Goal: Task Accomplishment & Management: Complete application form

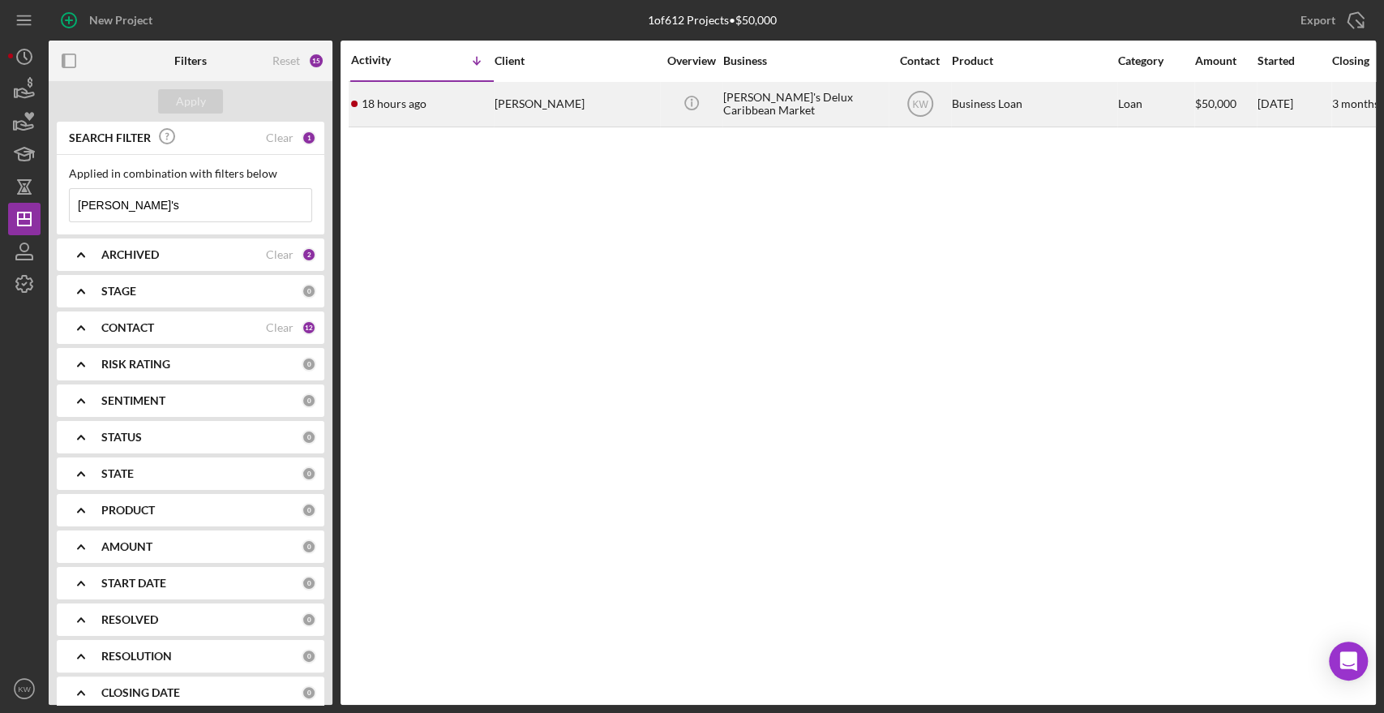
click at [526, 92] on div "[PERSON_NAME]" at bounding box center [576, 104] width 162 height 43
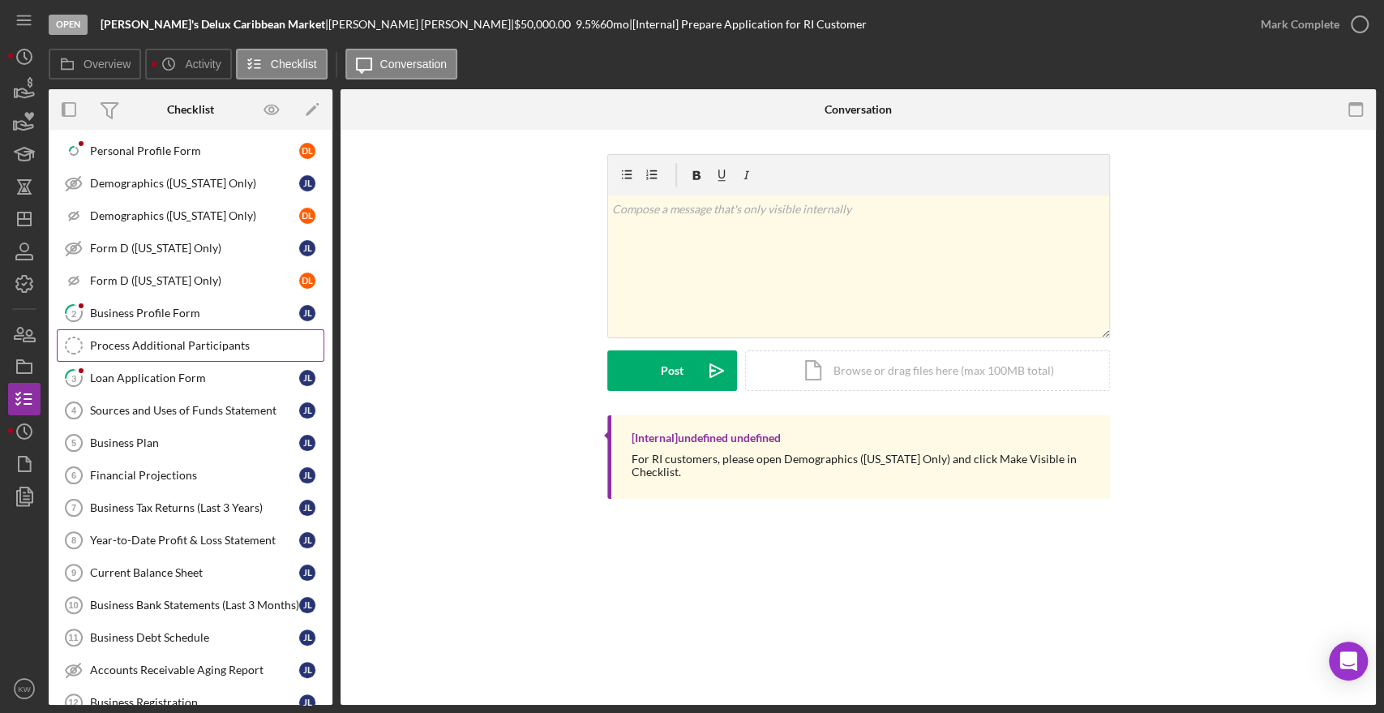
scroll to position [180, 0]
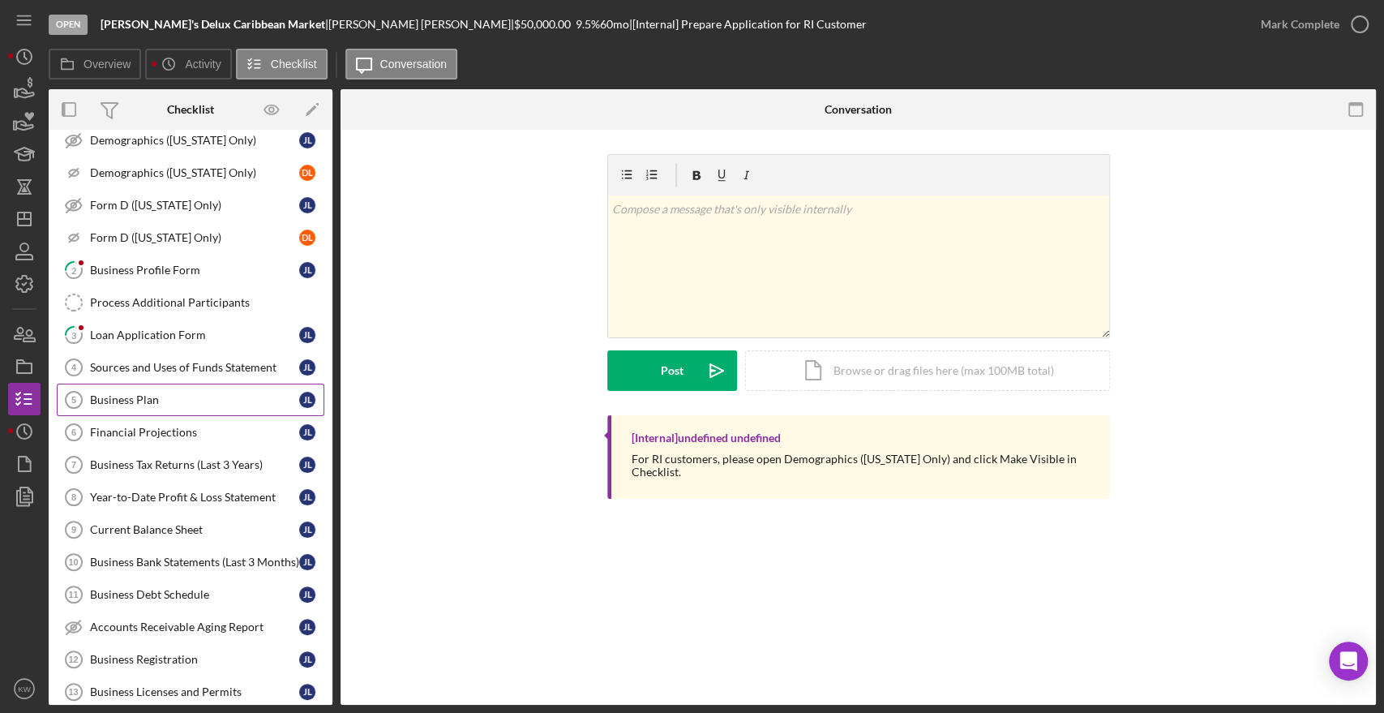
click at [127, 395] on div "Business Plan" at bounding box center [194, 399] width 209 height 13
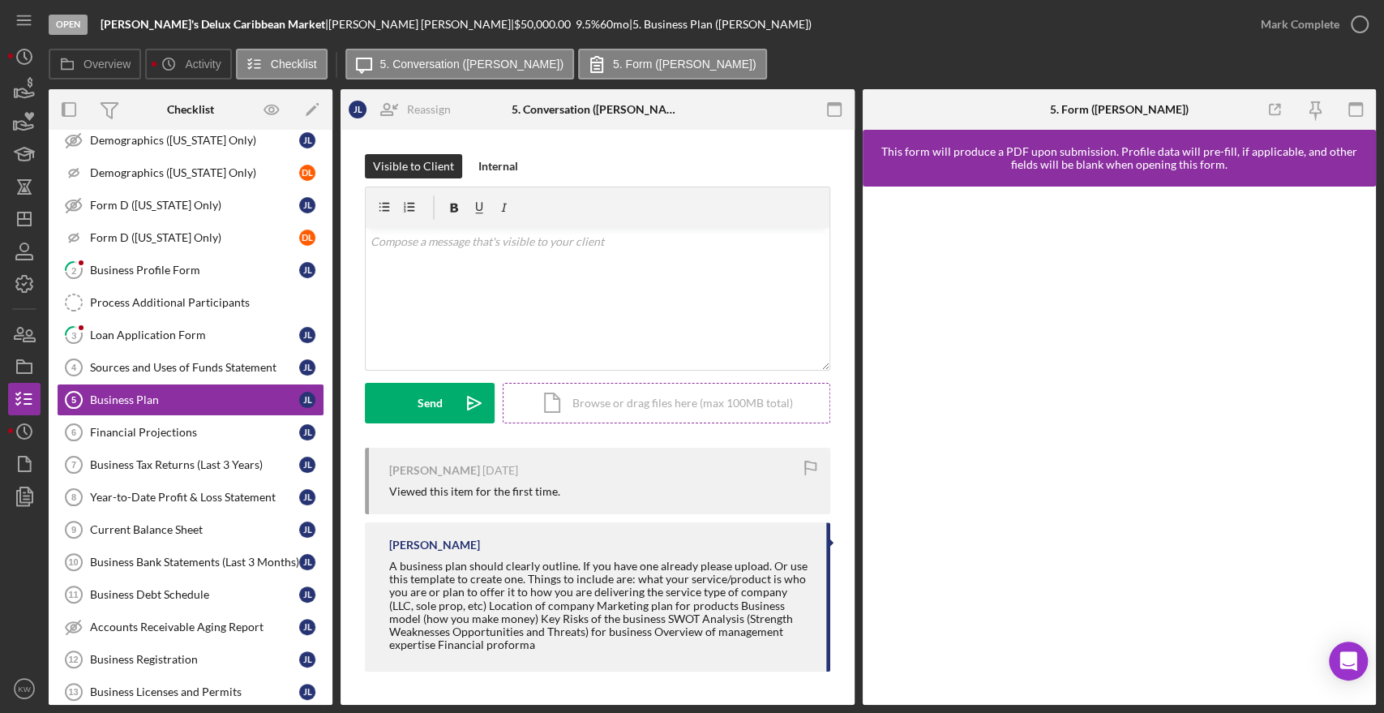
click at [689, 410] on div "Icon/Document Browse or drag files here (max 100MB total) Tap to choose files o…" at bounding box center [667, 403] width 328 height 41
click at [568, 409] on div "Icon/Document Browse or drag files here (max 100MB total) Tap to choose files o…" at bounding box center [667, 403] width 328 height 41
click at [667, 402] on div "Icon/Document Browse or drag files here (max 100MB total) Tap to choose files o…" at bounding box center [667, 403] width 328 height 41
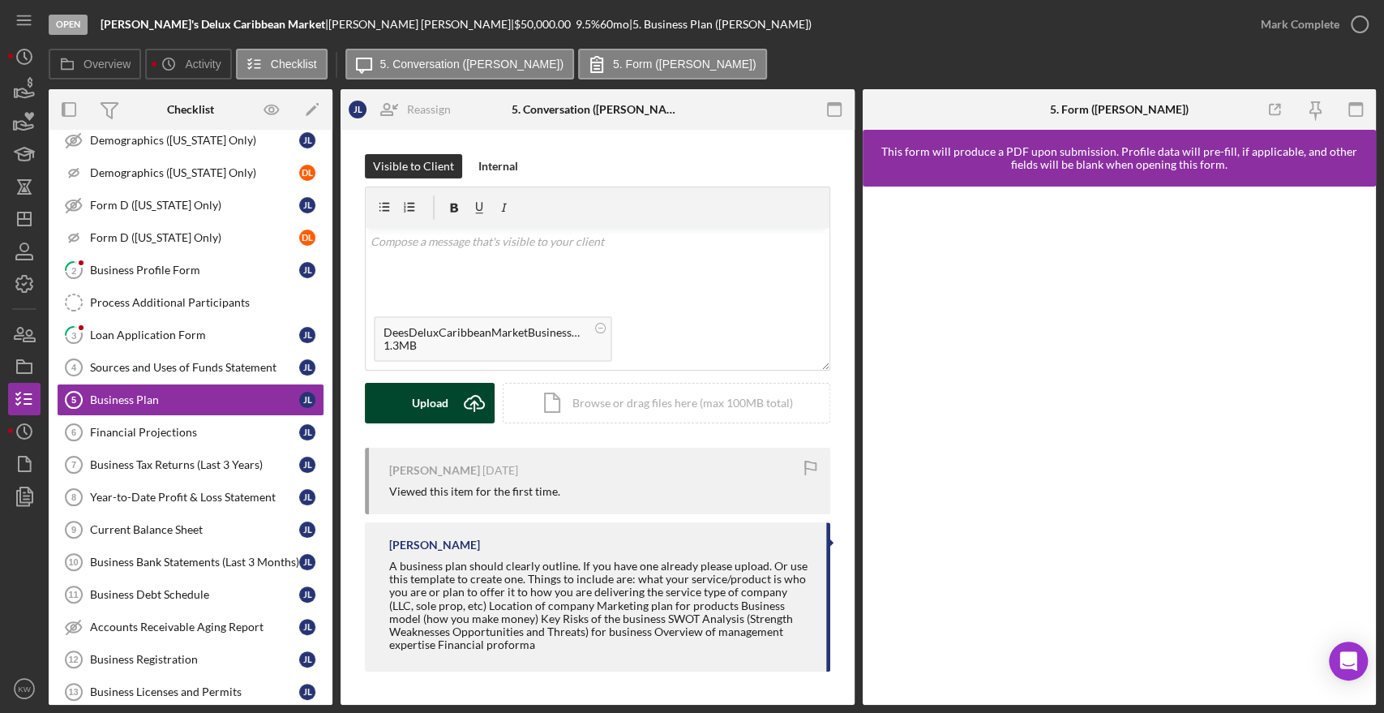
click at [439, 397] on div "Upload" at bounding box center [430, 403] width 36 height 41
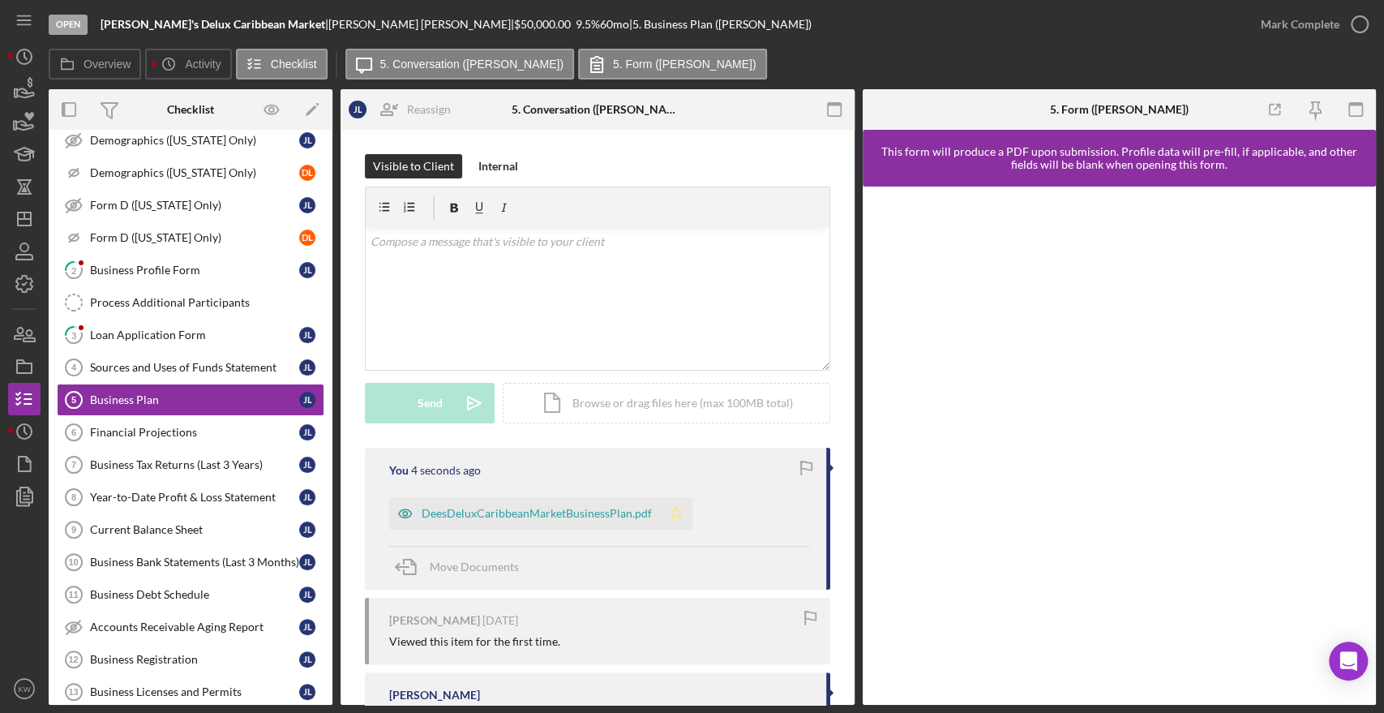
click at [669, 520] on icon "Icon/Star" at bounding box center [676, 513] width 32 height 32
click at [1353, 30] on icon "button" at bounding box center [1360, 24] width 41 height 41
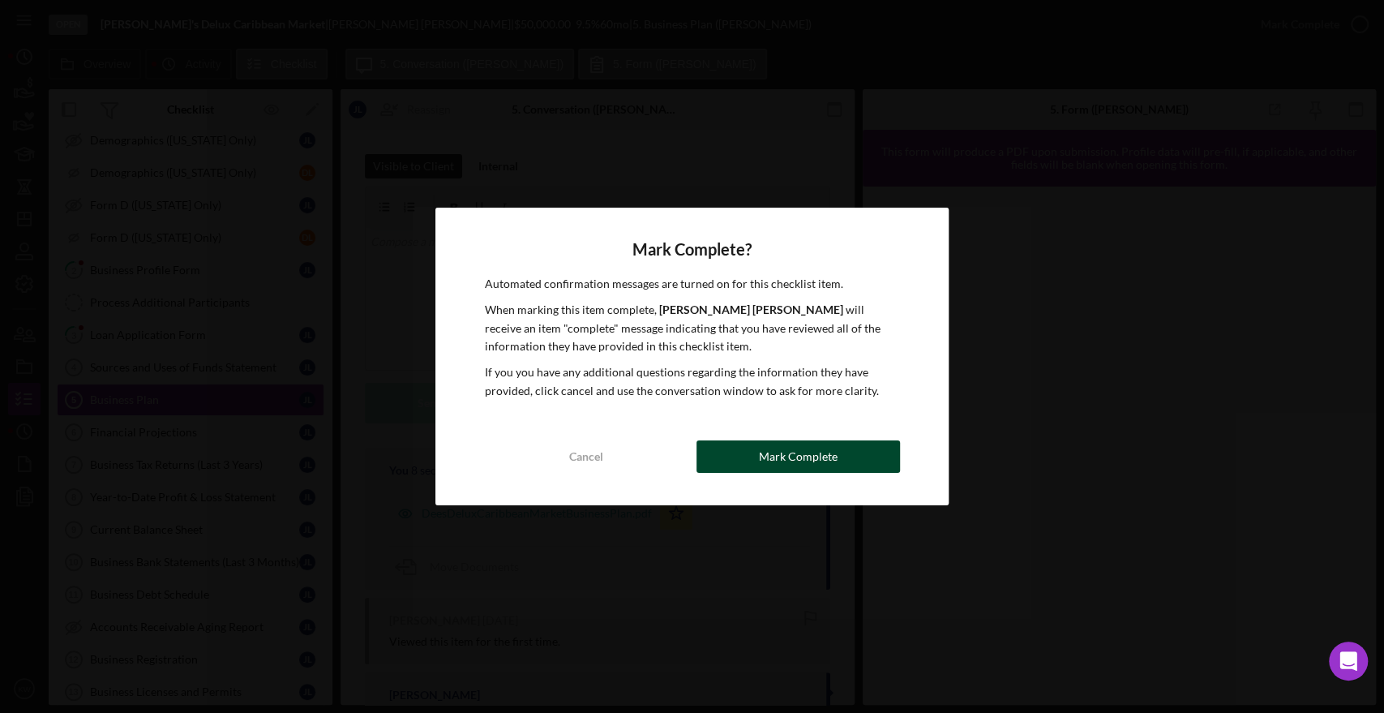
click at [798, 457] on div "Mark Complete" at bounding box center [798, 456] width 79 height 32
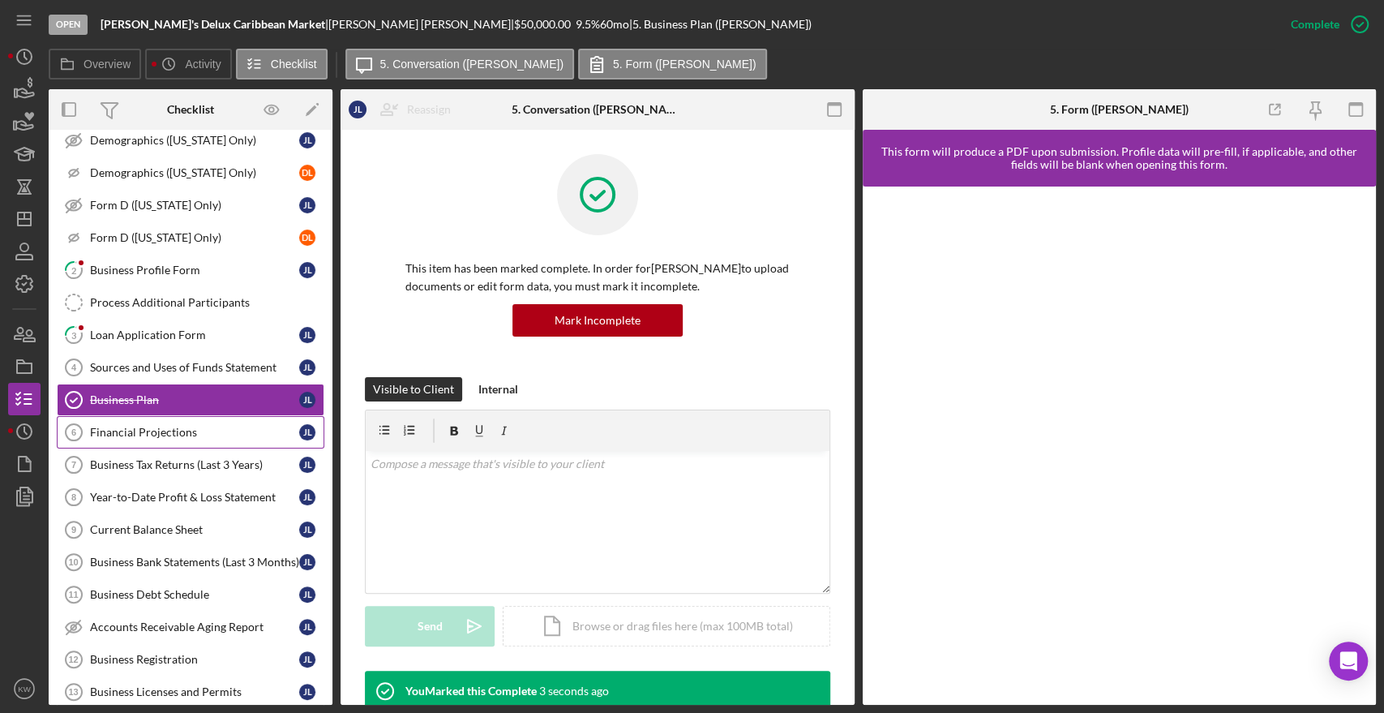
click at [144, 427] on div "Financial Projections" at bounding box center [194, 432] width 209 height 13
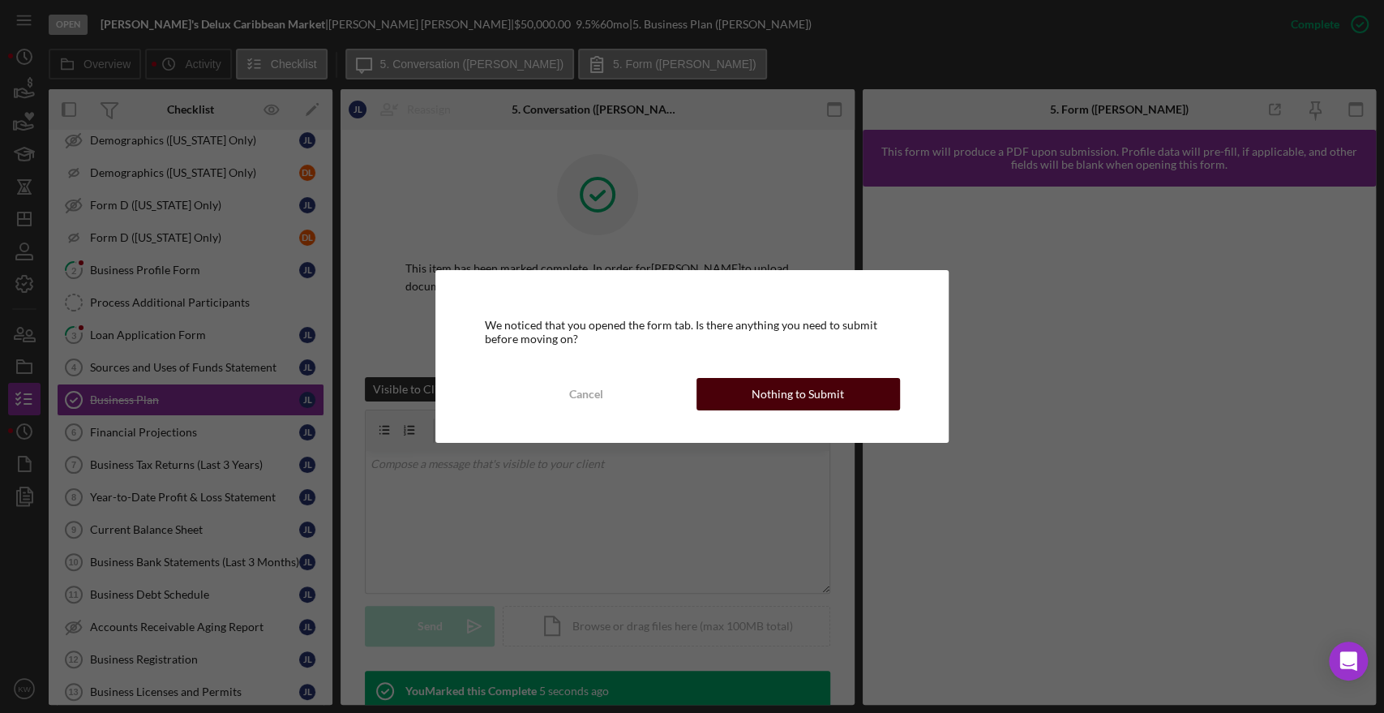
click at [793, 392] on div "Nothing to Submit" at bounding box center [798, 394] width 92 height 32
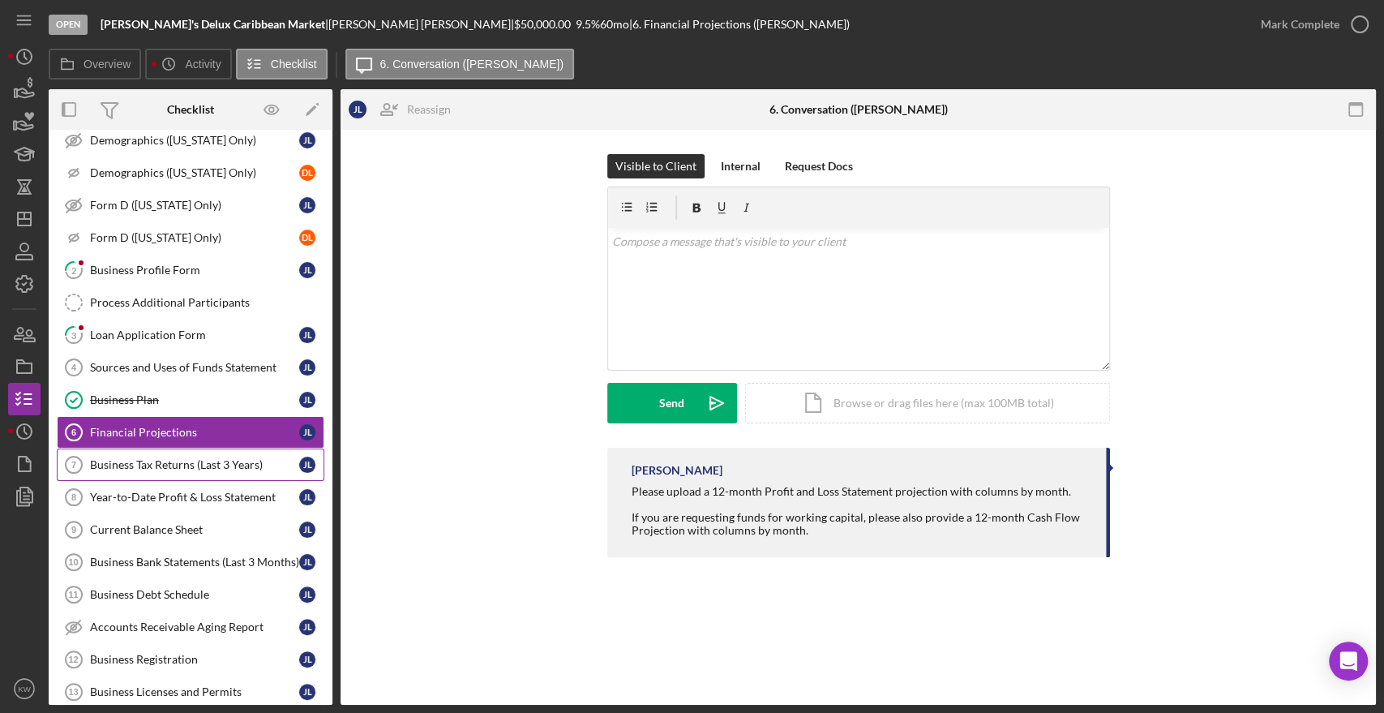
click at [224, 470] on link "Business Tax Returns (Last 3 Years) 7 Business Tax Returns (Last 3 Years) [PERS…" at bounding box center [191, 465] width 268 height 32
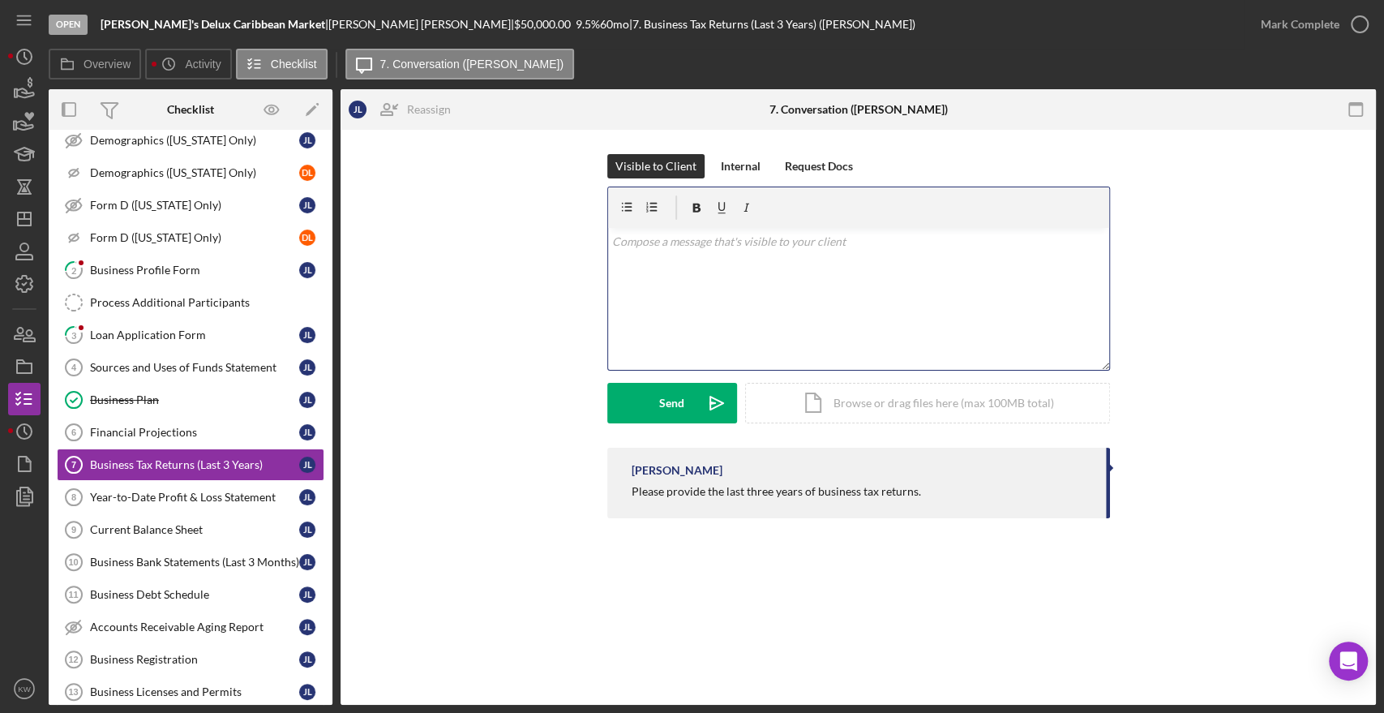
click at [808, 296] on div "v Color teal Color pink Remove color Add row above Add row below Add column bef…" at bounding box center [858, 299] width 501 height 142
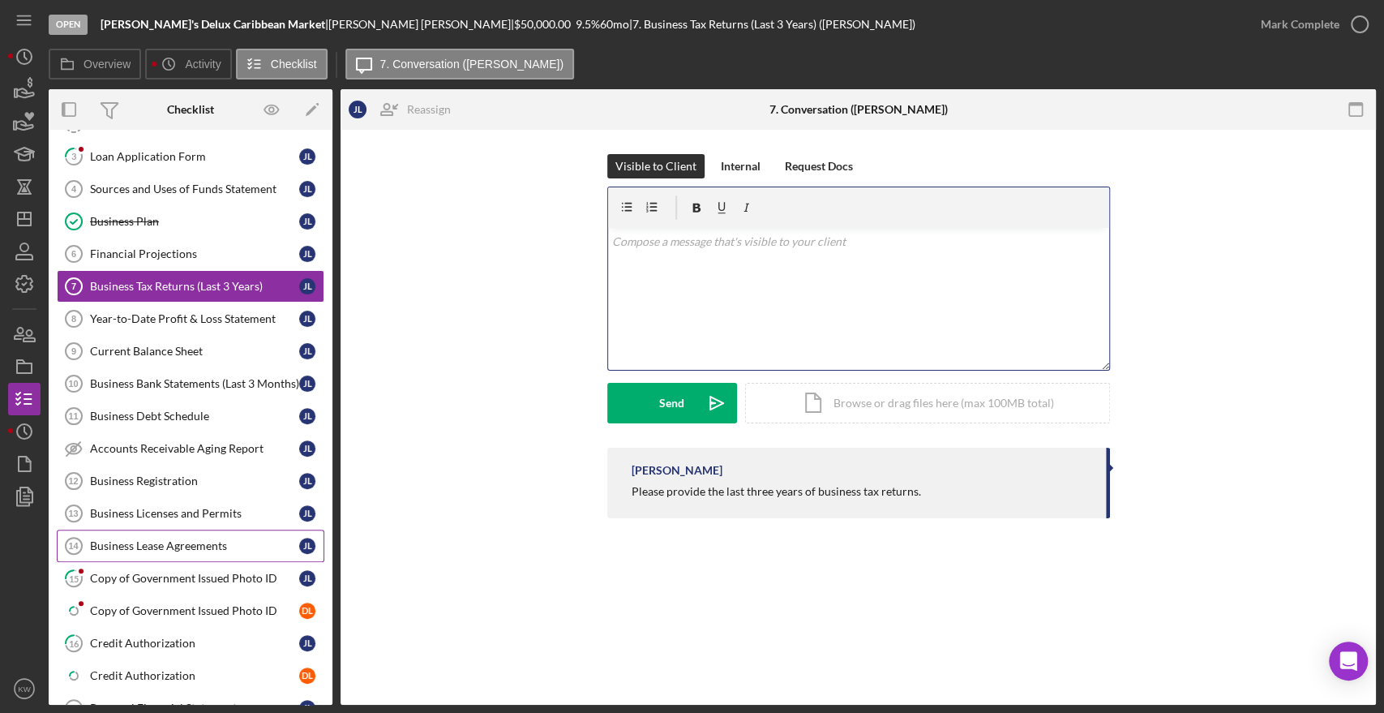
scroll to position [360, 0]
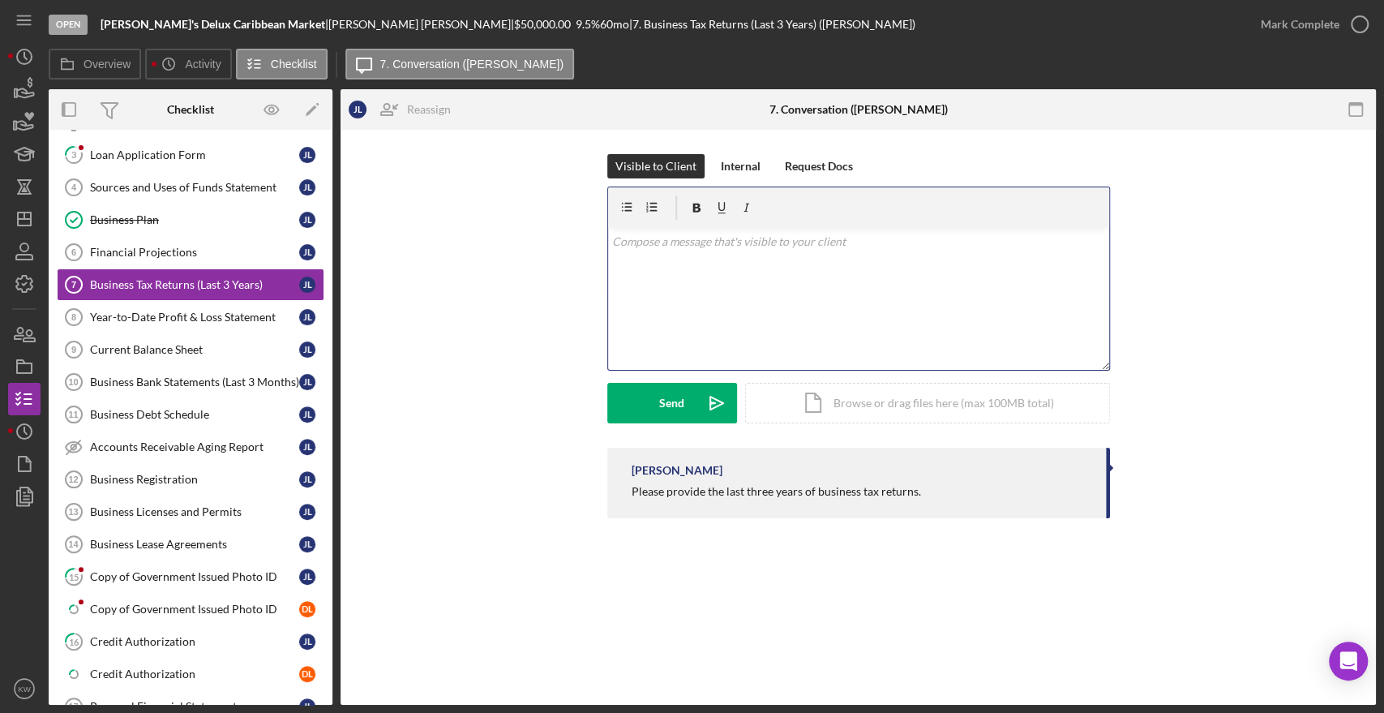
click at [721, 271] on div "v Color teal Color pink Remove color Add row above Add row below Add column bef…" at bounding box center [858, 299] width 501 height 142
drag, startPoint x: 972, startPoint y: 290, endPoint x: 1071, endPoint y: 326, distance: 105.2
click at [1071, 326] on div "v Color teal Color pink Remove color Add row above Add row below Add column bef…" at bounding box center [858, 299] width 501 height 142
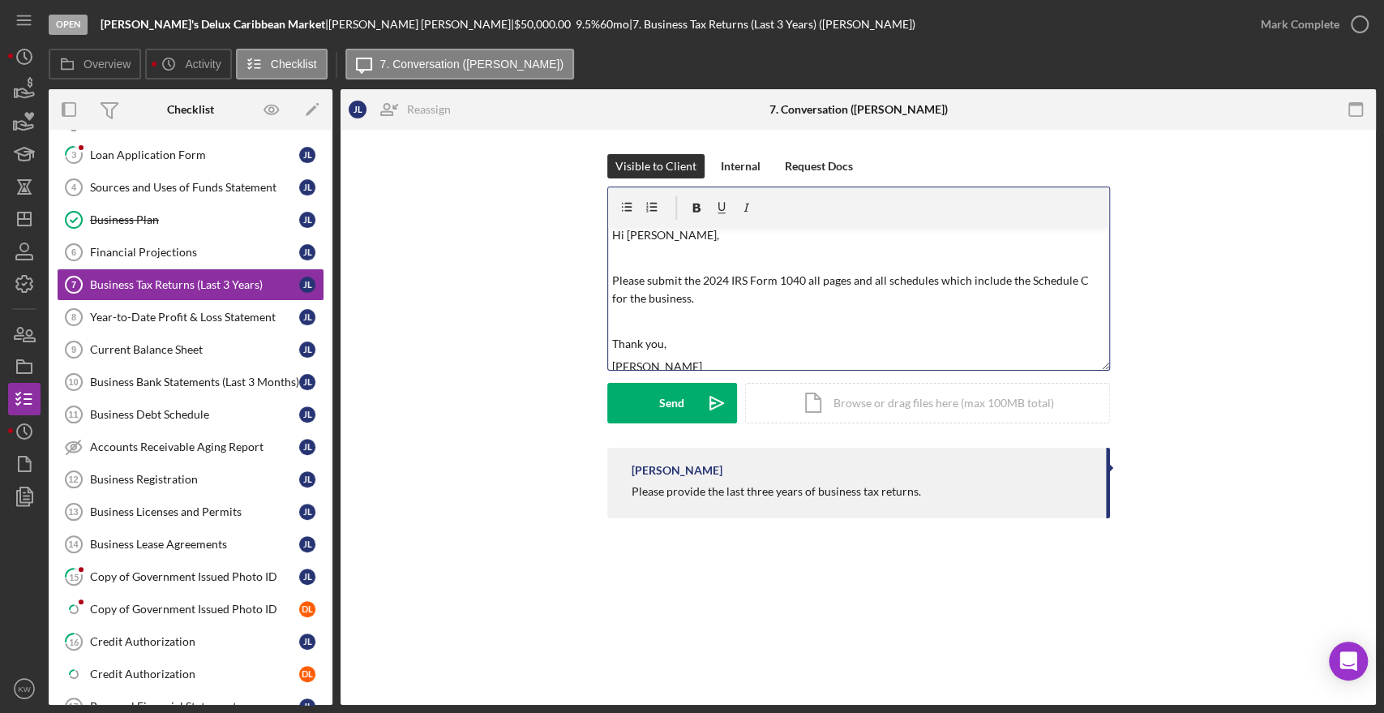
scroll to position [0, 0]
click at [964, 305] on p "Please submit the 2024 IRS Form 1040 all pages and all schedules which include …" at bounding box center [858, 296] width 492 height 36
click at [806, 286] on p "Please submit the 2024 IRS Form 1040 all pages and all schedules which include …" at bounding box center [858, 296] width 492 height 36
click at [825, 332] on p at bounding box center [858, 328] width 492 height 18
click at [818, 351] on p "Thank you," at bounding box center [858, 350] width 492 height 18
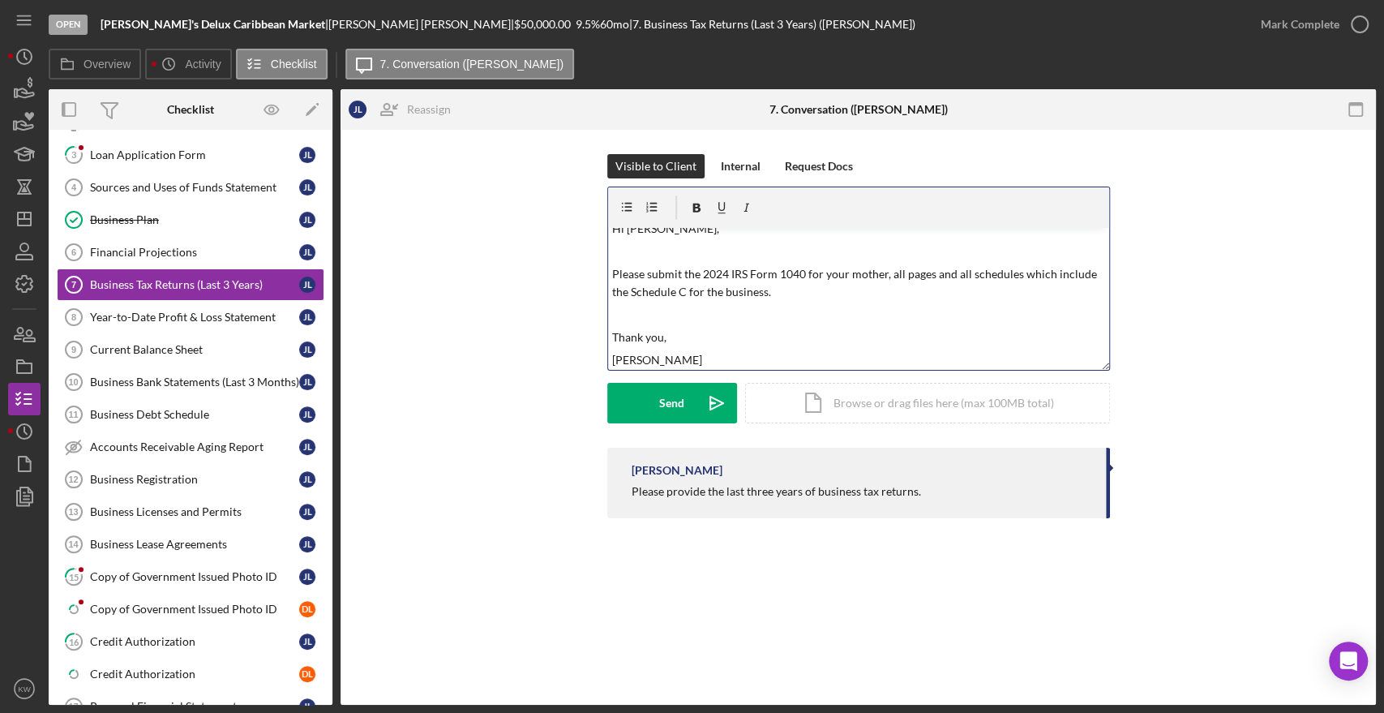
scroll to position [16, 0]
click at [680, 358] on p "[PERSON_NAME]" at bounding box center [858, 357] width 492 height 18
click at [682, 413] on div "Send" at bounding box center [671, 403] width 25 height 41
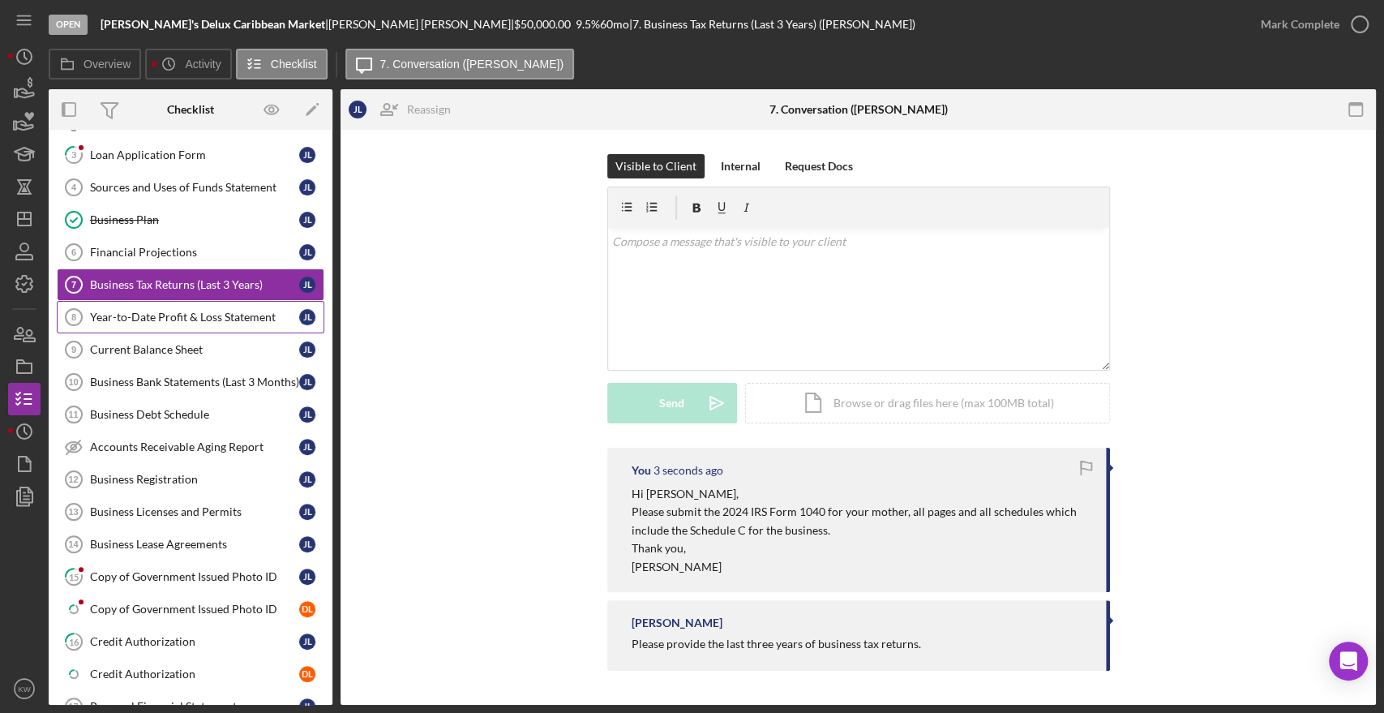
click at [187, 320] on link "Year-to-Date Profit & Loss Statement 8 Year-to-Date Profit & Loss Statement [PE…" at bounding box center [191, 317] width 268 height 32
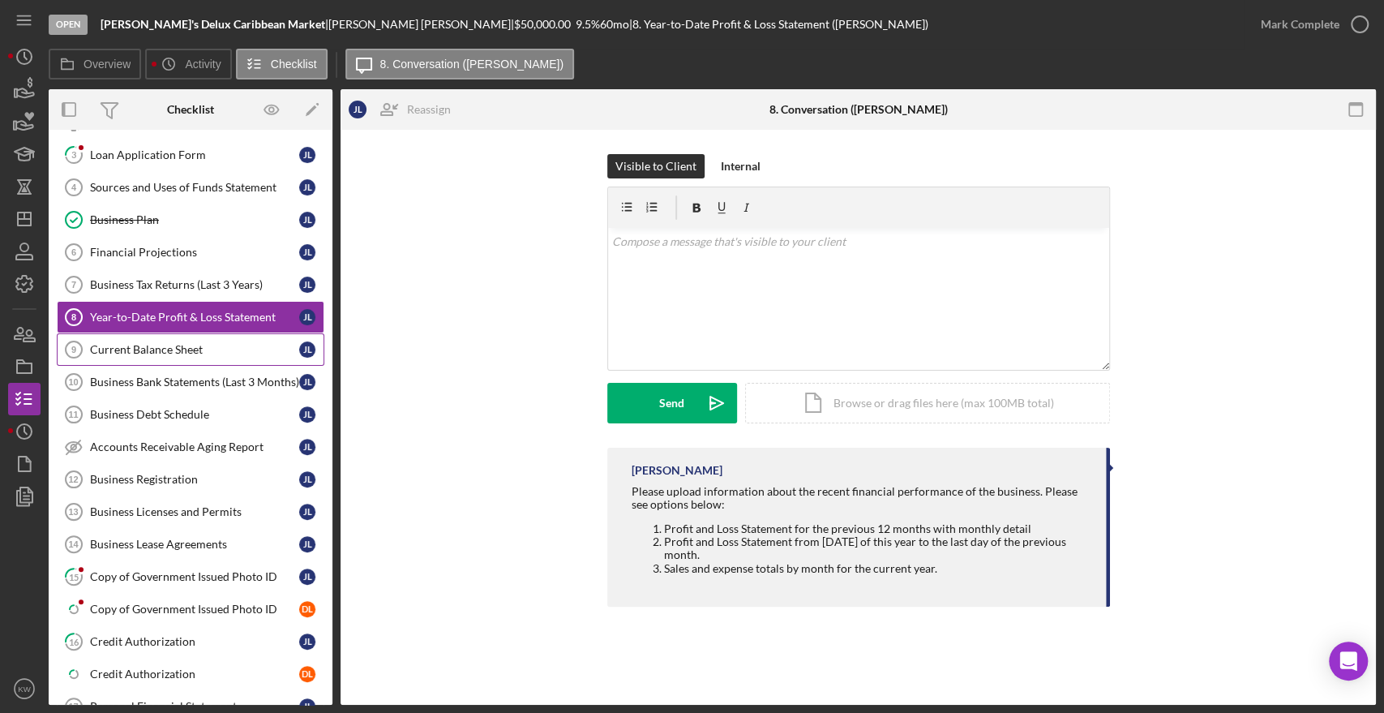
click at [182, 350] on div "Current Balance Sheet" at bounding box center [194, 349] width 209 height 13
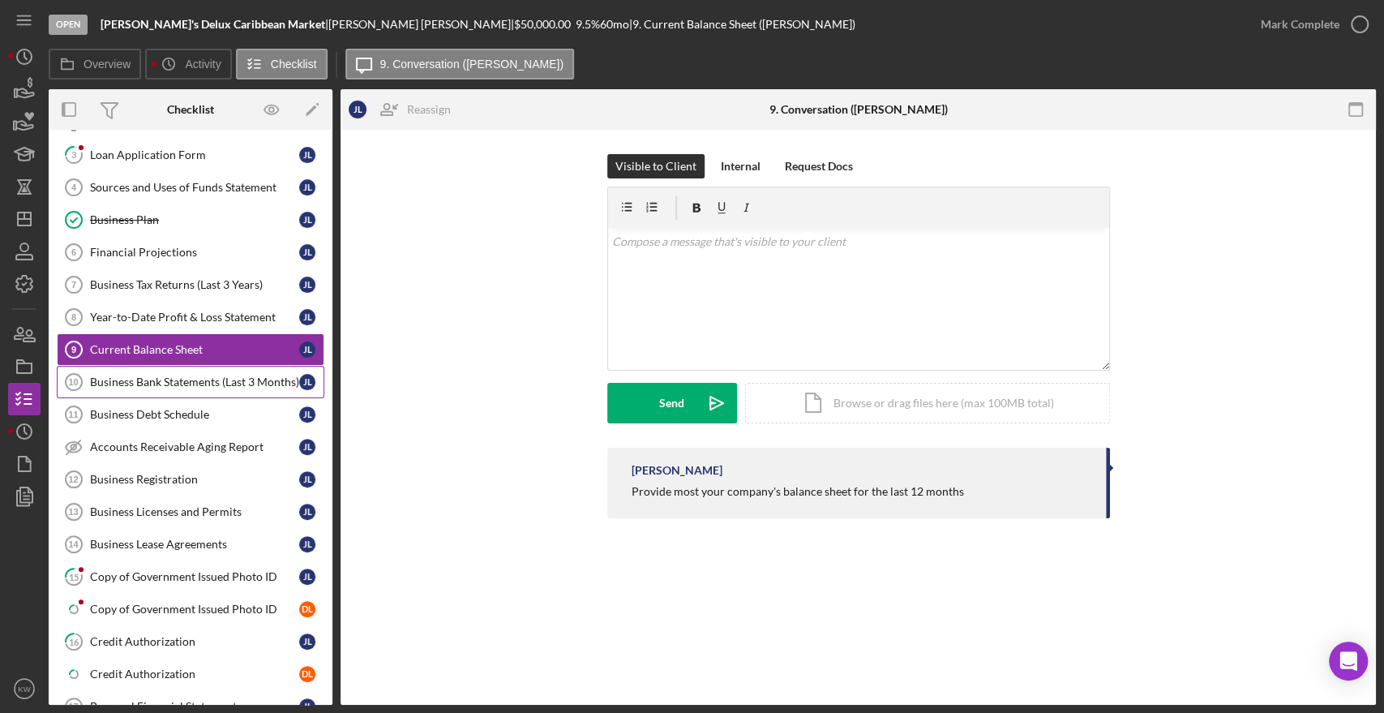
click at [175, 376] on div "Business Bank Statements (Last 3 Months)" at bounding box center [194, 382] width 209 height 13
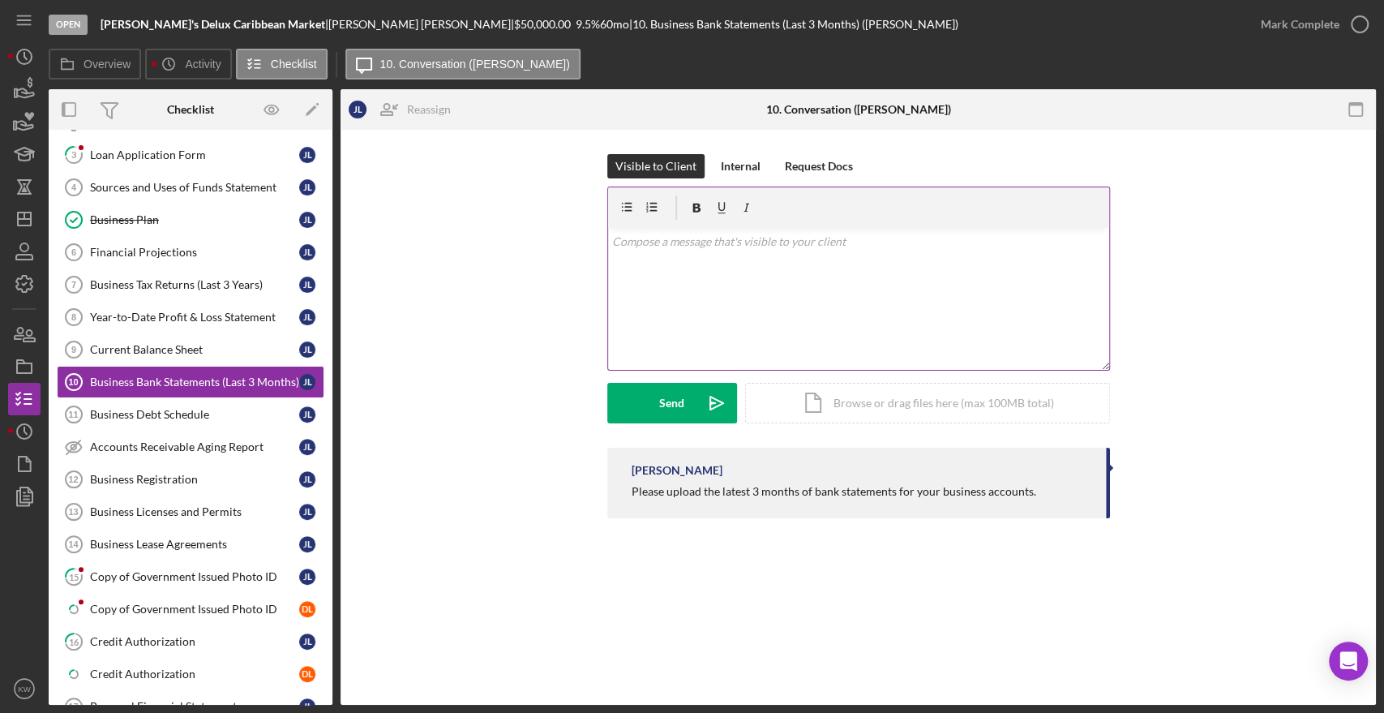
click at [659, 307] on div "v Color teal Color pink Remove color Add row above Add row below Add column bef…" at bounding box center [858, 299] width 501 height 142
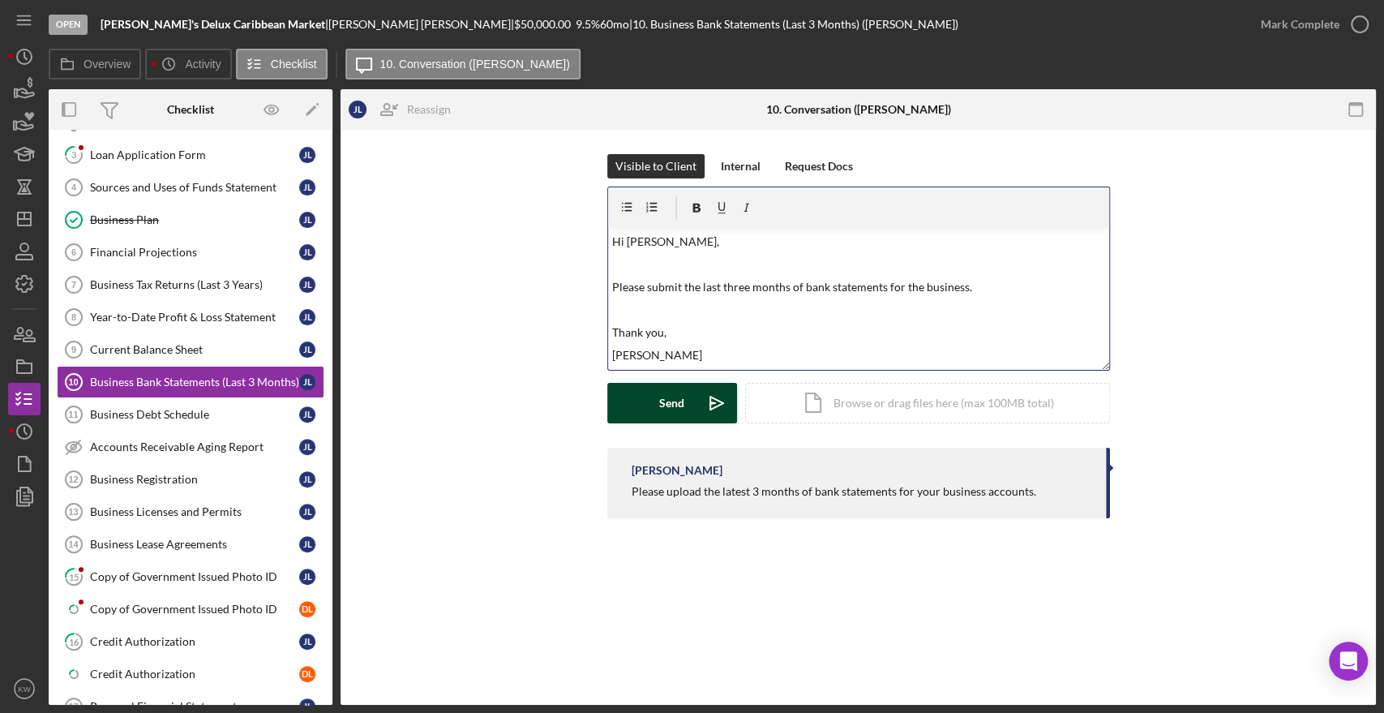
click at [670, 405] on div "Send" at bounding box center [671, 403] width 25 height 41
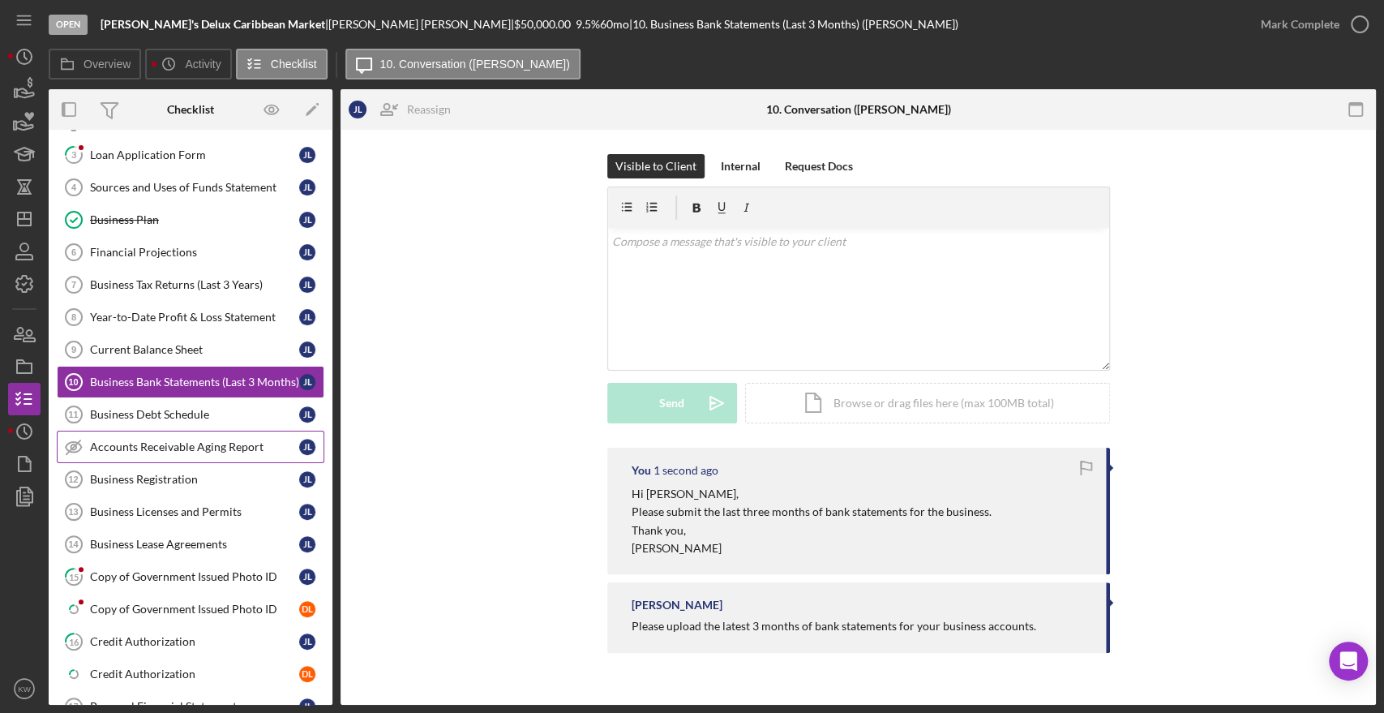
scroll to position [450, 0]
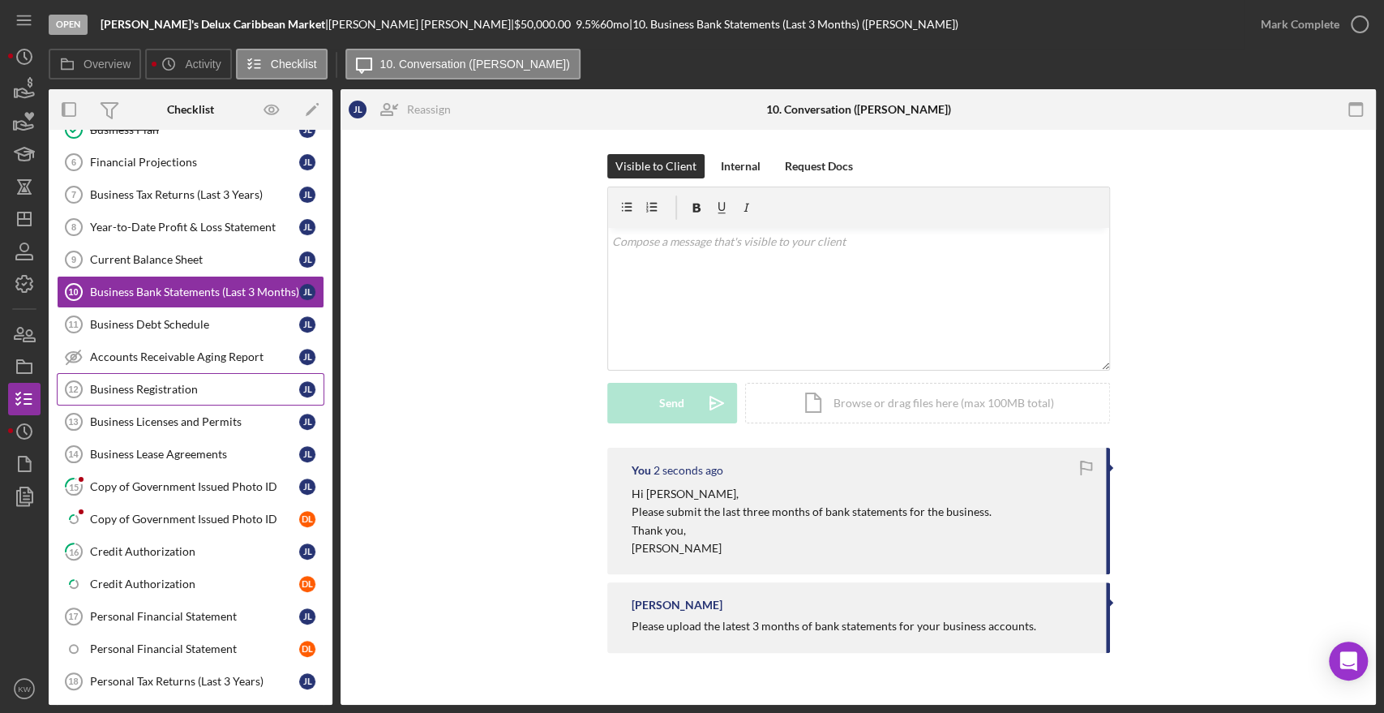
click at [152, 388] on div "Business Registration" at bounding box center [194, 389] width 209 height 13
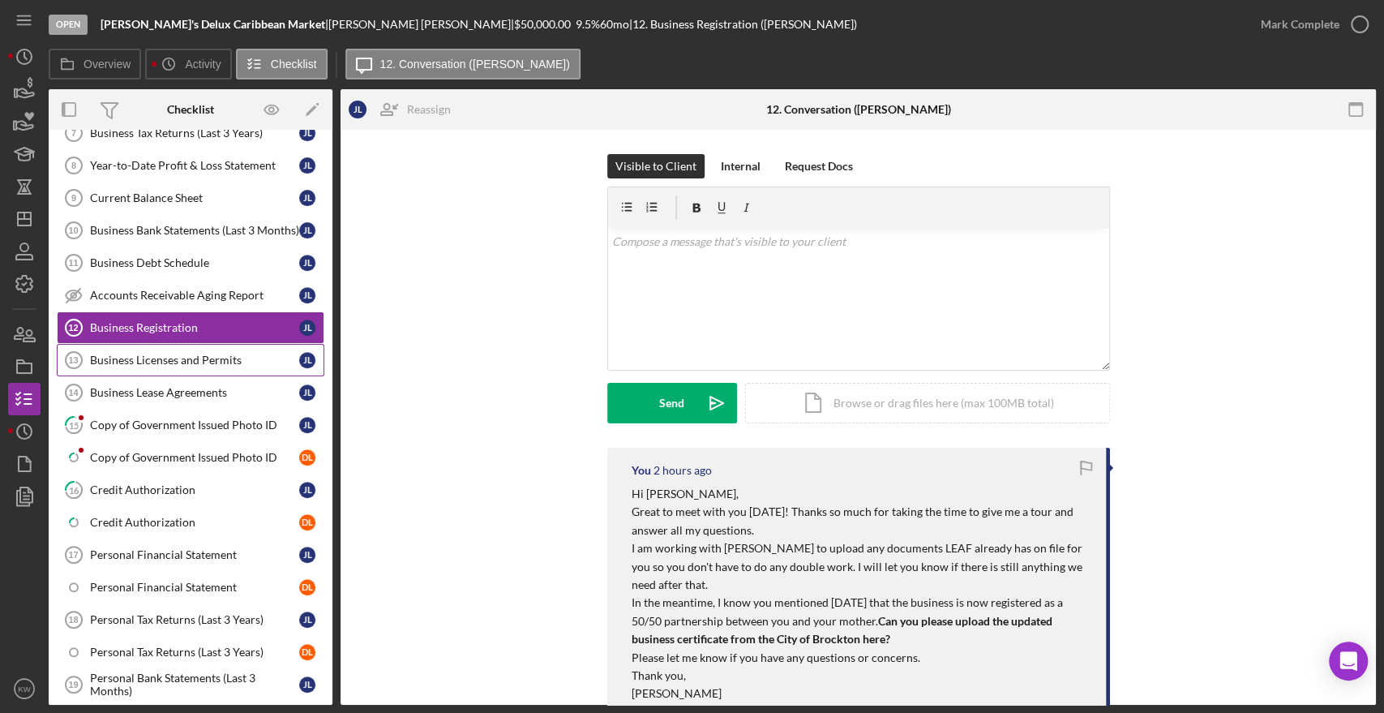
scroll to position [540, 0]
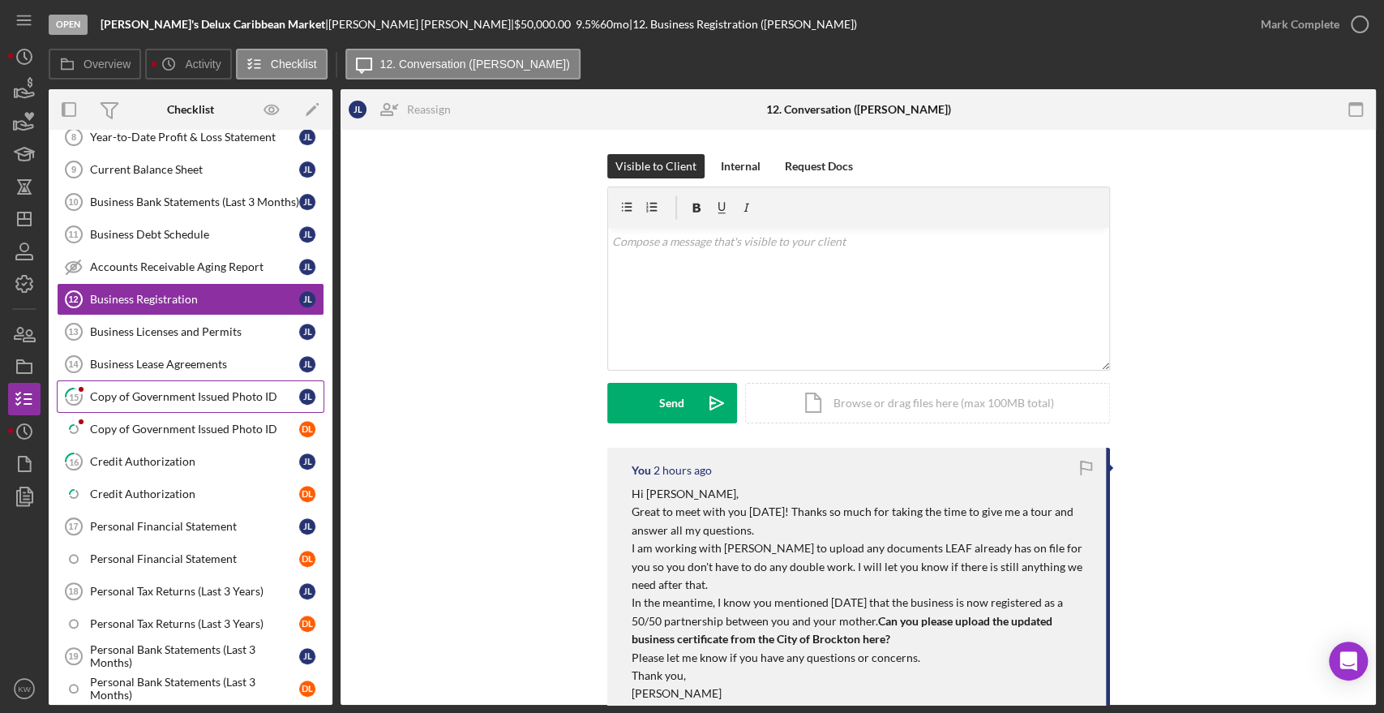
click at [180, 401] on link "15 Copy of Government Issued Photo ID [PERSON_NAME]" at bounding box center [191, 396] width 268 height 32
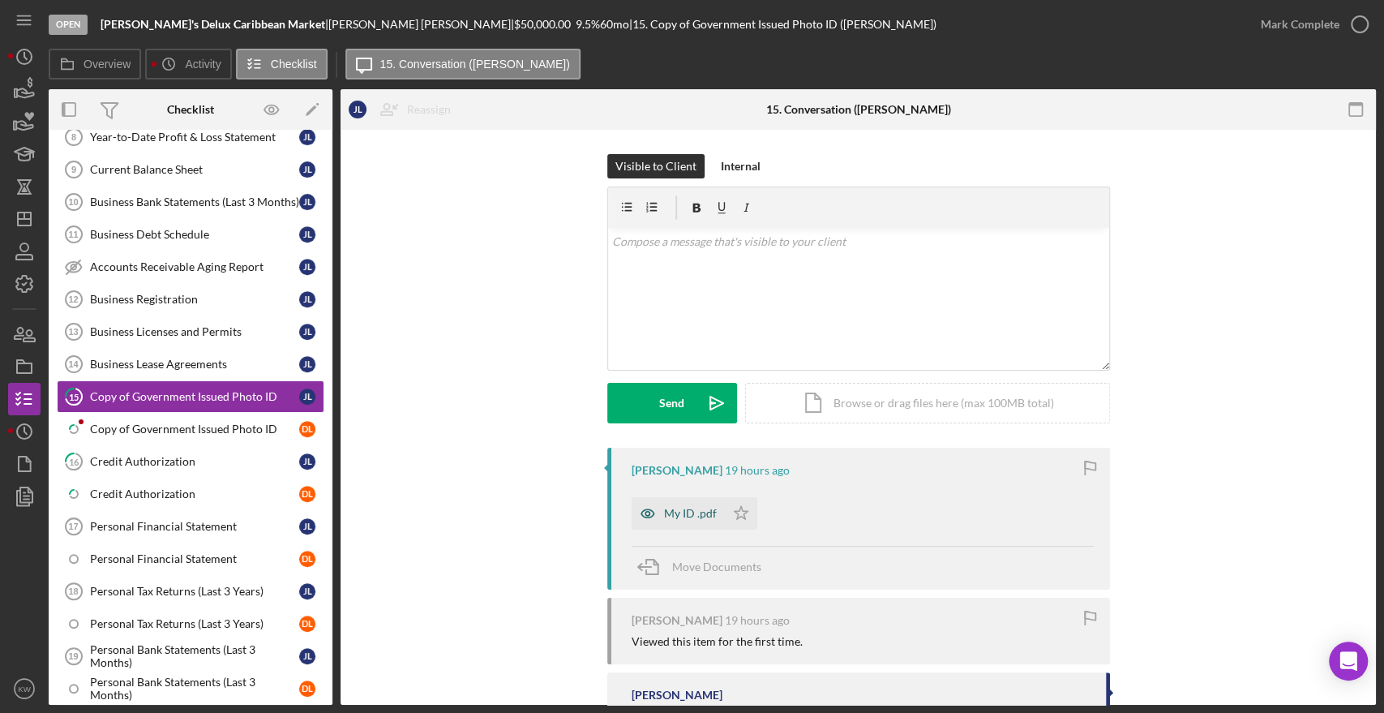
click at [676, 517] on div "My ID .pdf" at bounding box center [690, 513] width 53 height 13
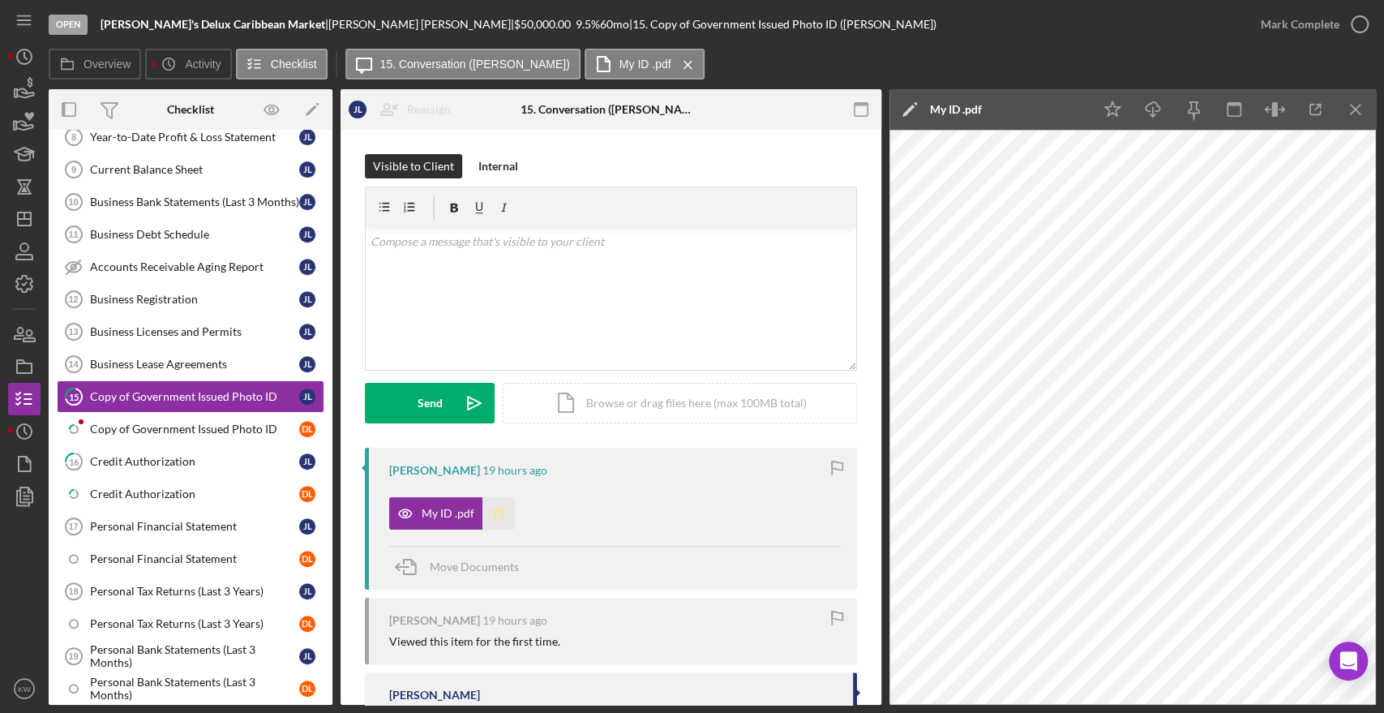
click at [492, 514] on icon "Icon/Star" at bounding box center [499, 513] width 32 height 32
click at [1358, 28] on icon "button" at bounding box center [1360, 24] width 41 height 41
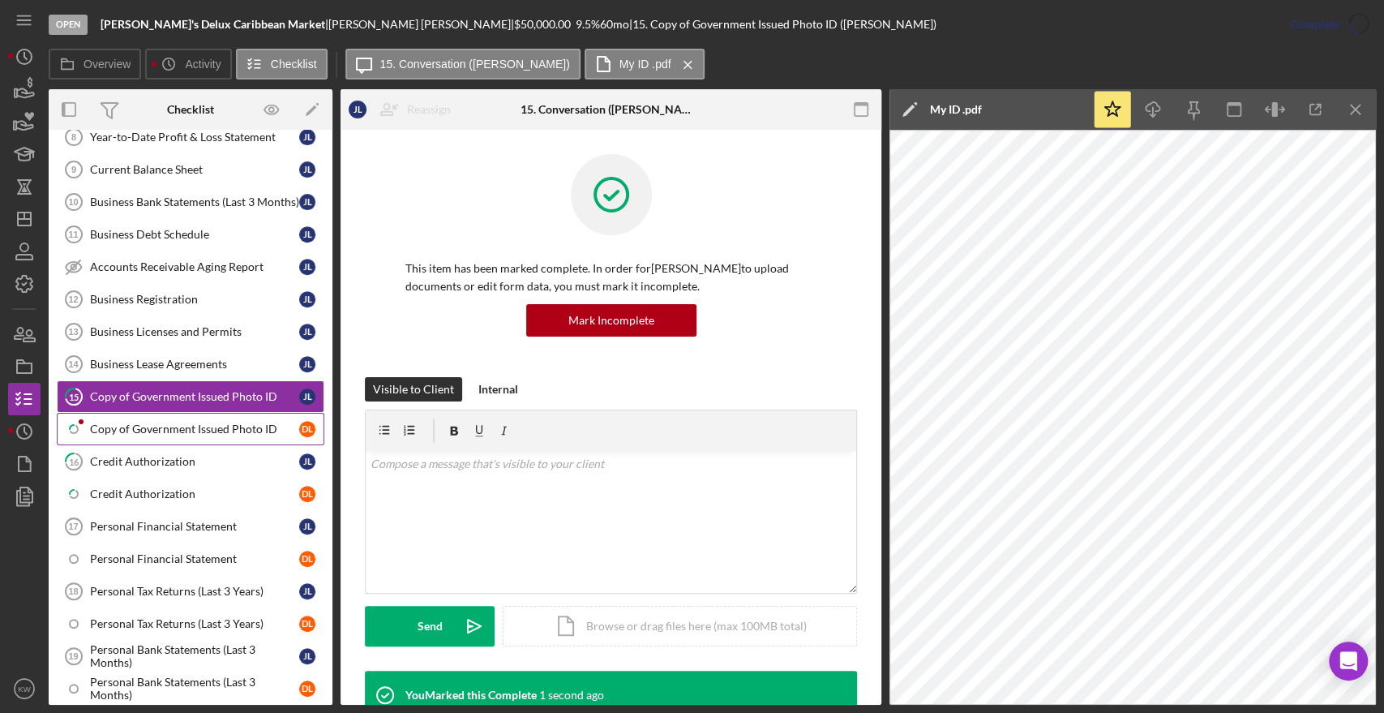
click at [120, 423] on div "Copy of Government Issued Photo ID" at bounding box center [194, 429] width 209 height 13
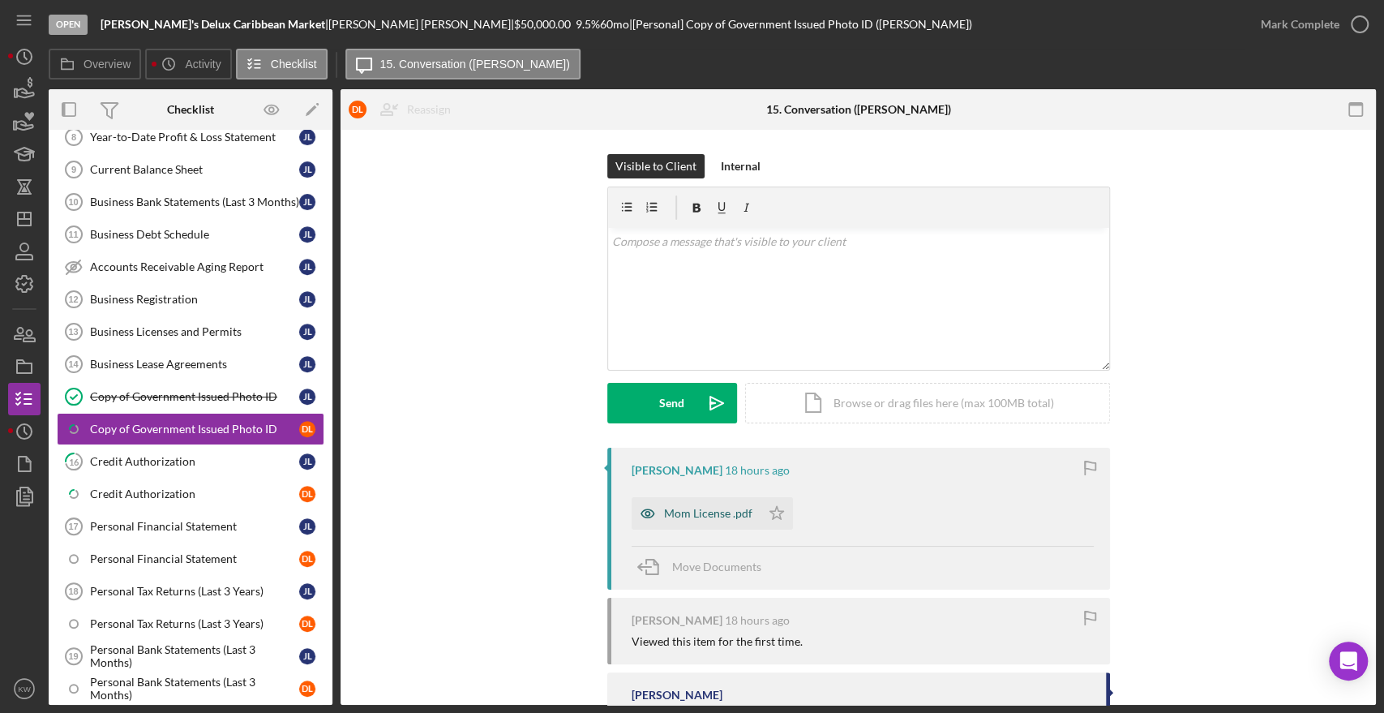
click at [674, 524] on div "Mom License .pdf" at bounding box center [696, 513] width 129 height 32
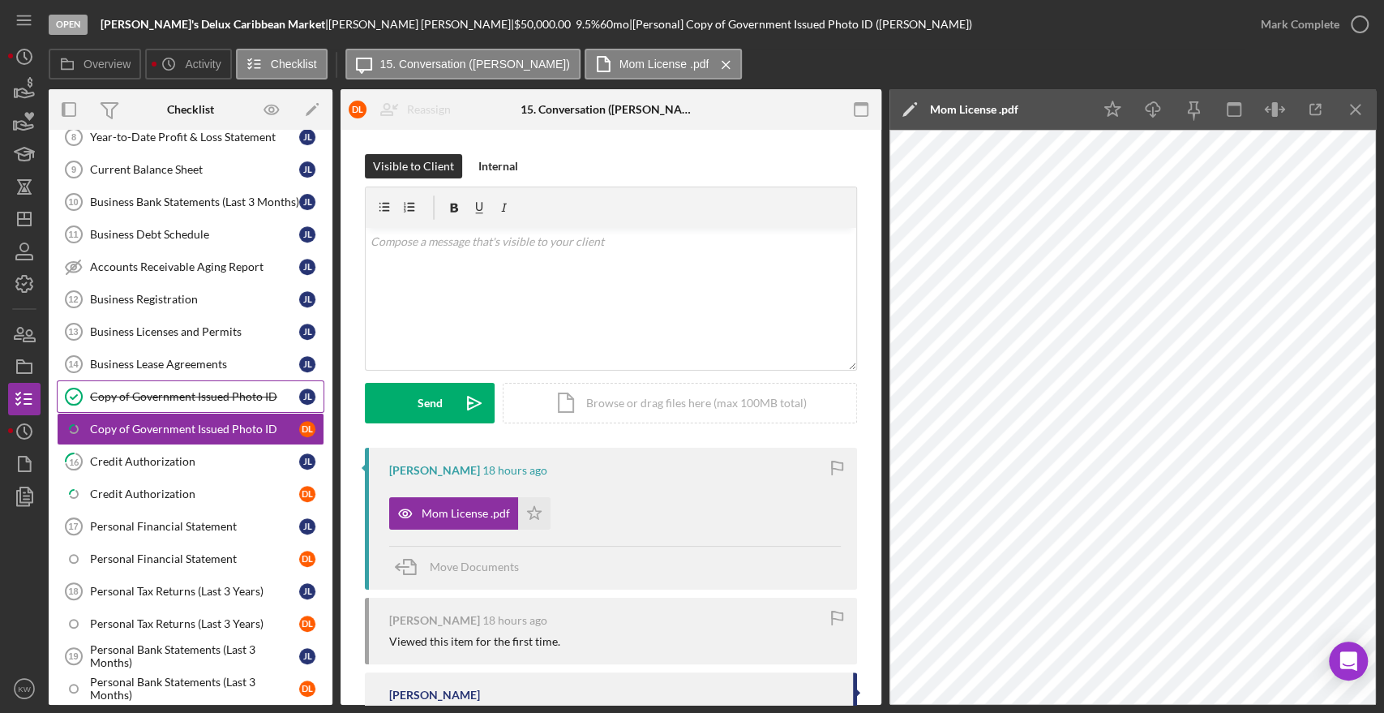
click at [175, 390] on div "Copy of Government Issued Photo ID" at bounding box center [194, 396] width 209 height 13
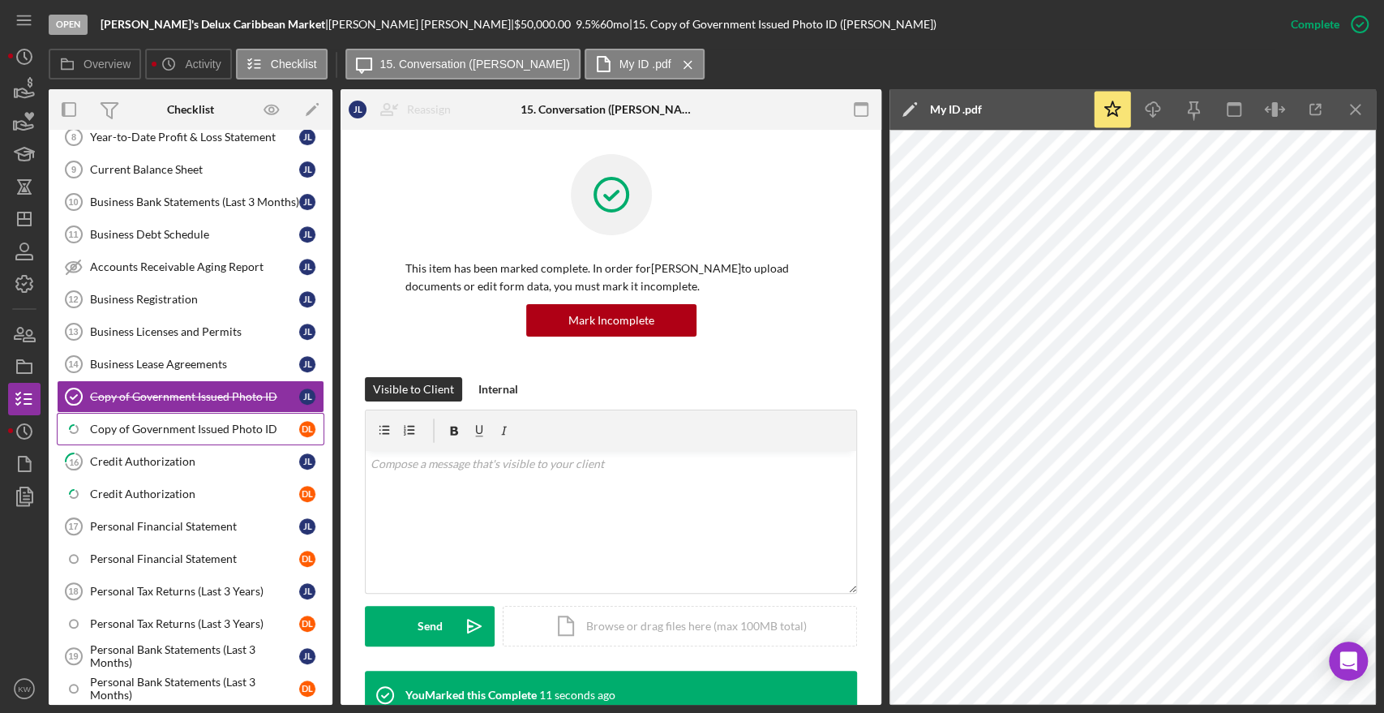
click at [170, 423] on div "Copy of Government Issued Photo ID" at bounding box center [194, 429] width 209 height 13
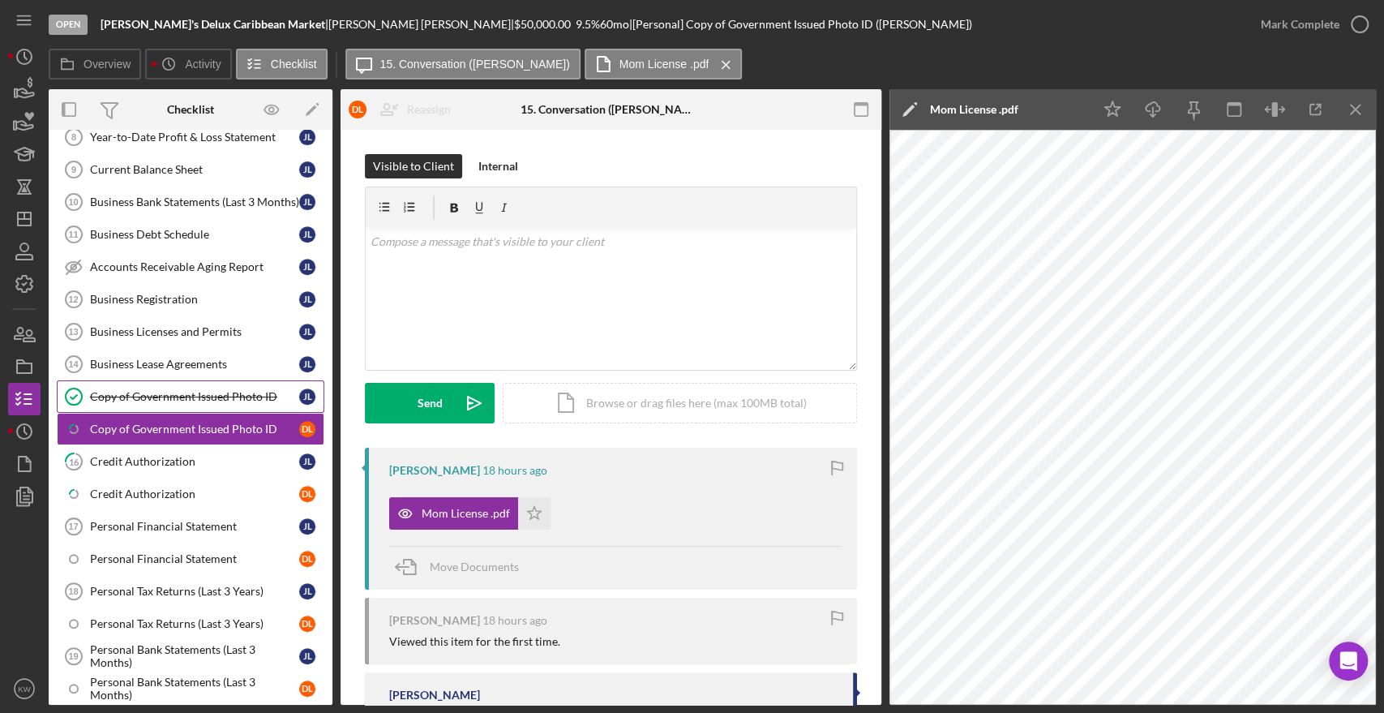
click at [175, 390] on div "Copy of Government Issued Photo ID" at bounding box center [194, 396] width 209 height 13
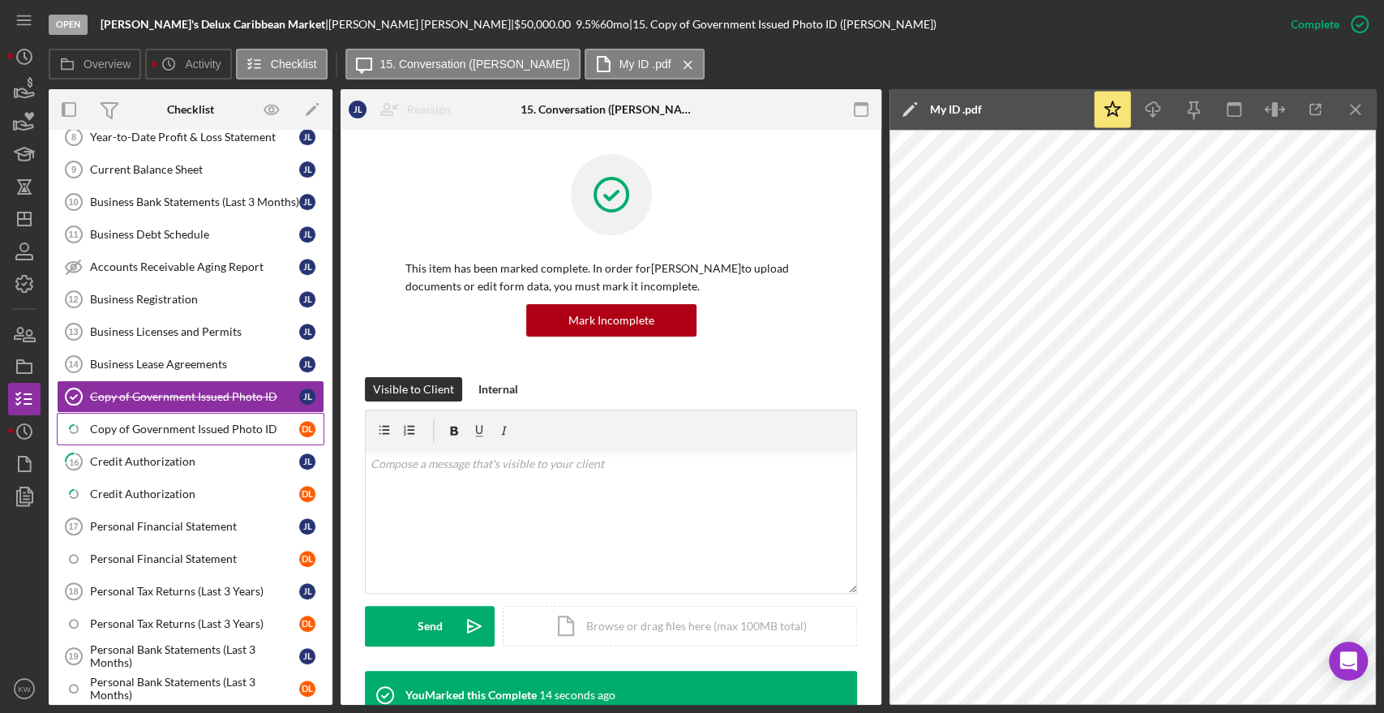
click at [174, 413] on link "Icon/Checklist Item Sub Partial Copy of Government Issued Photo ID D L" at bounding box center [191, 429] width 268 height 32
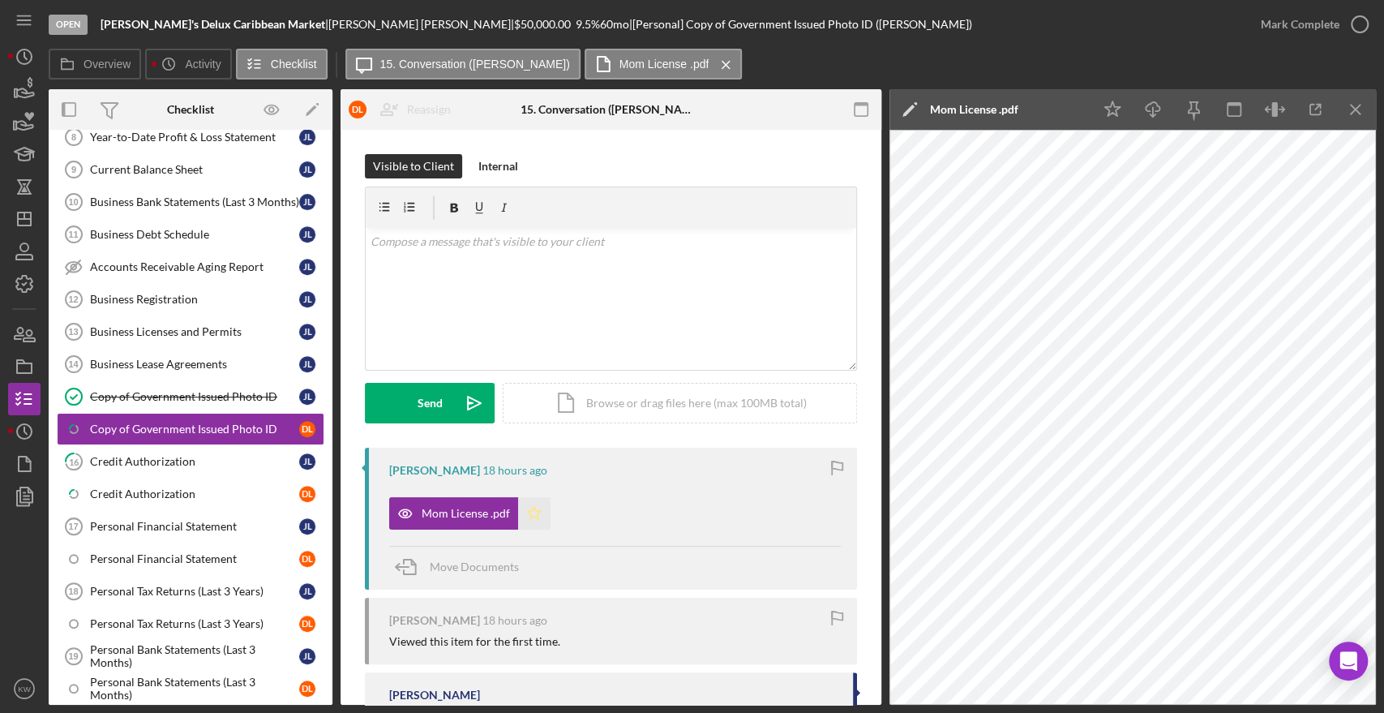
click at [530, 513] on icon "Icon/Star" at bounding box center [534, 513] width 32 height 32
click at [1363, 27] on icon "button" at bounding box center [1360, 24] width 41 height 41
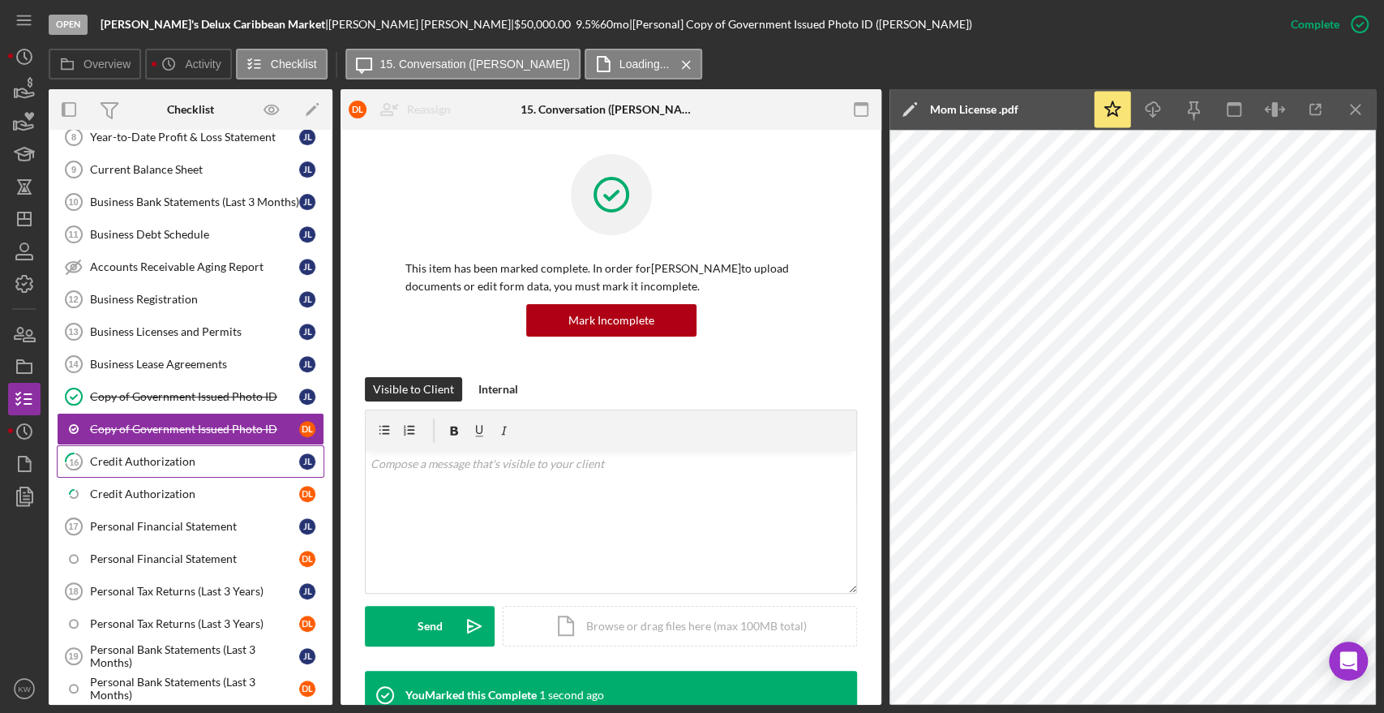
click at [109, 461] on div "Credit Authorization" at bounding box center [194, 461] width 209 height 13
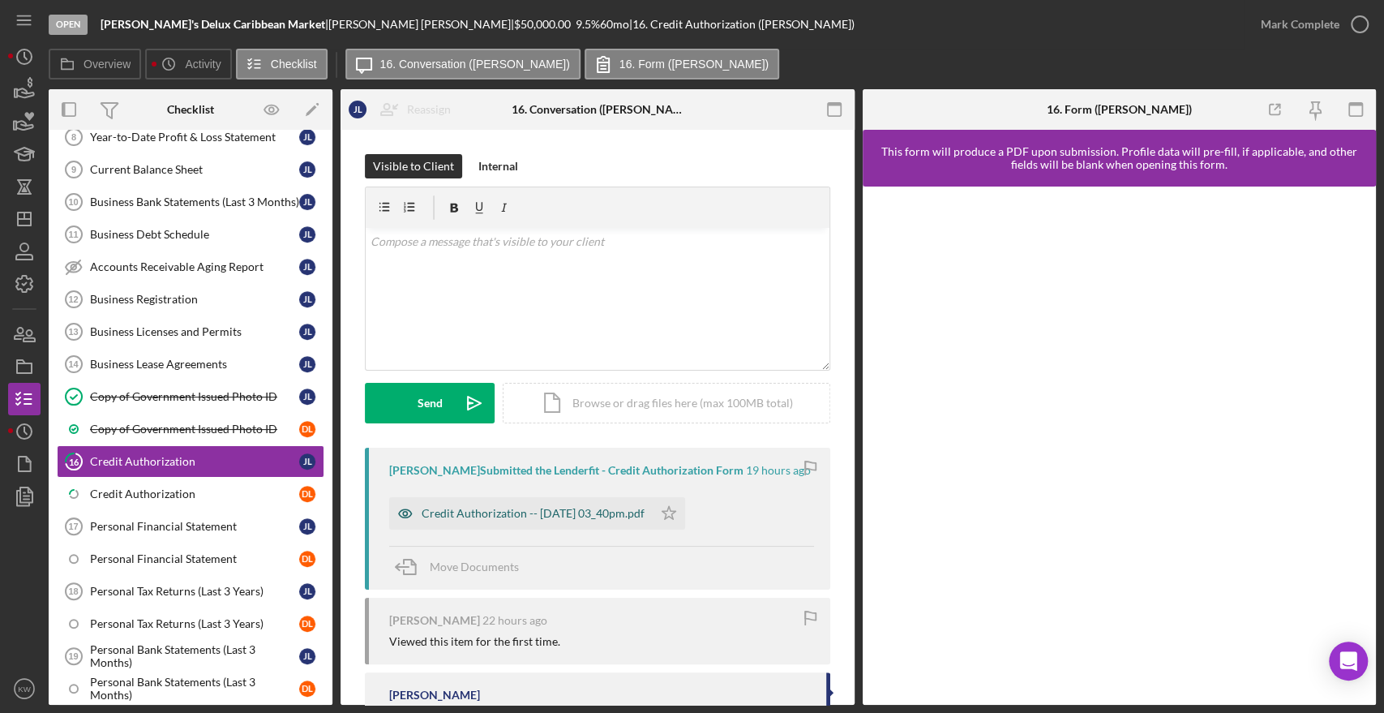
click at [596, 517] on div "Credit Authorization -- [DATE] 03_40pm.pdf" at bounding box center [533, 513] width 223 height 13
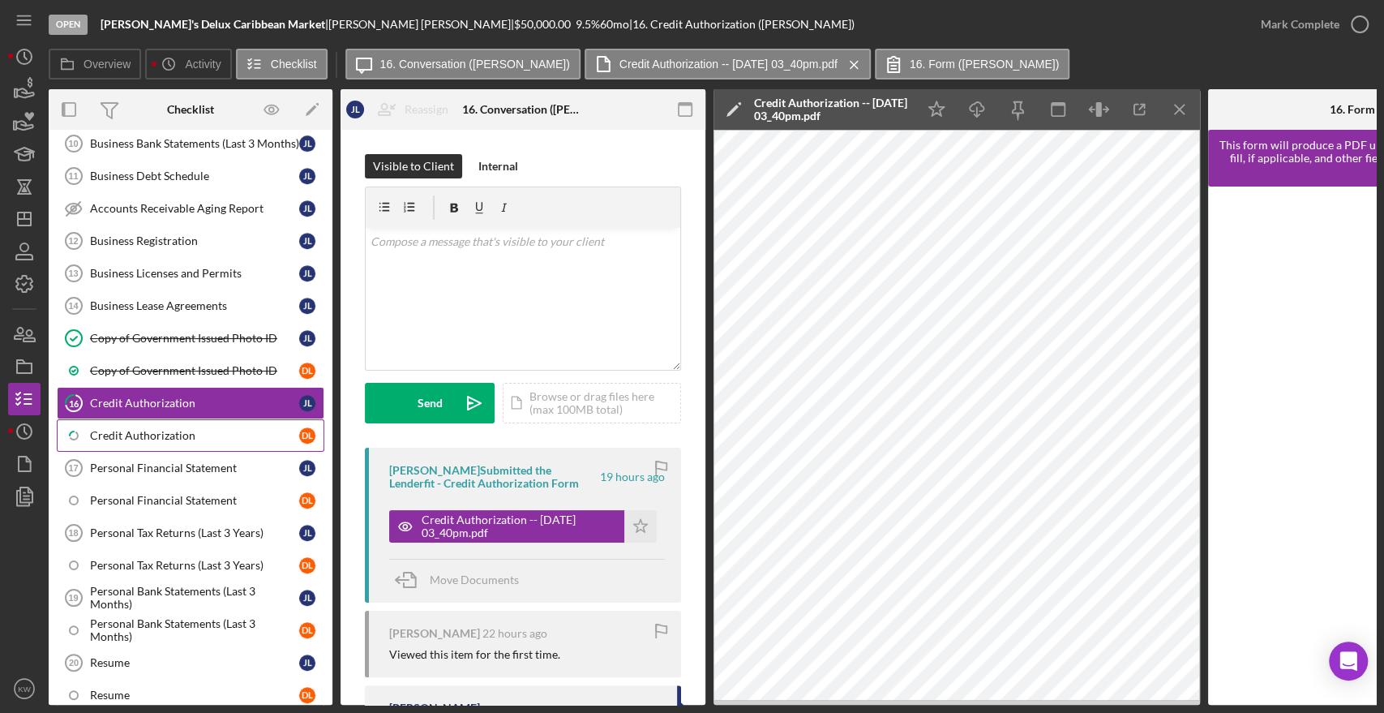
scroll to position [720, 0]
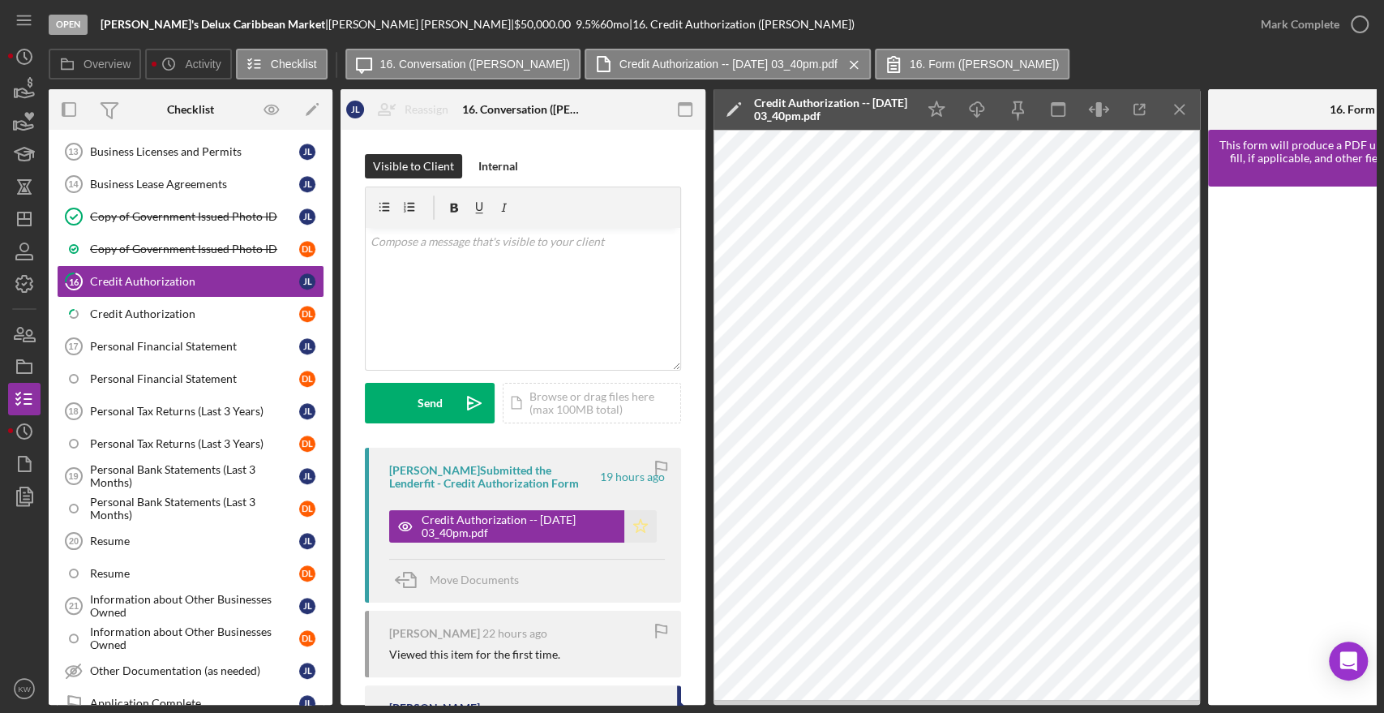
click at [640, 527] on icon "Icon/Star" at bounding box center [640, 526] width 32 height 32
click at [1346, 21] on icon "button" at bounding box center [1360, 24] width 41 height 41
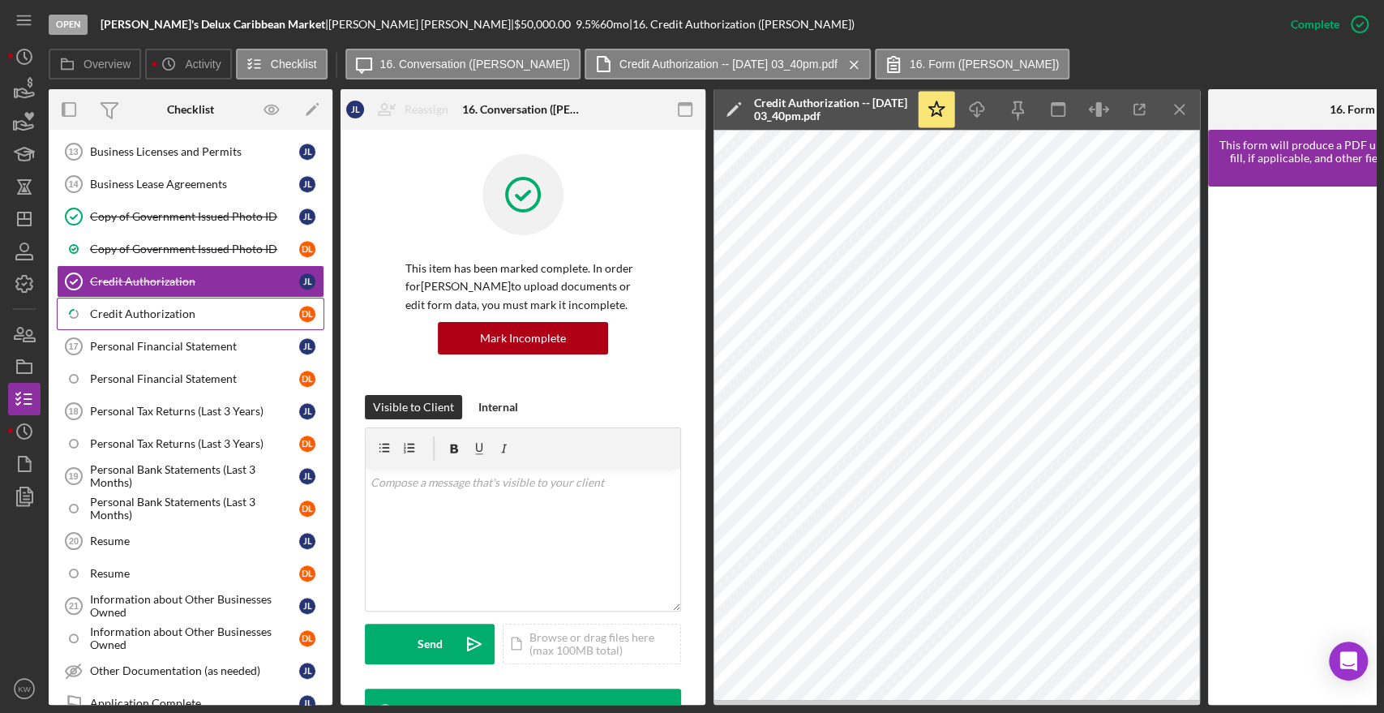
click at [163, 307] on div "Credit Authorization" at bounding box center [194, 313] width 209 height 13
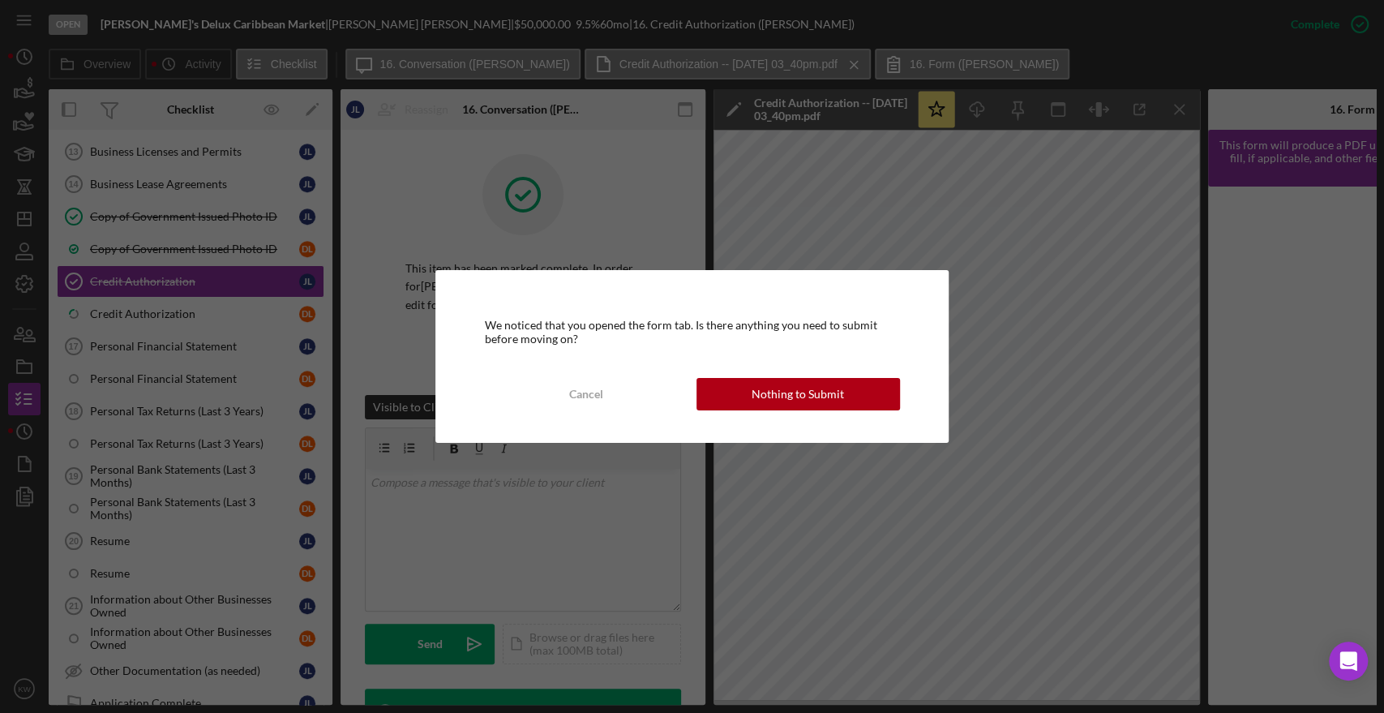
click at [798, 424] on div "We noticed that you opened the form tab. Is there anything you need to submit b…" at bounding box center [692, 356] width 513 height 172
click at [804, 397] on div "Nothing to Submit" at bounding box center [798, 394] width 92 height 32
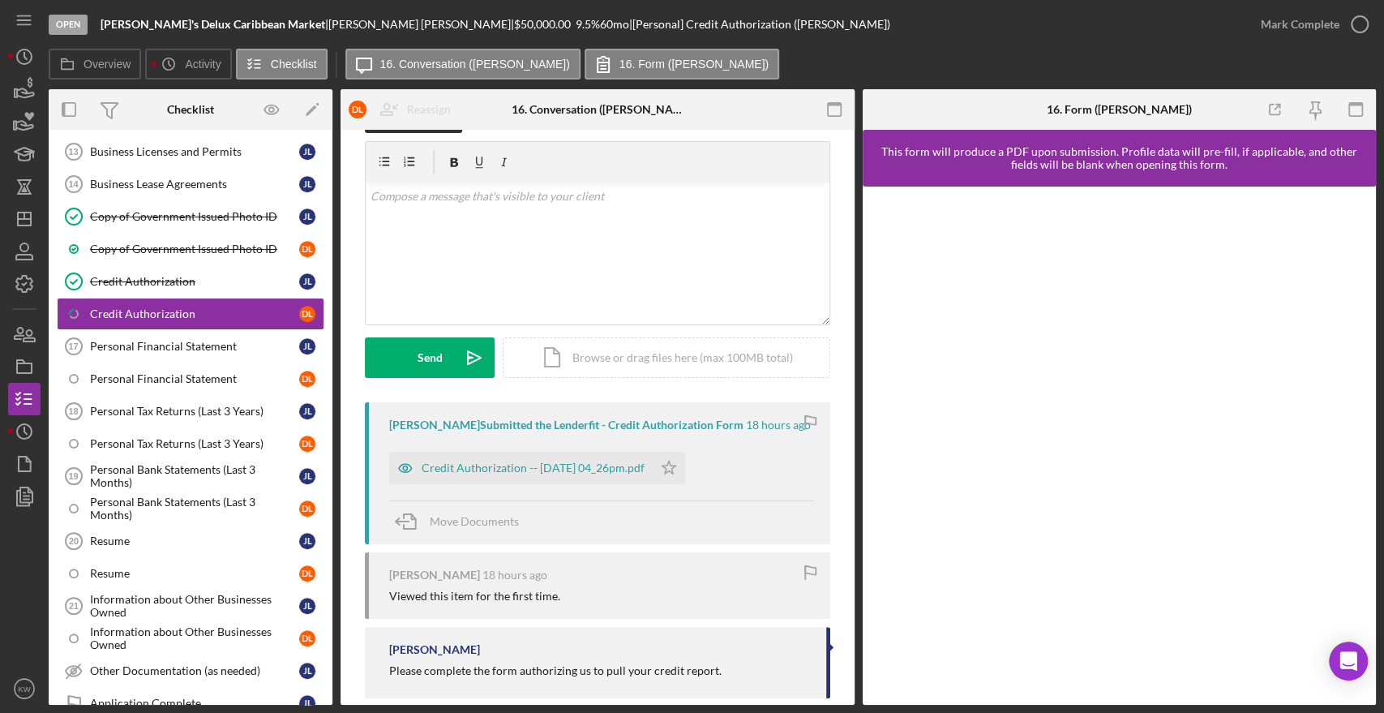
scroll to position [70, 0]
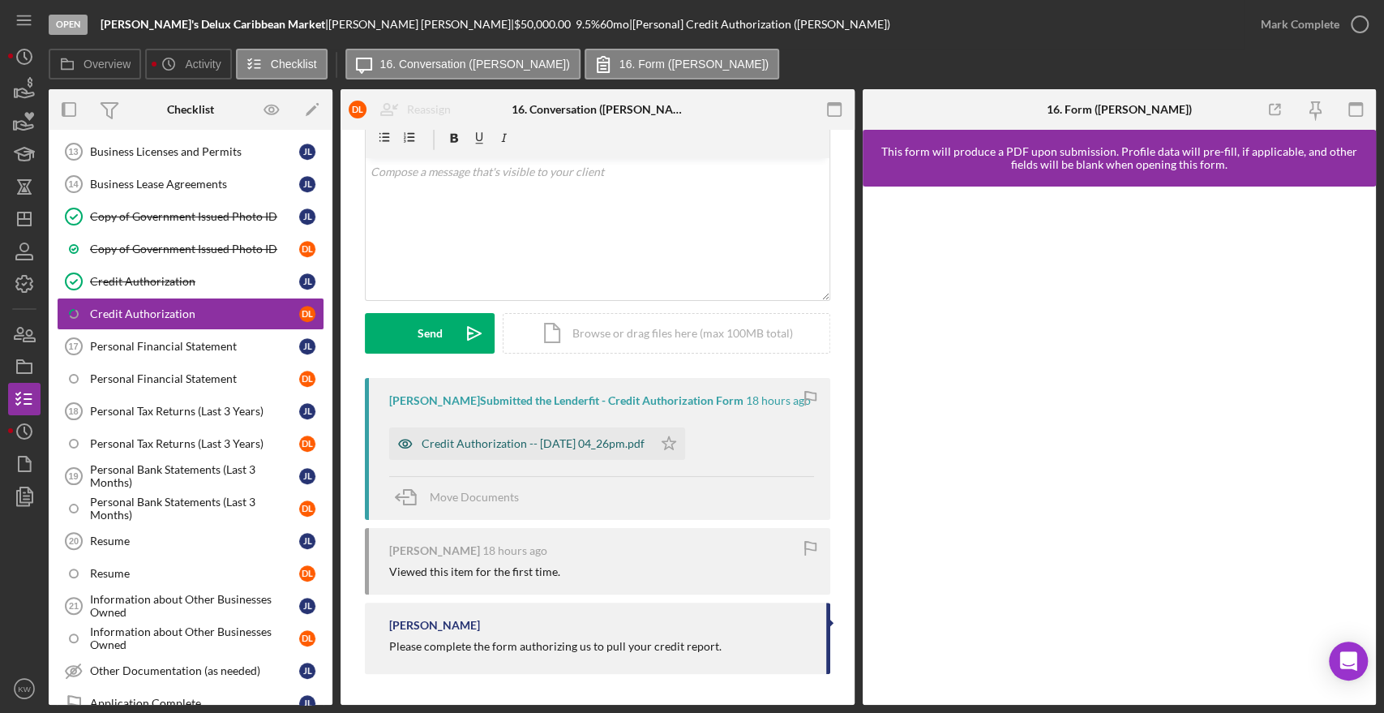
click at [623, 439] on div "Credit Authorization -- [DATE] 04_26pm.pdf" at bounding box center [533, 443] width 223 height 13
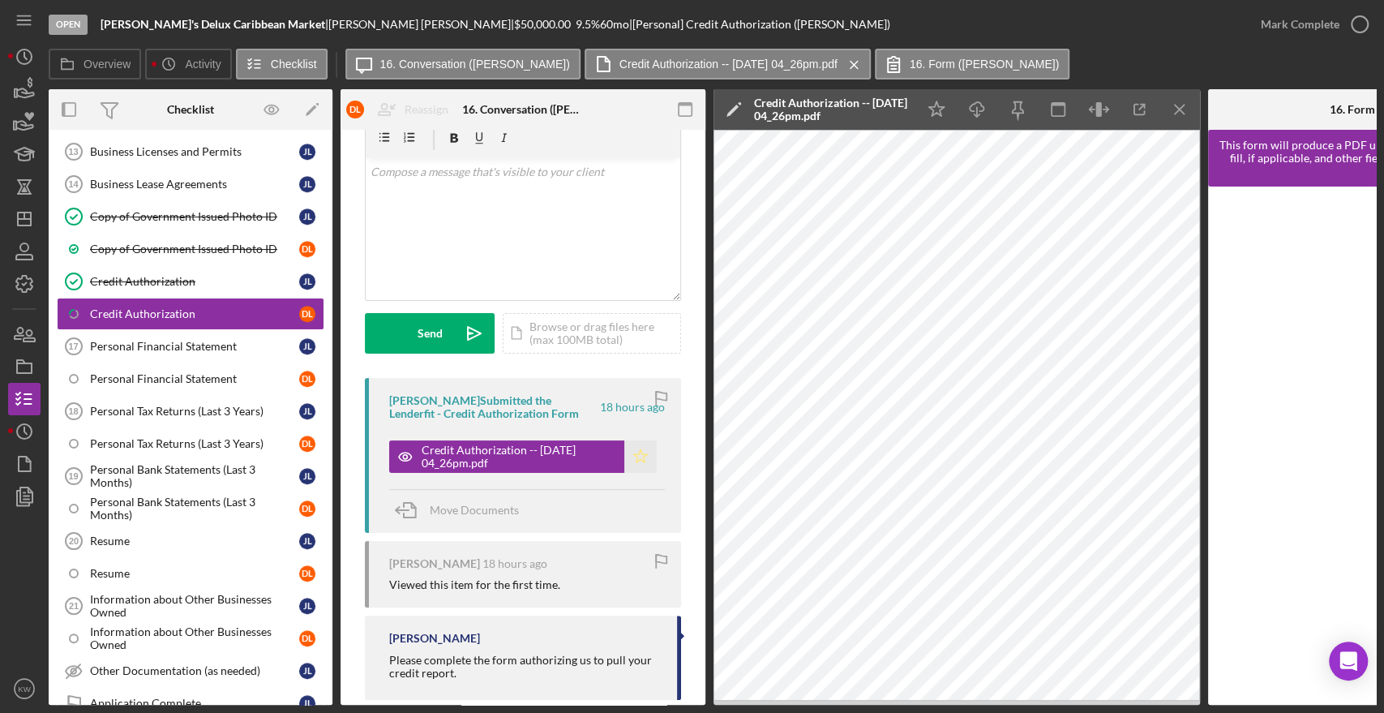
click at [639, 453] on icon "Icon/Star" at bounding box center [640, 456] width 32 height 32
click at [1358, 26] on icon "button" at bounding box center [1360, 24] width 41 height 41
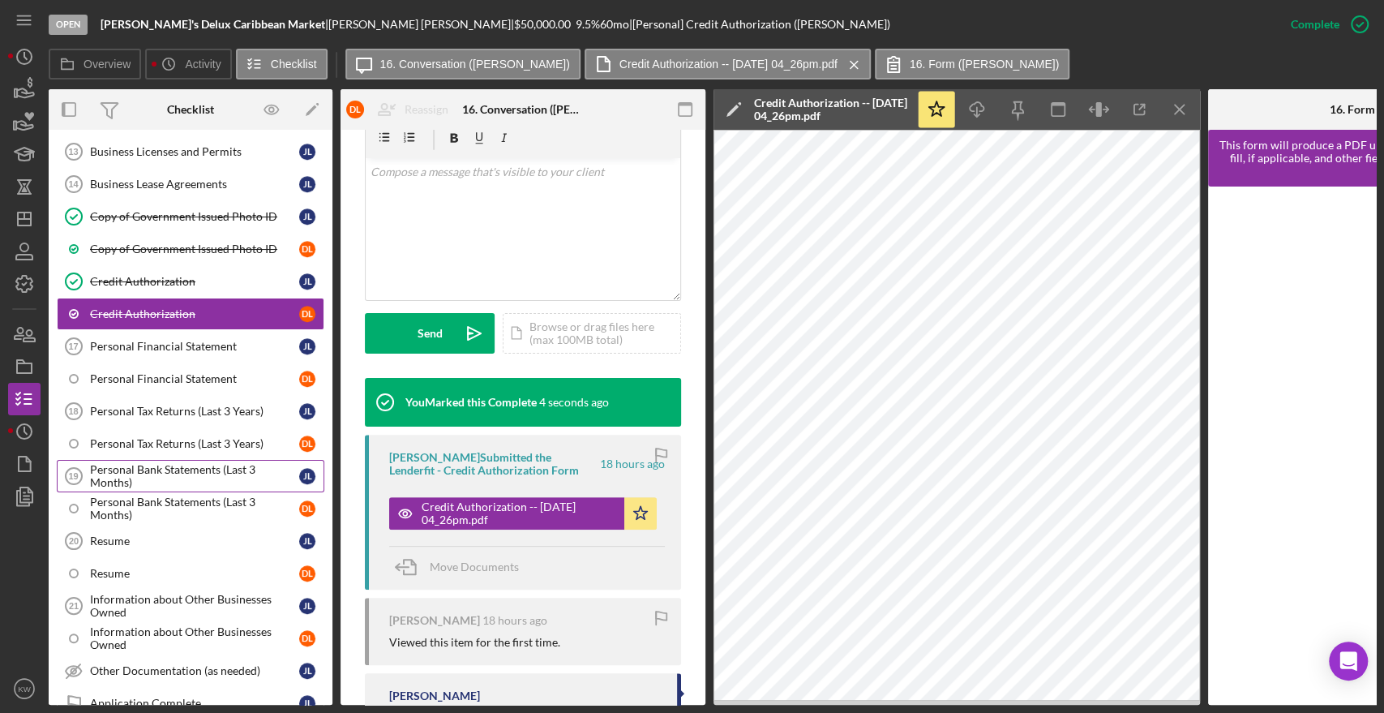
scroll to position [811, 0]
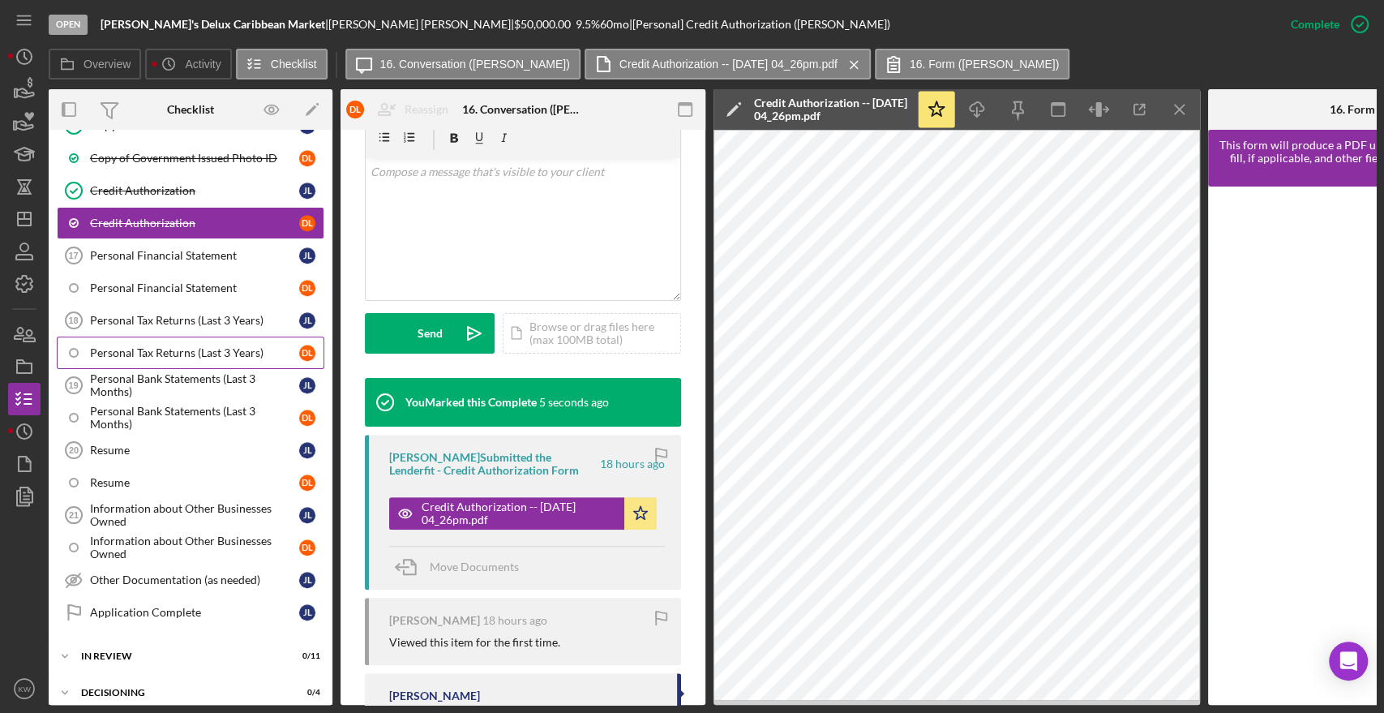
click at [206, 347] on div "Personal Tax Returns (Last 3 Years)" at bounding box center [194, 352] width 209 height 13
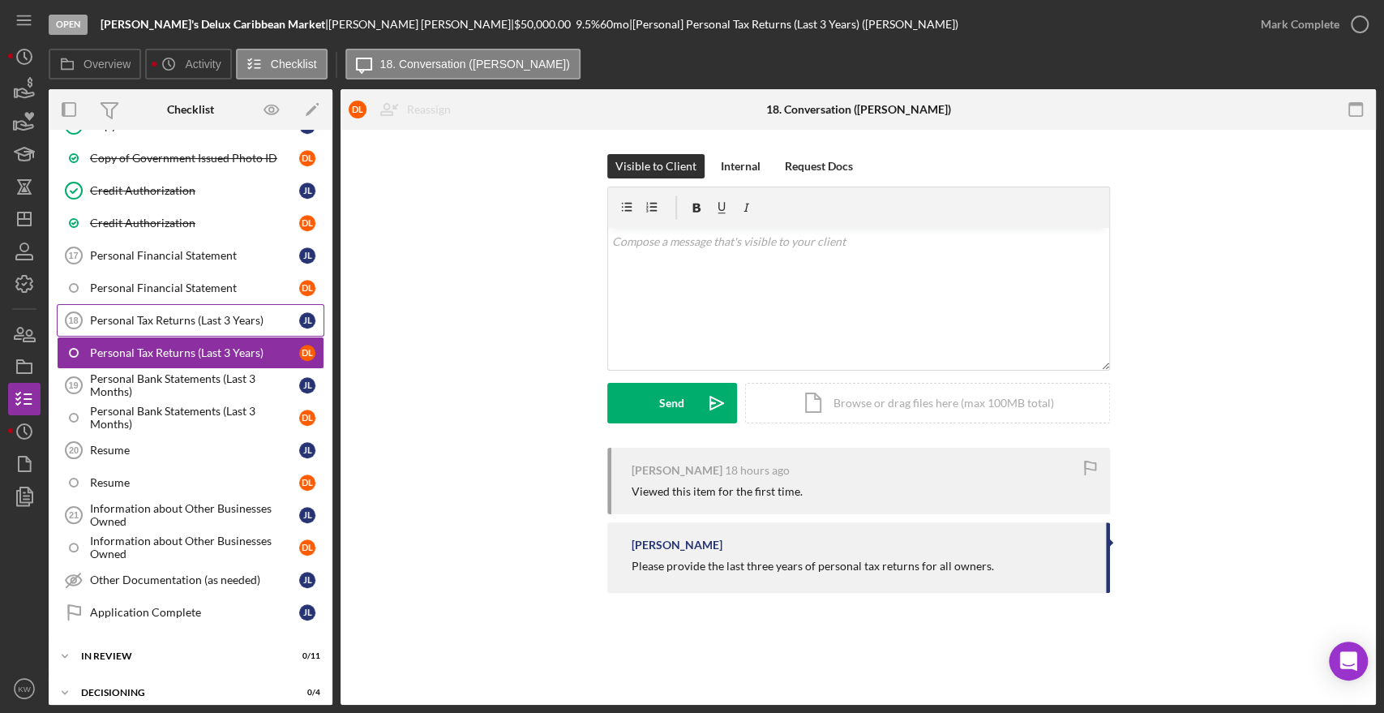
click at [176, 318] on div "Personal Tax Returns (Last 3 Years)" at bounding box center [194, 320] width 209 height 13
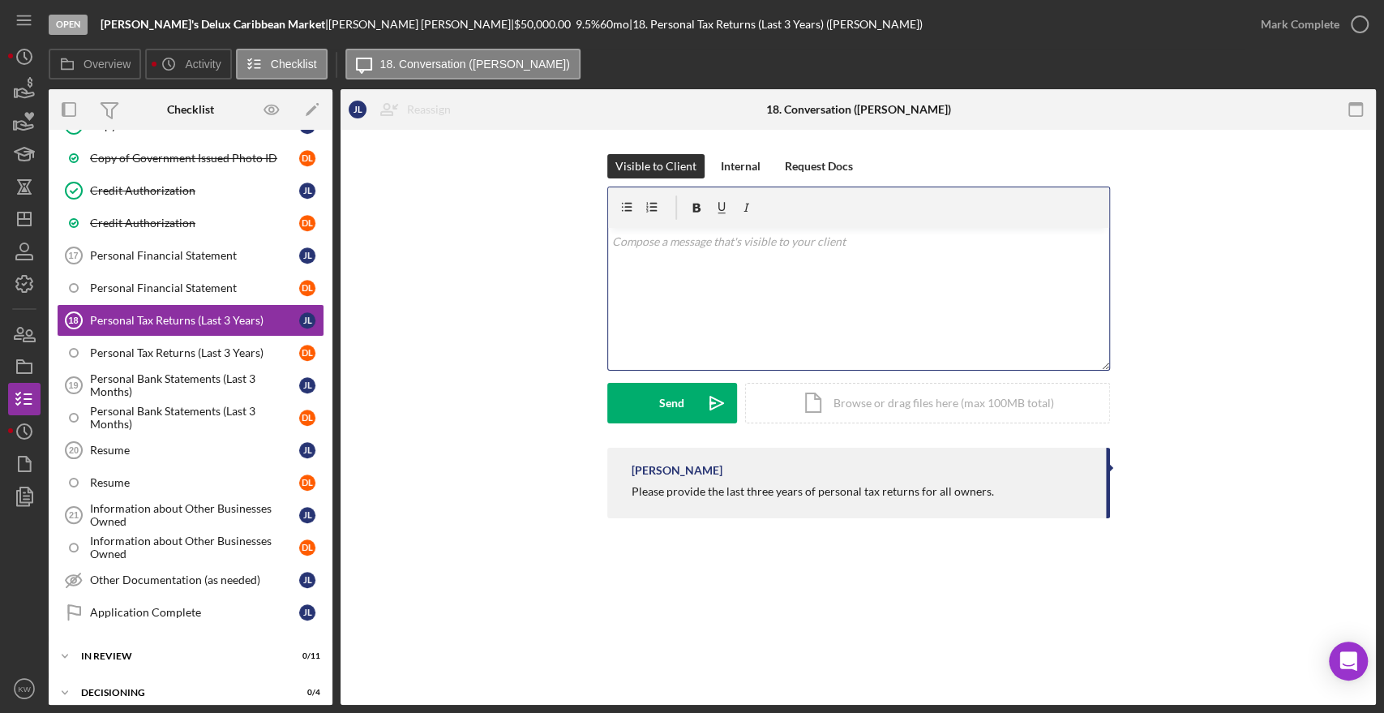
click at [675, 297] on div "v Color teal Color pink Remove color Add row above Add row below Add column bef…" at bounding box center [858, 299] width 501 height 142
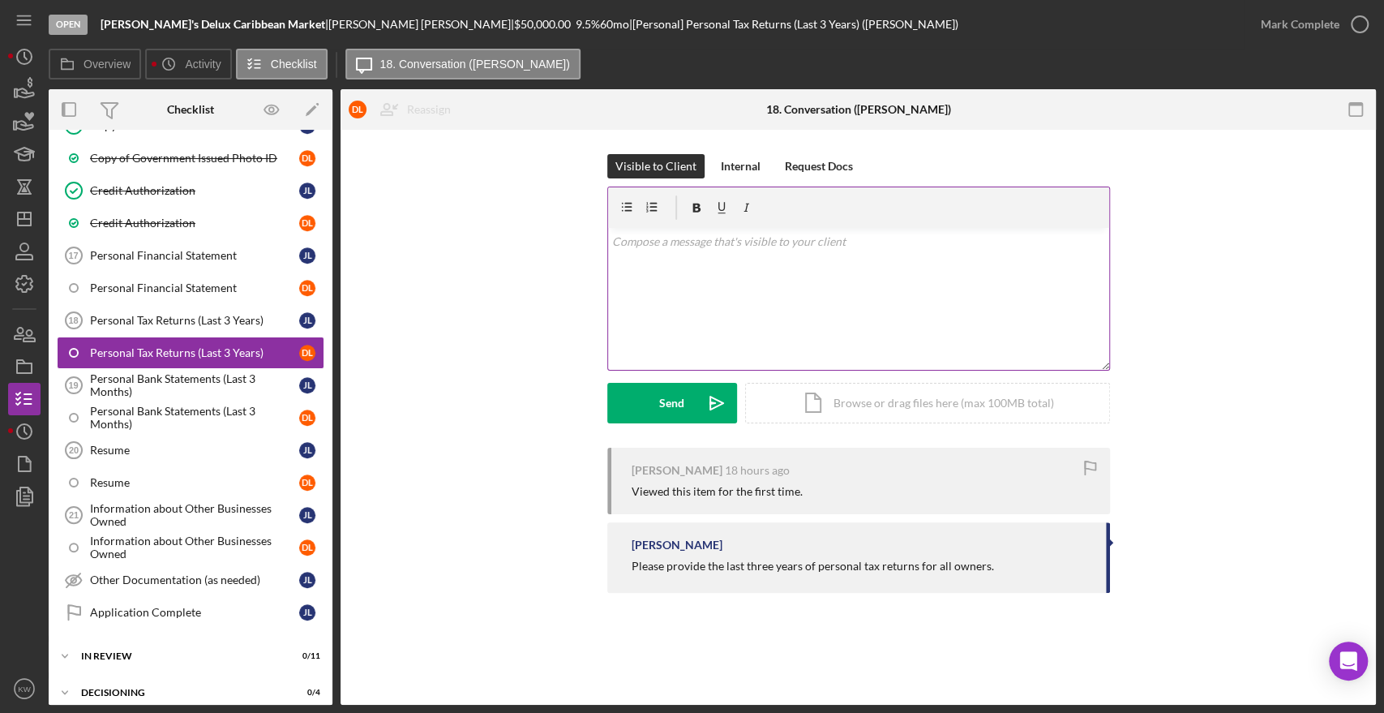
click at [721, 268] on div "v Color teal Color pink Remove color Add row above Add row below Add column bef…" at bounding box center [858, 299] width 501 height 142
click at [200, 314] on div "Personal Tax Returns (Last 3 Years)" at bounding box center [194, 320] width 209 height 13
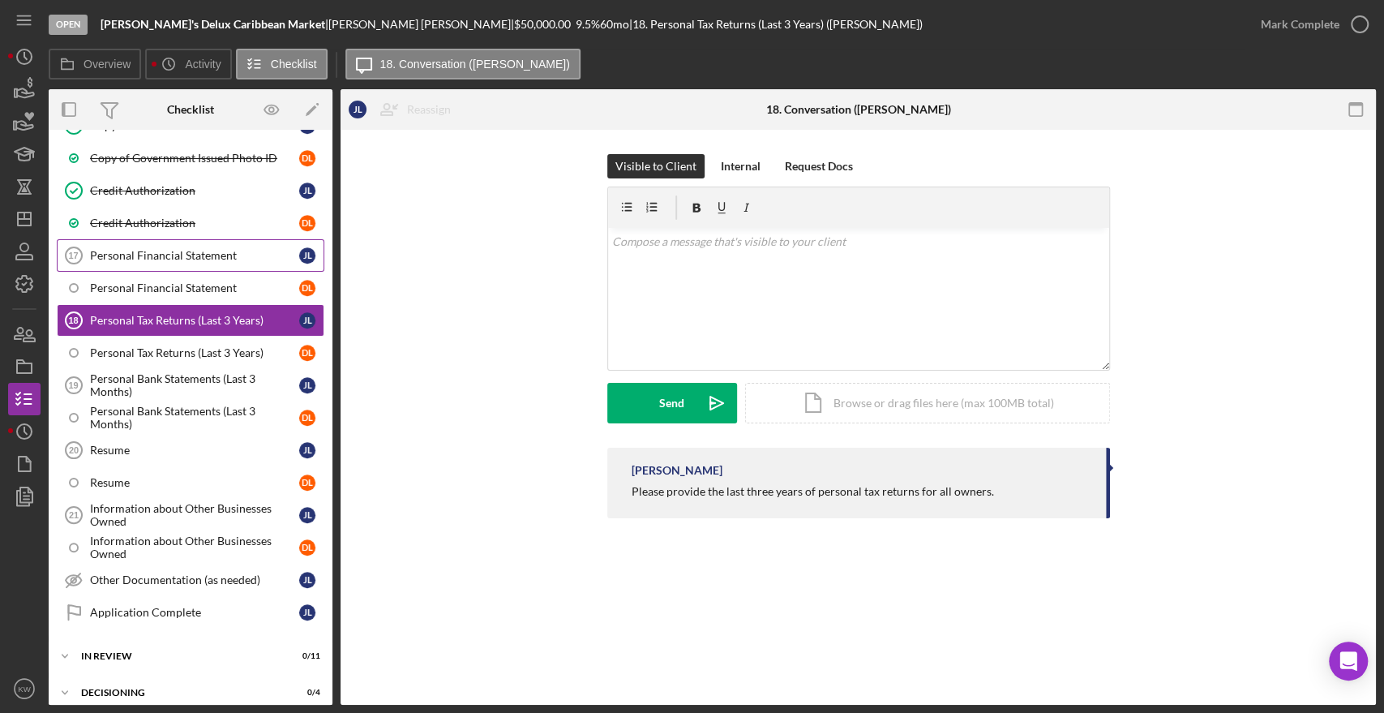
scroll to position [630, 0]
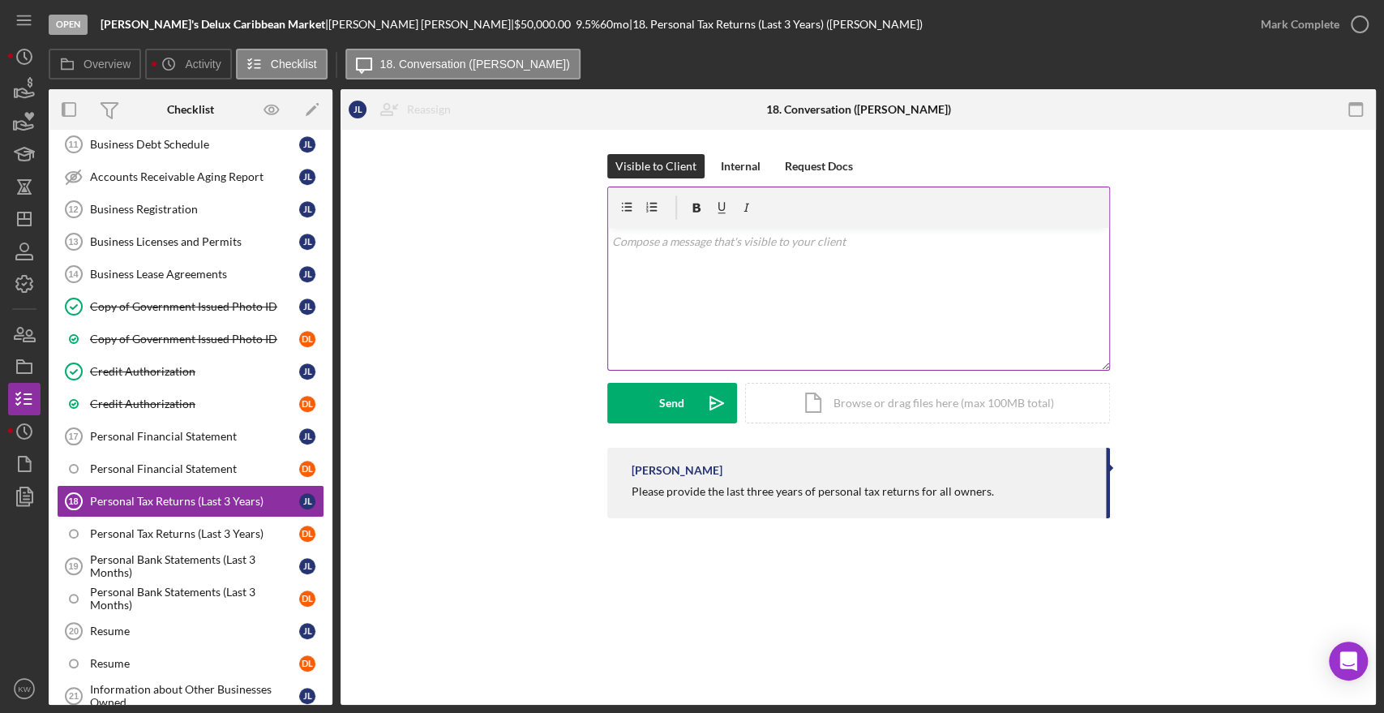
click at [785, 291] on div "v Color teal Color pink Remove color Add row above Add row below Add column bef…" at bounding box center [858, 299] width 501 height 142
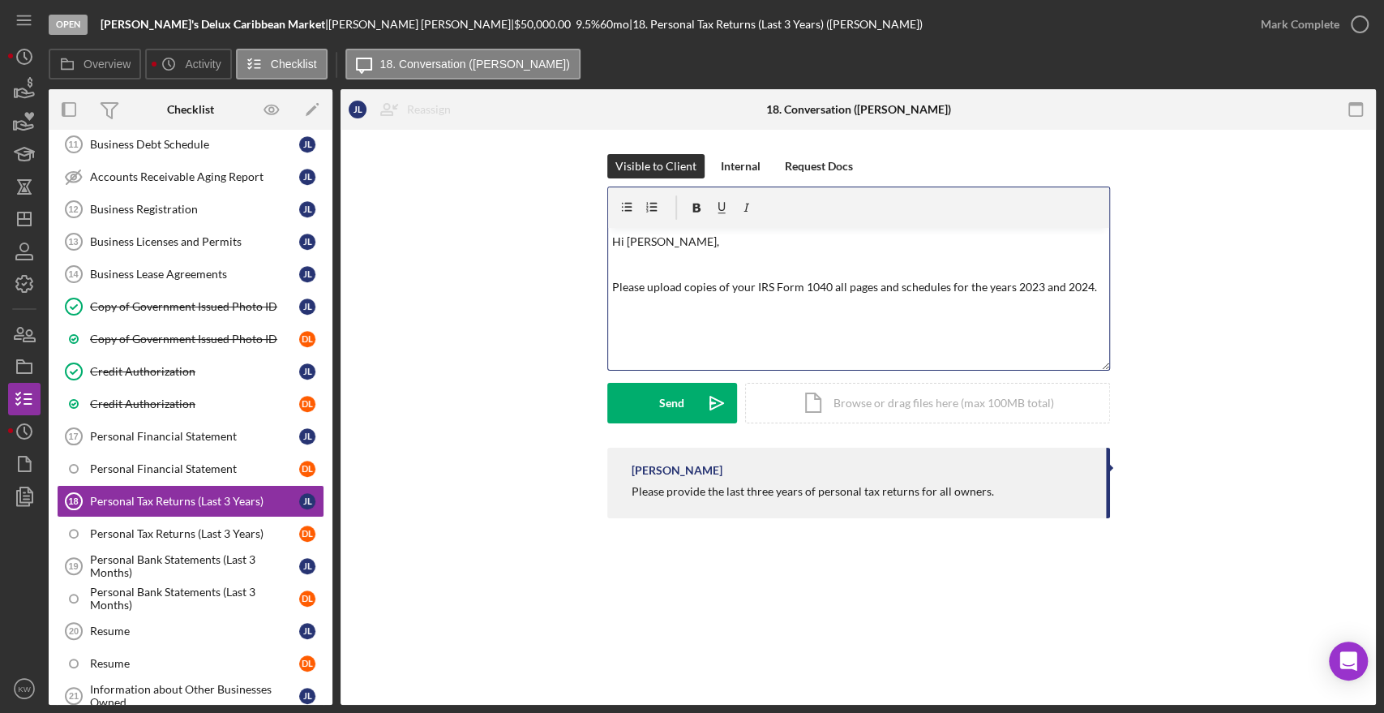
drag, startPoint x: 751, startPoint y: 286, endPoint x: 775, endPoint y: 268, distance: 30.7
click at [753, 284] on p "Please upload copies of your IRS Form 1040 all pages and schedules for the year…" at bounding box center [858, 287] width 492 height 18
click at [921, 310] on p "Please upload copies of your personal tax returns IRS Form 1040 all pages and s…" at bounding box center [858, 296] width 492 height 36
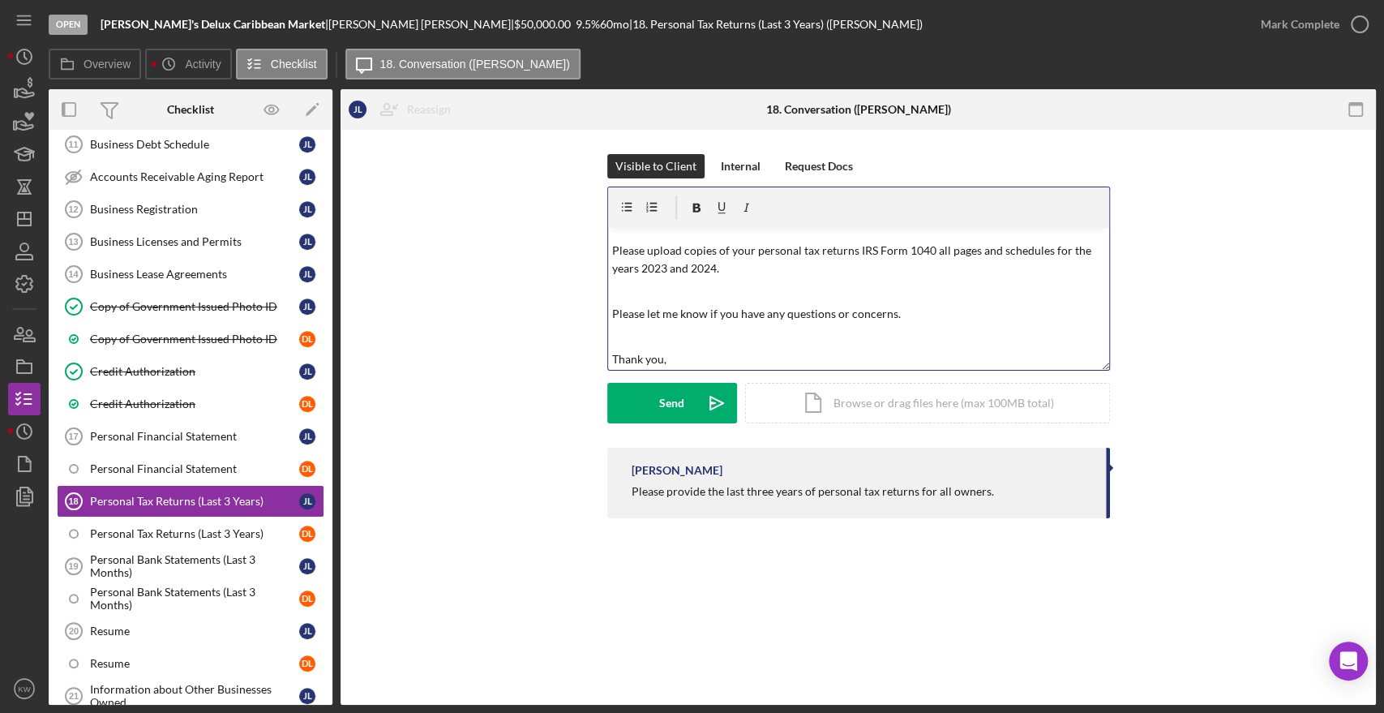
scroll to position [59, 0]
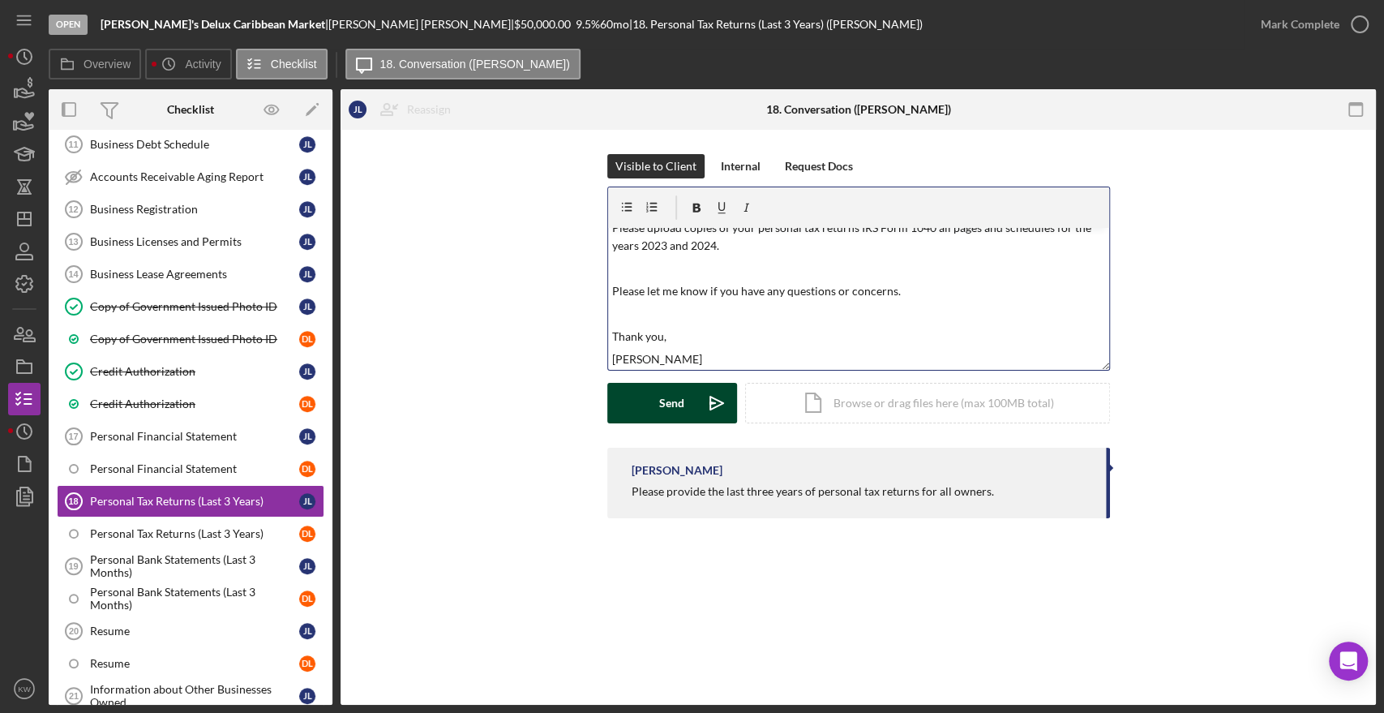
click at [676, 421] on div "Send" at bounding box center [671, 403] width 25 height 41
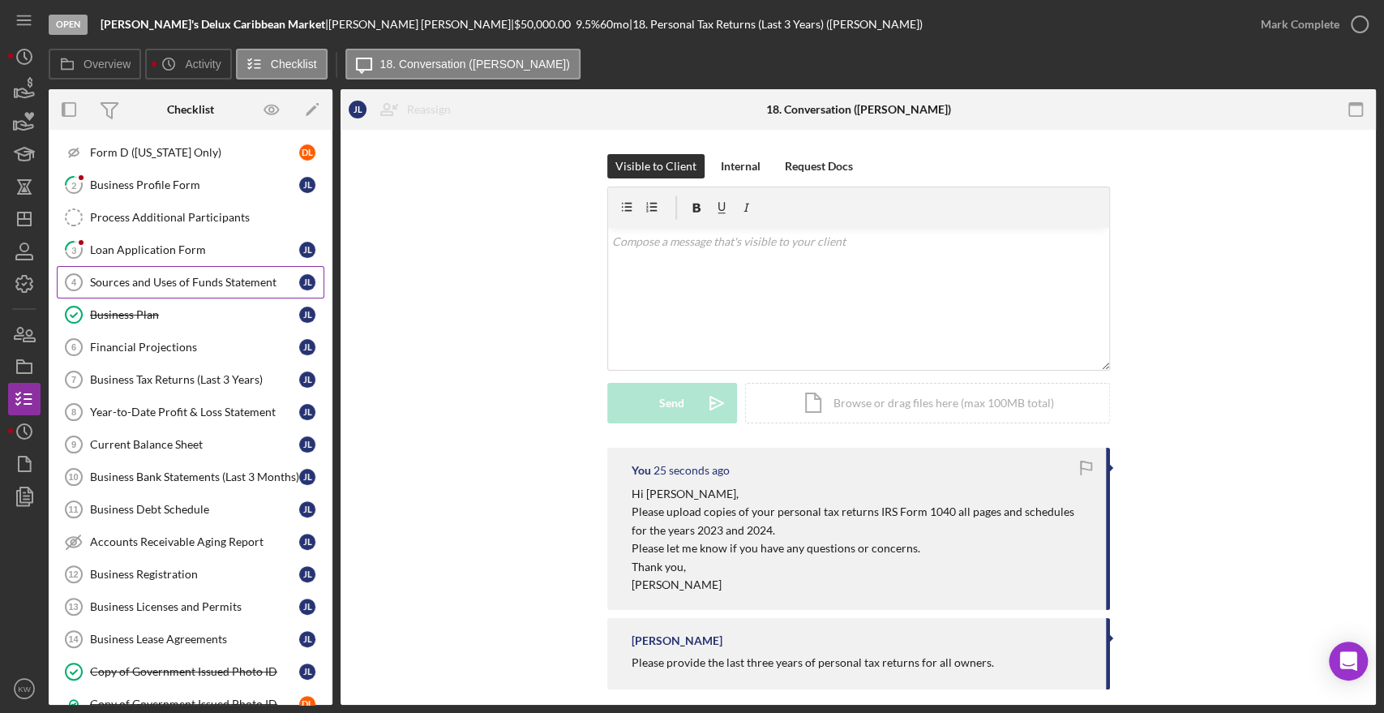
scroll to position [180, 0]
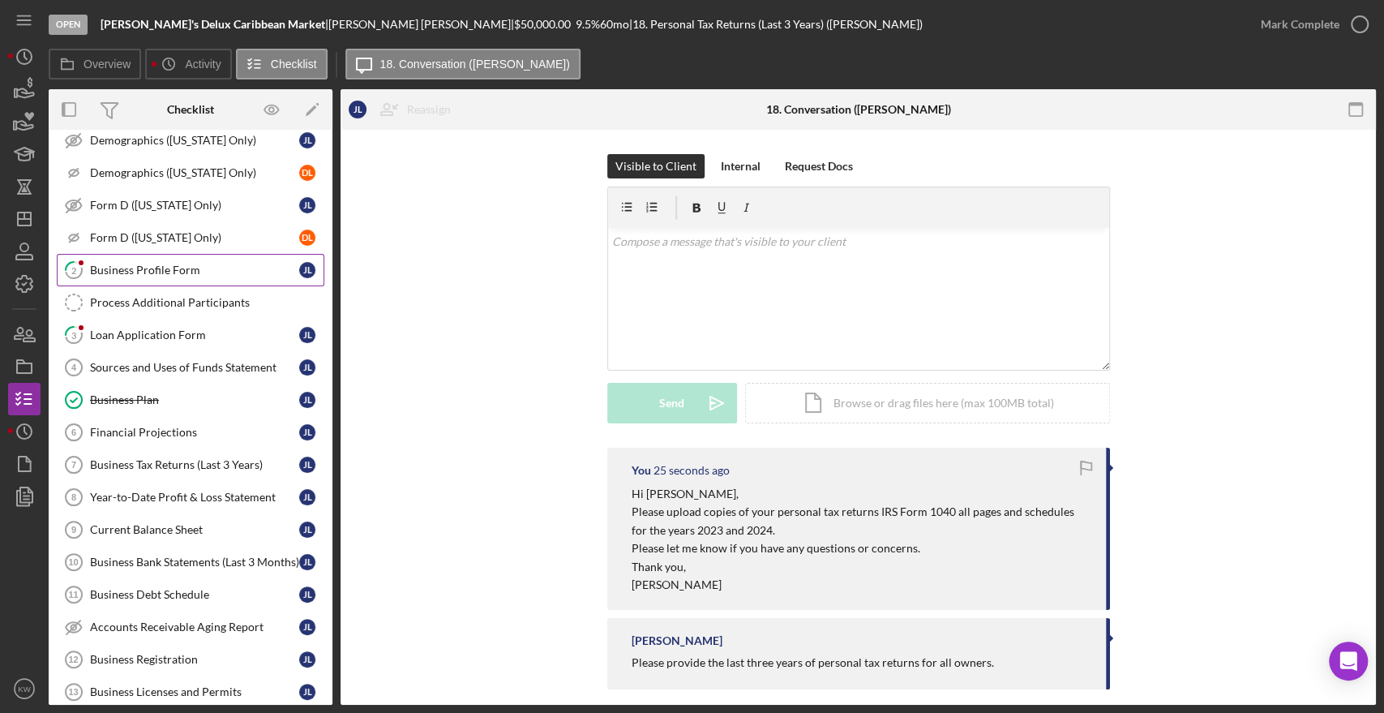
click at [165, 266] on div "Business Profile Form" at bounding box center [194, 270] width 209 height 13
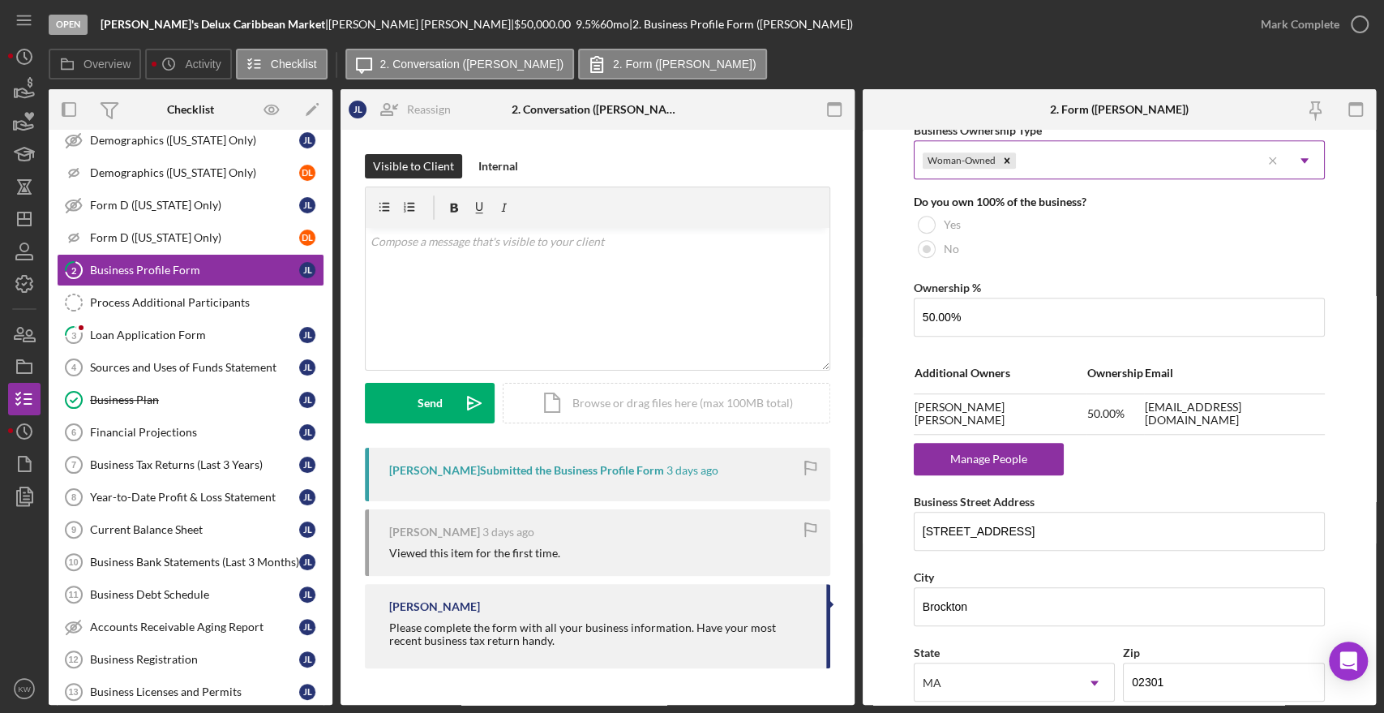
scroll to position [901, 0]
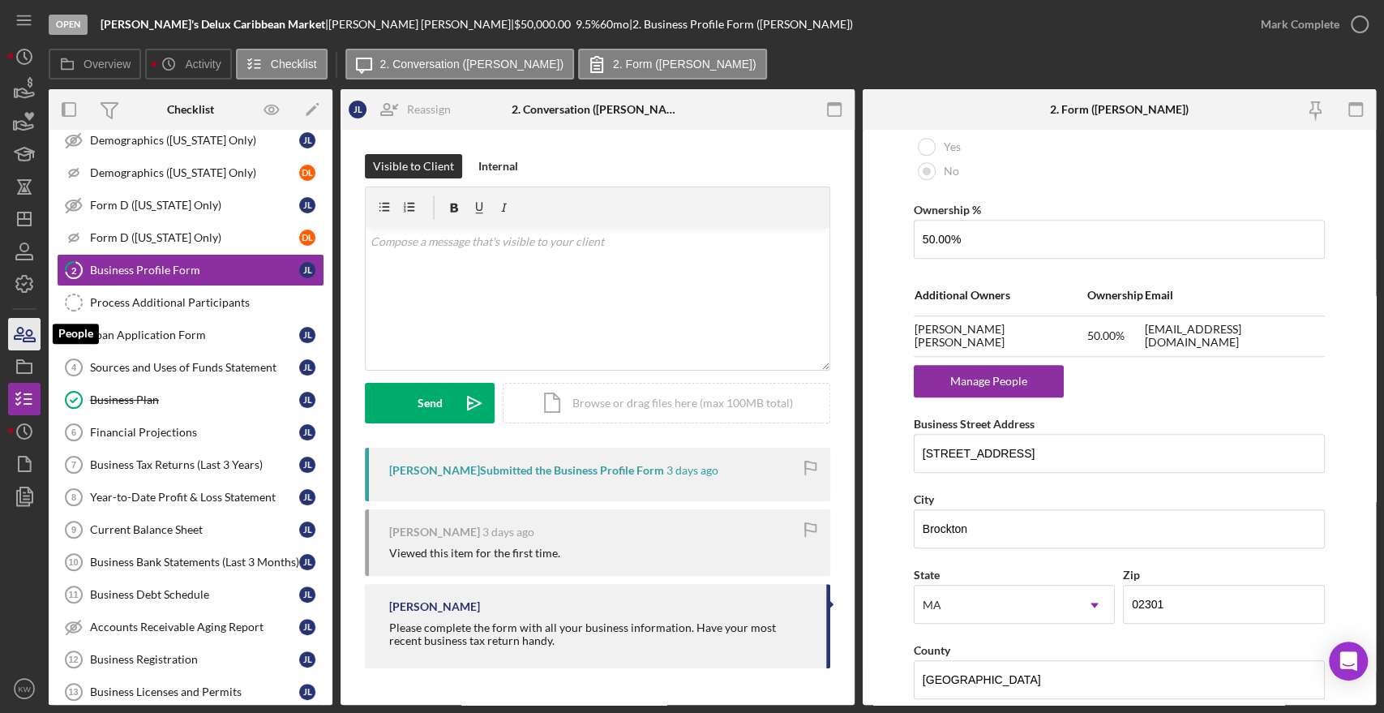
click at [34, 333] on icon "button" at bounding box center [24, 334] width 41 height 41
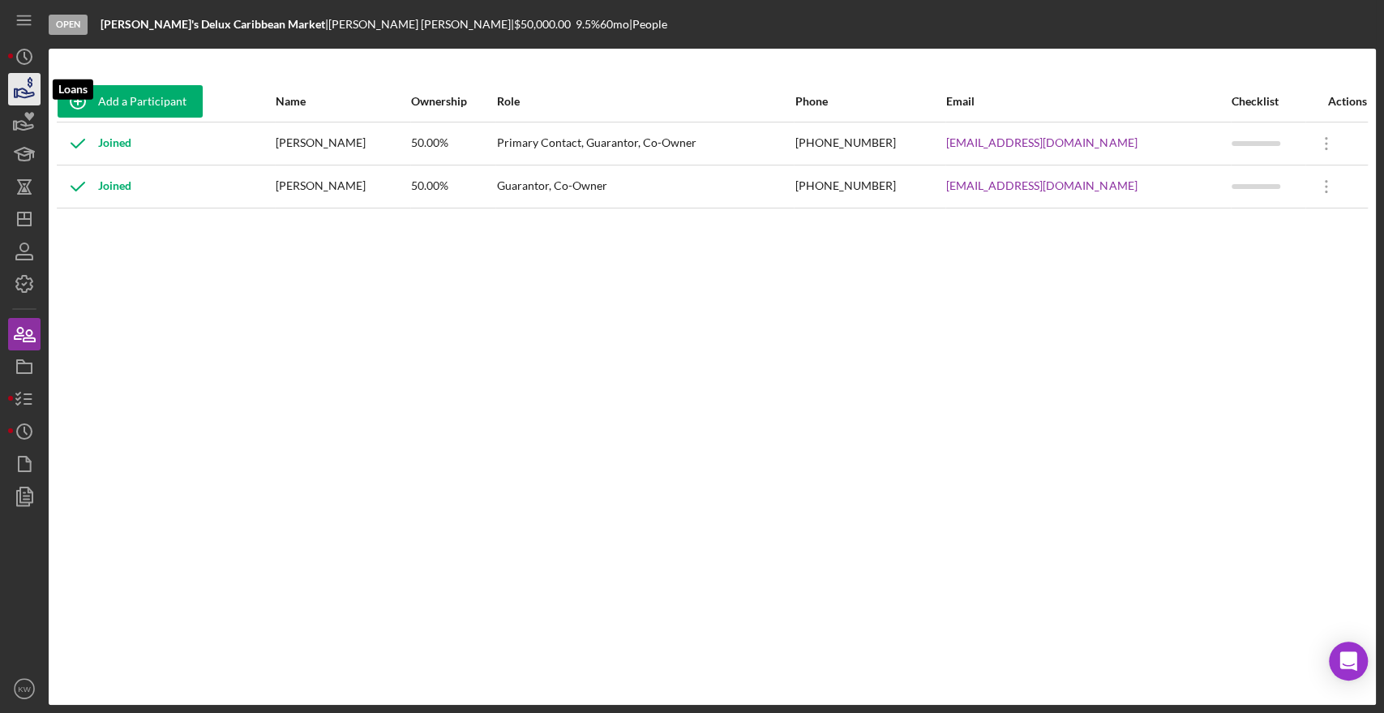
click at [24, 83] on icon "button" at bounding box center [24, 89] width 41 height 41
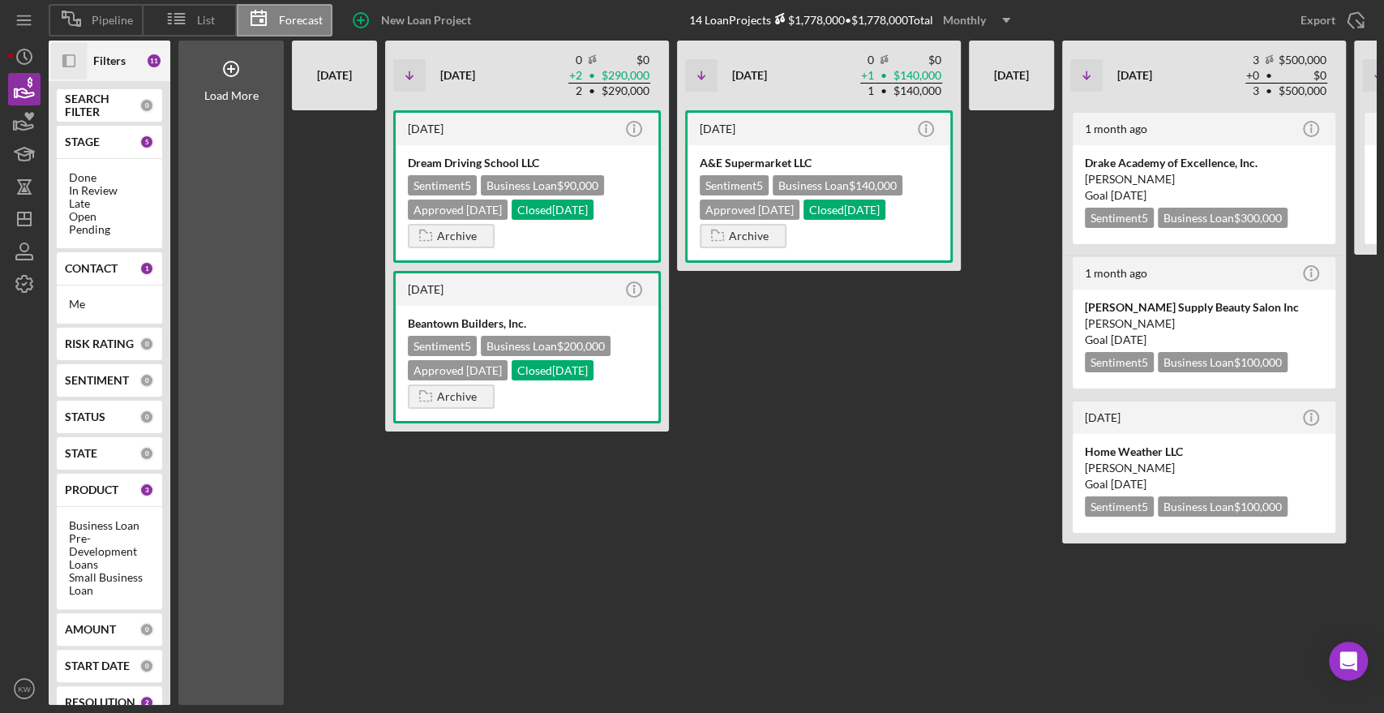
click at [64, 68] on icon "Icon/Panel Side Expand" at bounding box center [69, 61] width 36 height 36
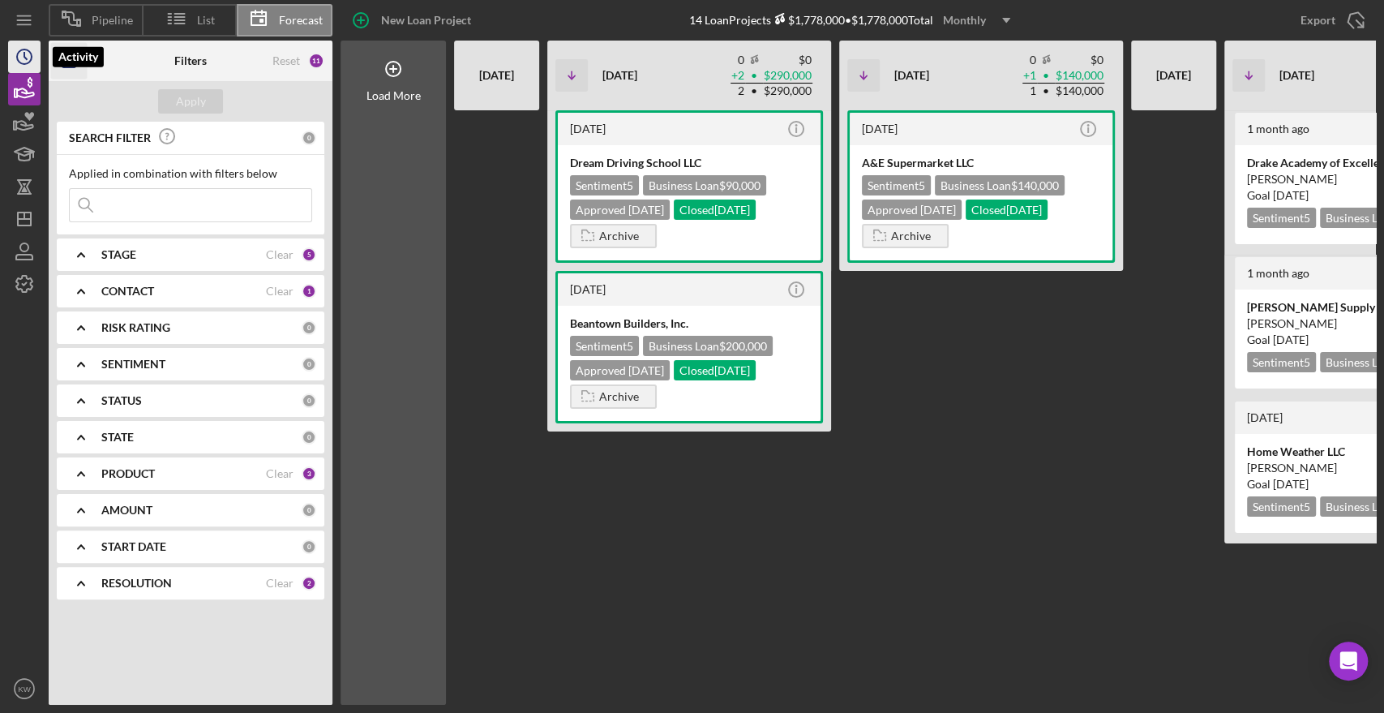
click at [22, 58] on icon "Icon/History" at bounding box center [24, 56] width 41 height 41
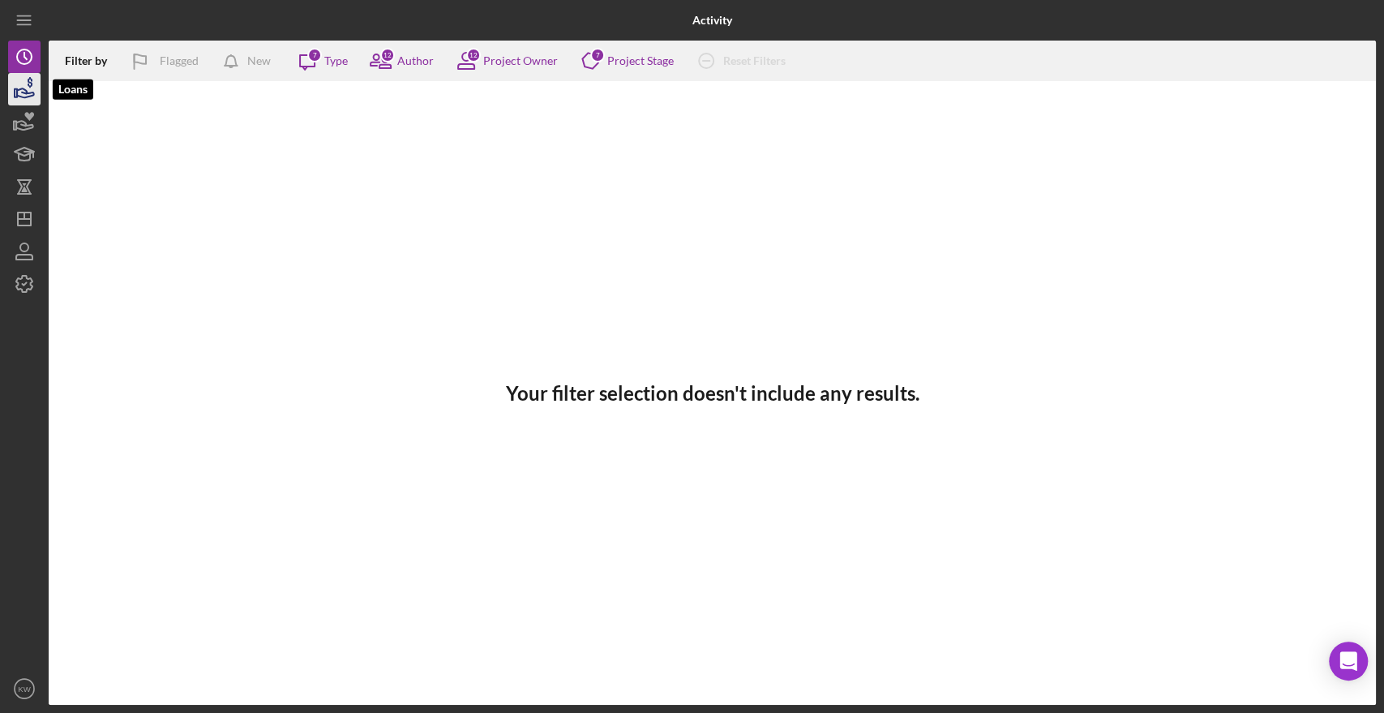
click at [10, 101] on icon "button" at bounding box center [24, 89] width 41 height 41
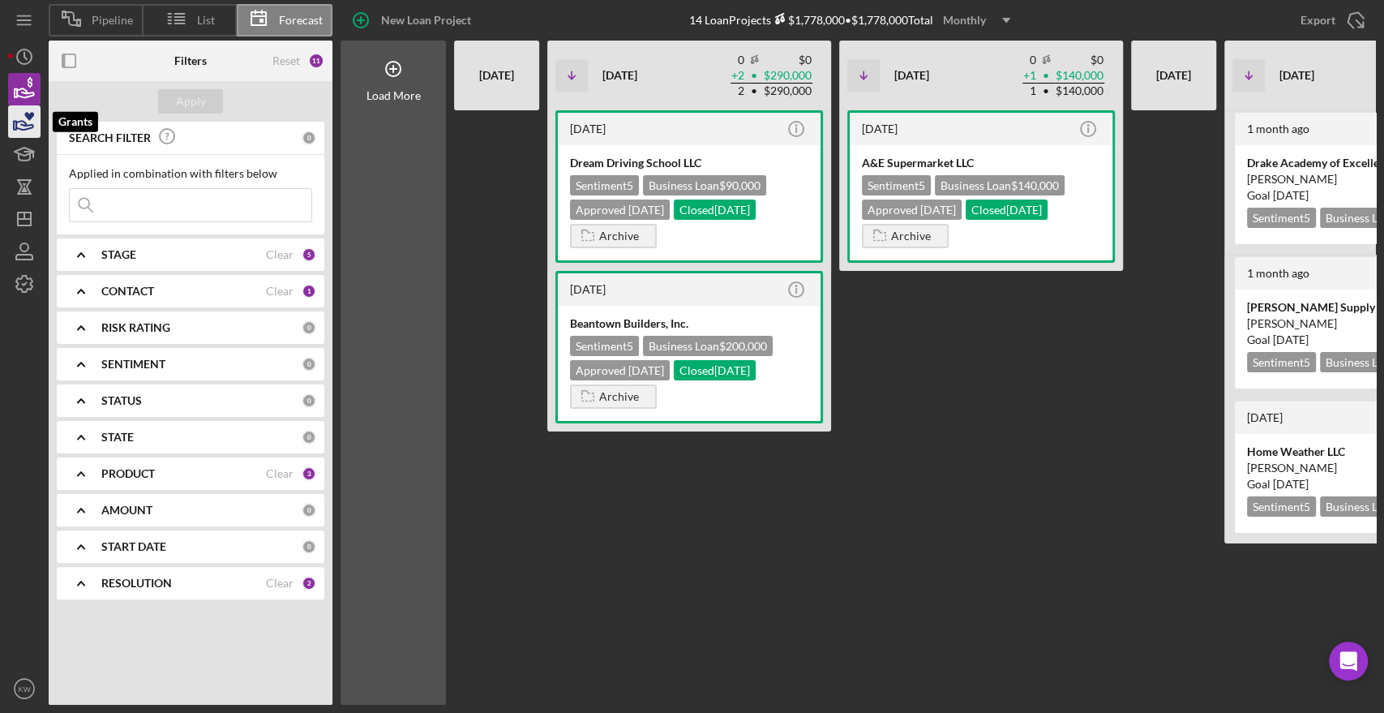
click at [21, 133] on icon "button" at bounding box center [24, 121] width 41 height 41
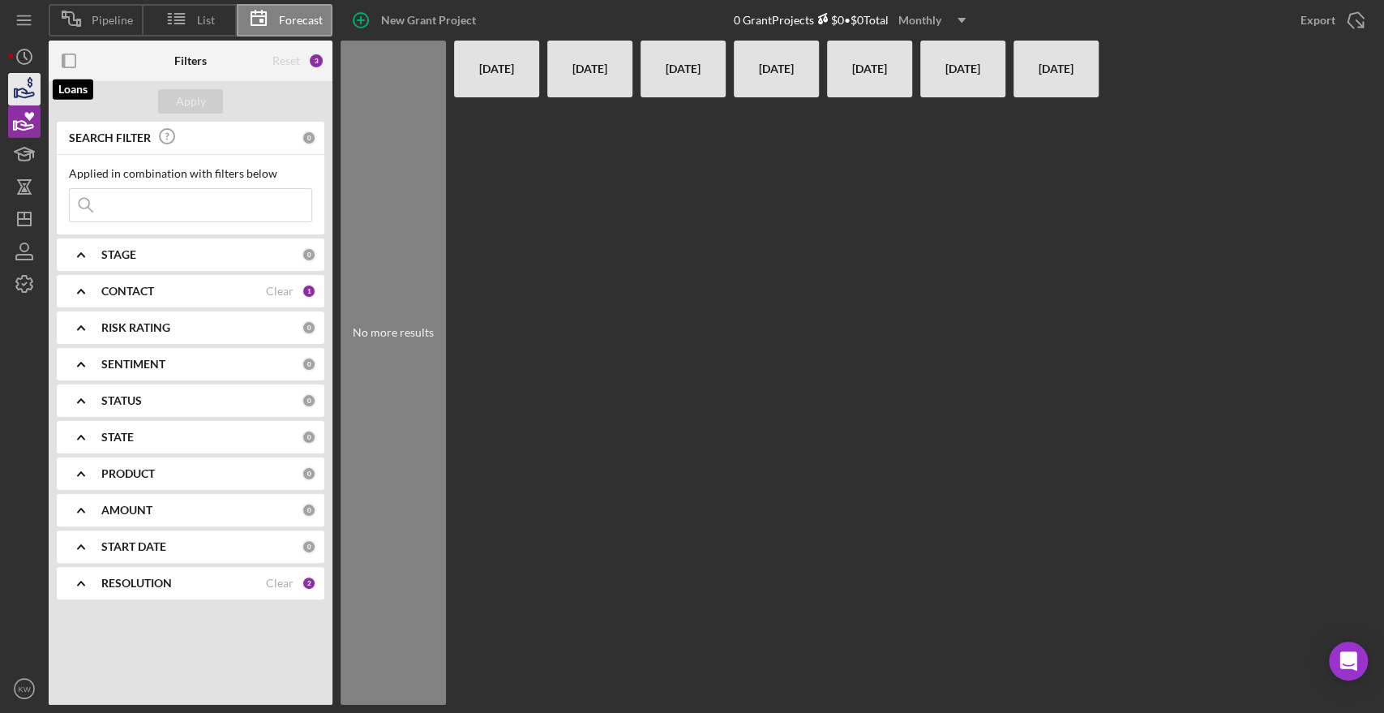
click at [22, 96] on icon "button" at bounding box center [25, 92] width 17 height 9
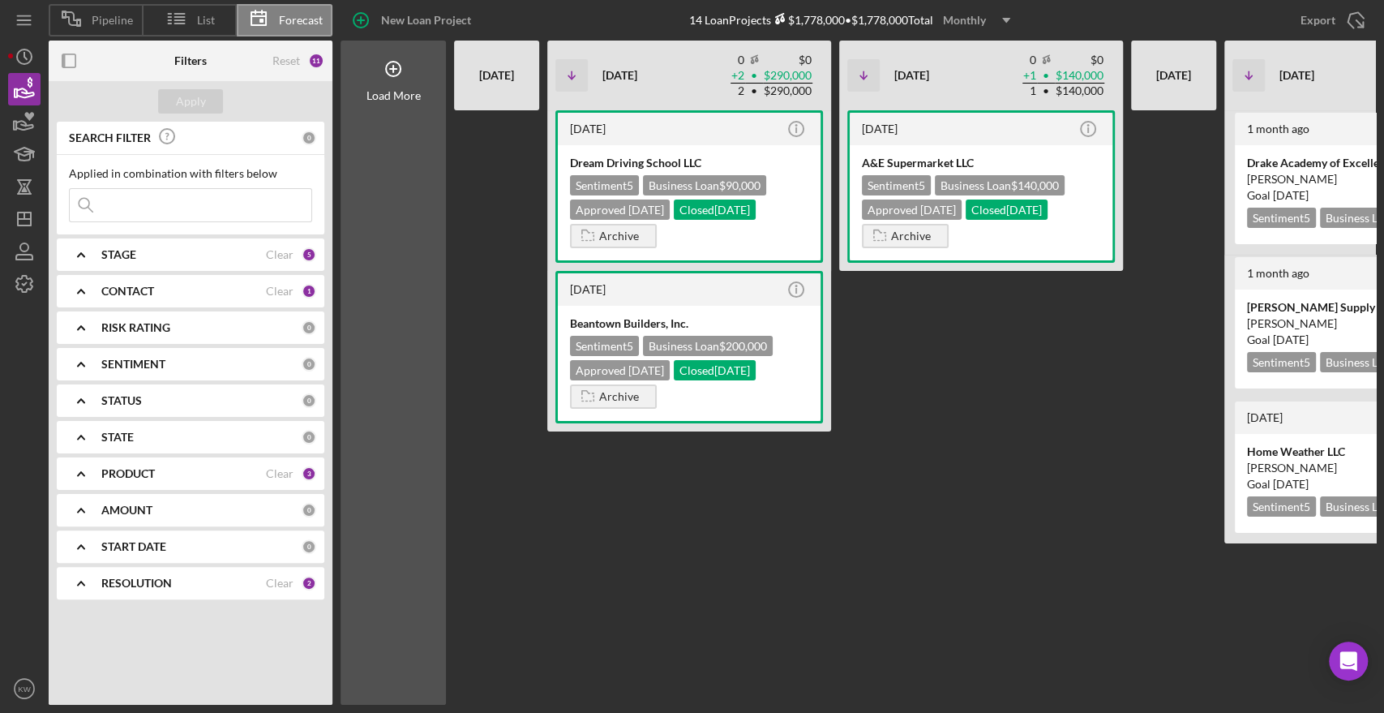
click at [143, 200] on input at bounding box center [191, 205] width 242 height 32
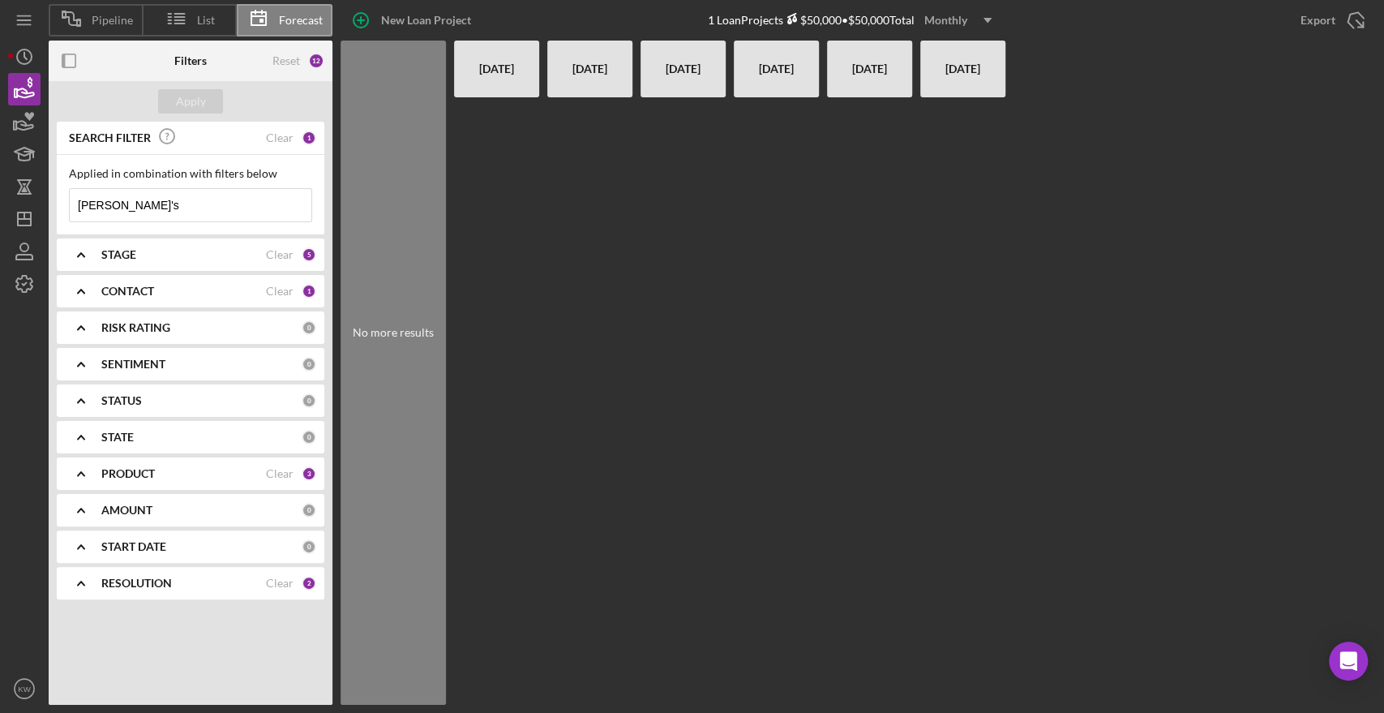
type input "[PERSON_NAME]'s"
click at [27, 219] on line "button" at bounding box center [24, 219] width 13 height 0
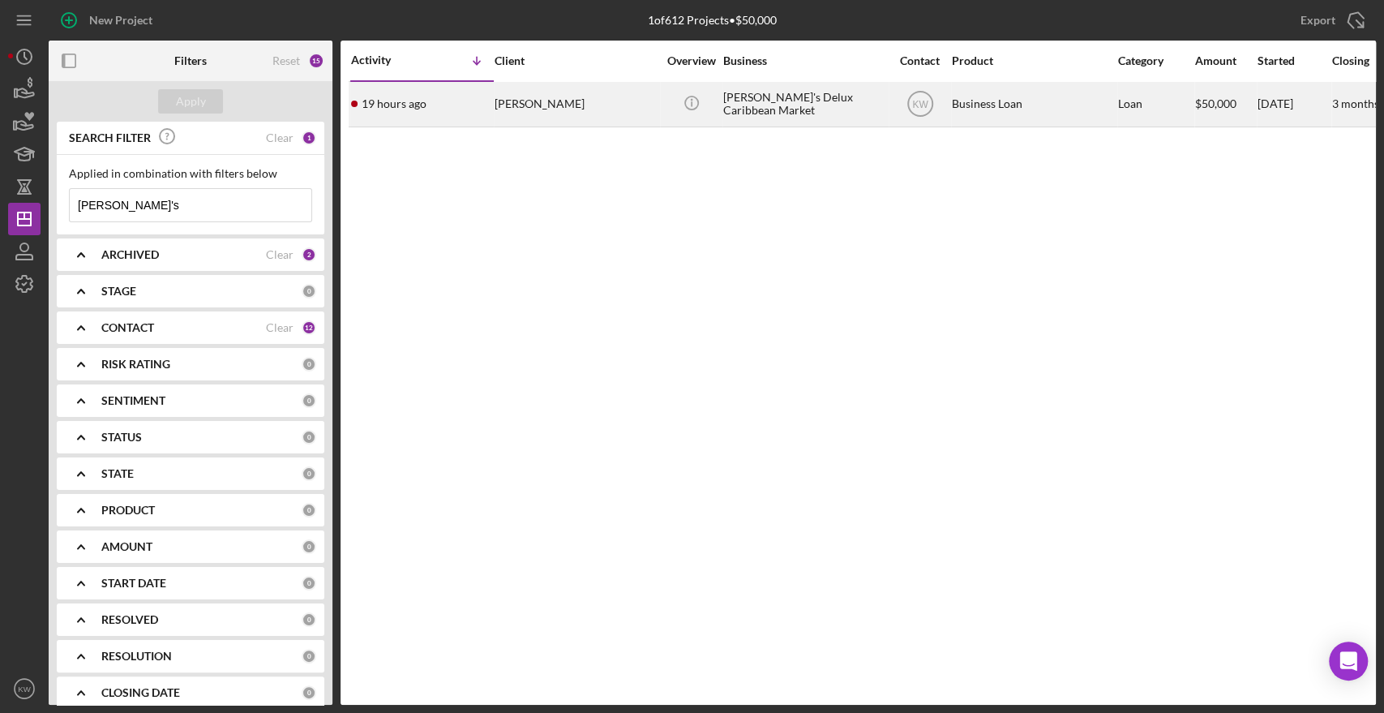
click at [761, 110] on div "[PERSON_NAME]'s Delux Caribbean Market" at bounding box center [804, 104] width 162 height 43
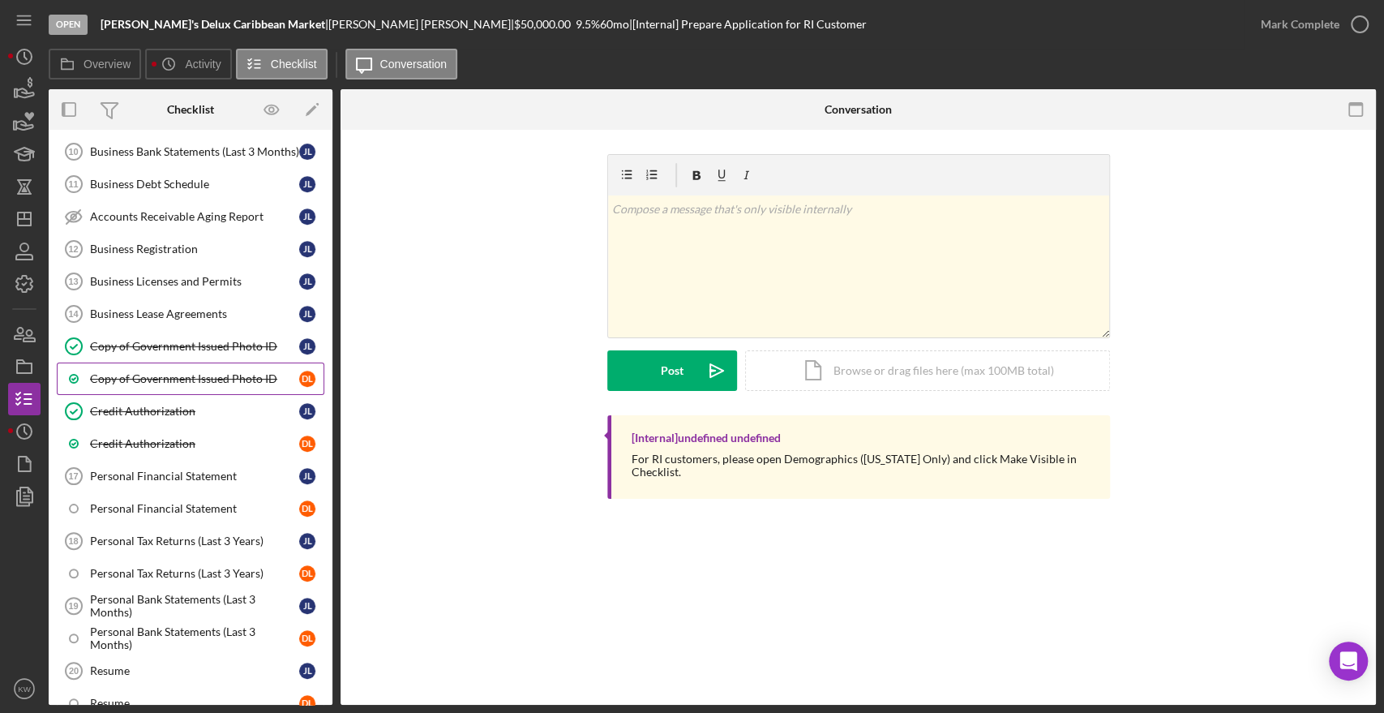
scroll to position [630, 0]
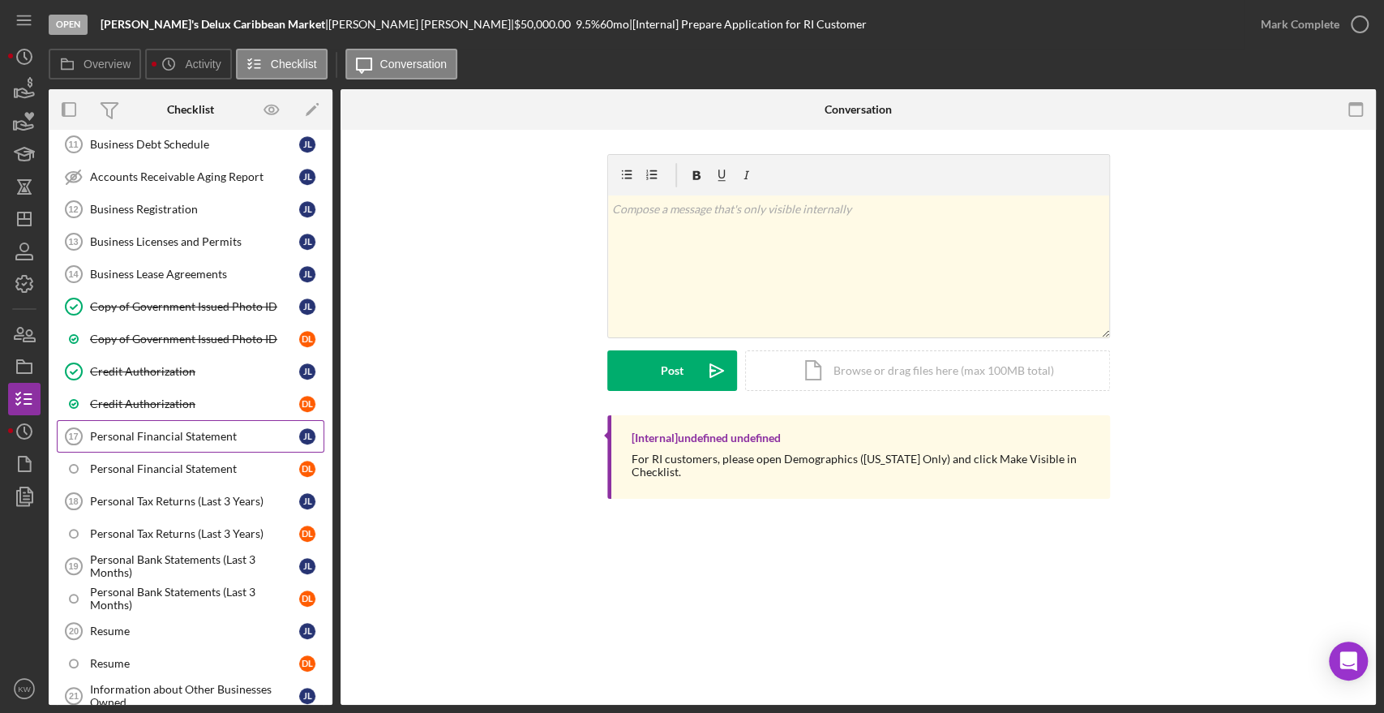
click at [191, 431] on div "Personal Financial Statement" at bounding box center [194, 436] width 209 height 13
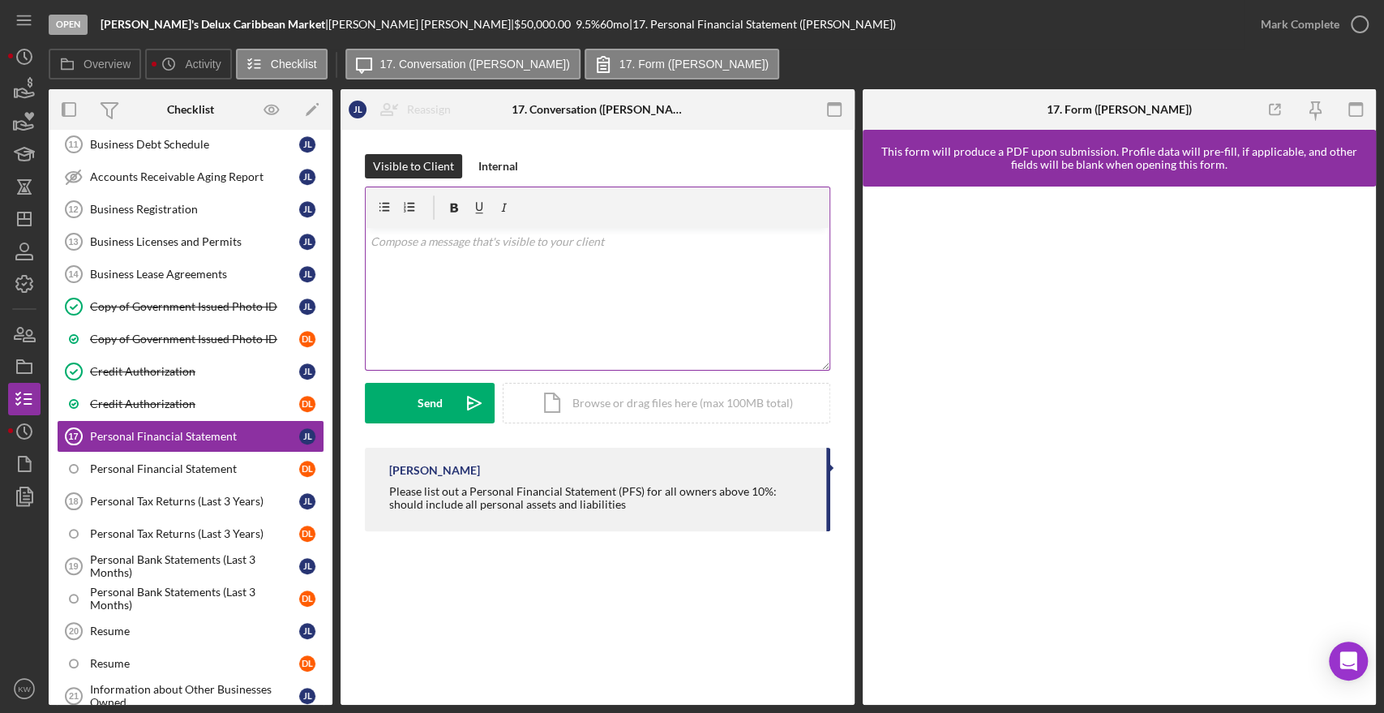
click at [527, 290] on div "v Color teal Color pink Remove color Add row above Add row below Add column bef…" at bounding box center [598, 299] width 464 height 142
drag, startPoint x: 616, startPoint y: 291, endPoint x: 345, endPoint y: 208, distance: 282.5
click at [345, 208] on div "Visible to Client Internal v Color teal Color pink Remove color Add row above A…" at bounding box center [598, 347] width 514 height 434
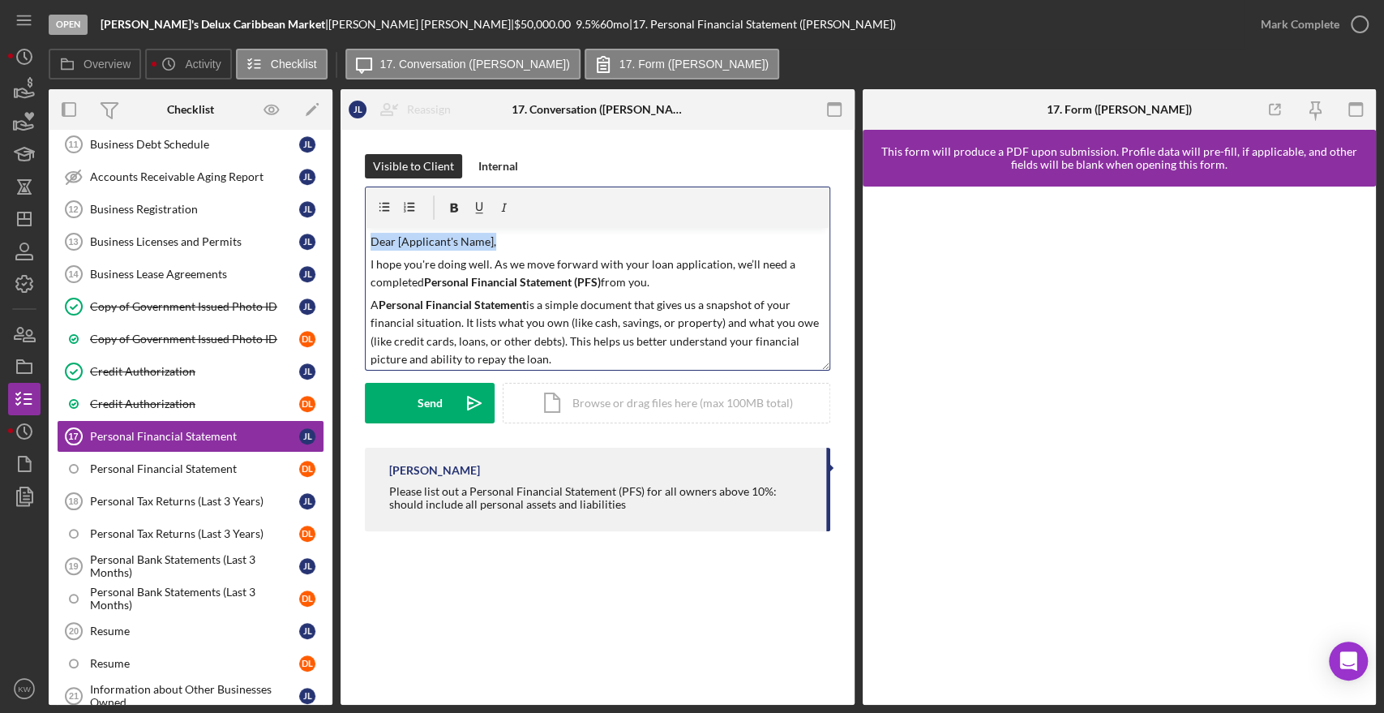
drag, startPoint x: 515, startPoint y: 238, endPoint x: 350, endPoint y: 243, distance: 165.5
click at [350, 243] on div "Visible to Client Internal v Color teal Color pink Remove color Add row above A…" at bounding box center [598, 347] width 514 height 434
drag, startPoint x: 491, startPoint y: 264, endPoint x: 270, endPoint y: 264, distance: 220.6
click at [270, 264] on div "Overview Internal Workflow Stage Open Icon/Dropdown Arrow Archive (can unarchiv…" at bounding box center [713, 397] width 1328 height 616
drag, startPoint x: 496, startPoint y: 262, endPoint x: 392, endPoint y: 264, distance: 103.8
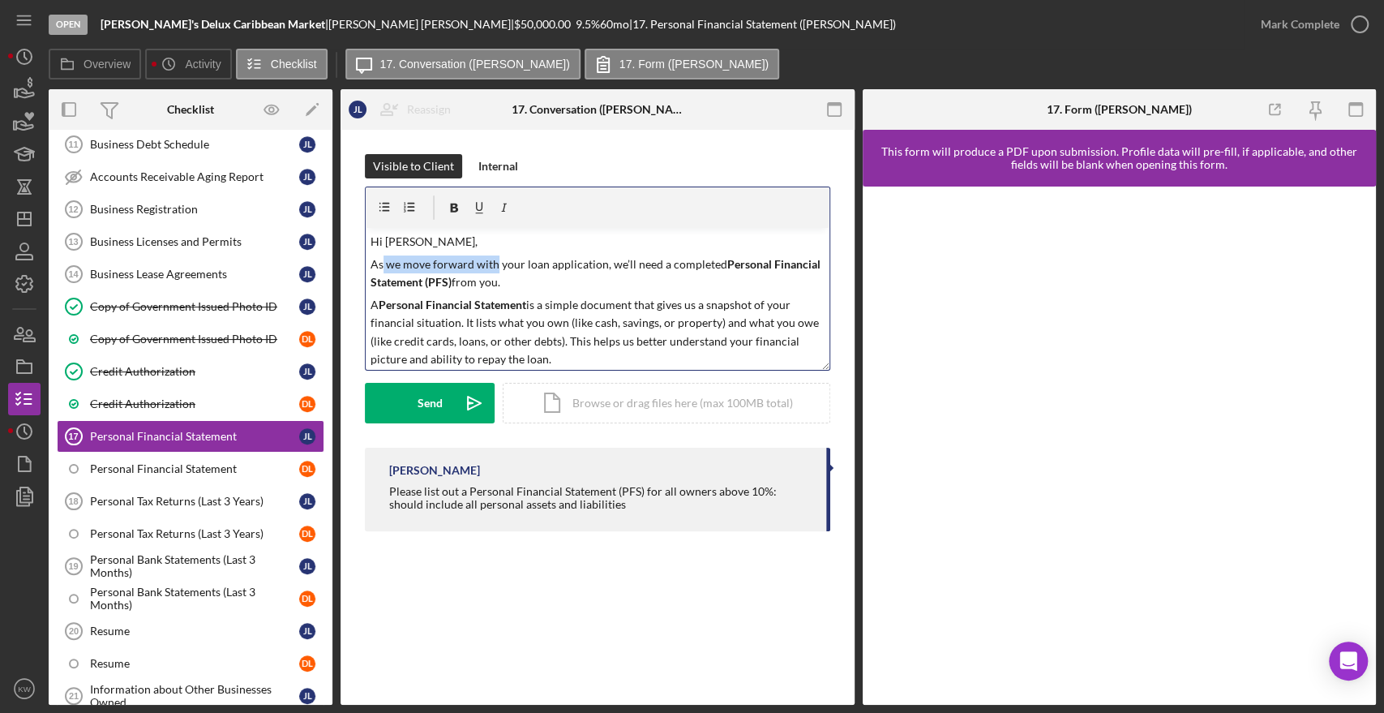
click at [383, 264] on p "As we move forward with your loan application, we’ll need a completed Personal …" at bounding box center [598, 273] width 454 height 36
drag, startPoint x: 552, startPoint y: 268, endPoint x: 539, endPoint y: 264, distance: 13.6
click at [539, 264] on p "As part of your loan application, we’ll need a completed Personal Financial Sta…" at bounding box center [598, 273] width 454 height 36
click at [485, 283] on p "As part of your loan application, we need a completed Personal Financial Statem…" at bounding box center [598, 273] width 454 height 36
click at [545, 264] on p "As part of your loan application, we need a completed Personal Financial Statem…" at bounding box center [598, 273] width 454 height 36
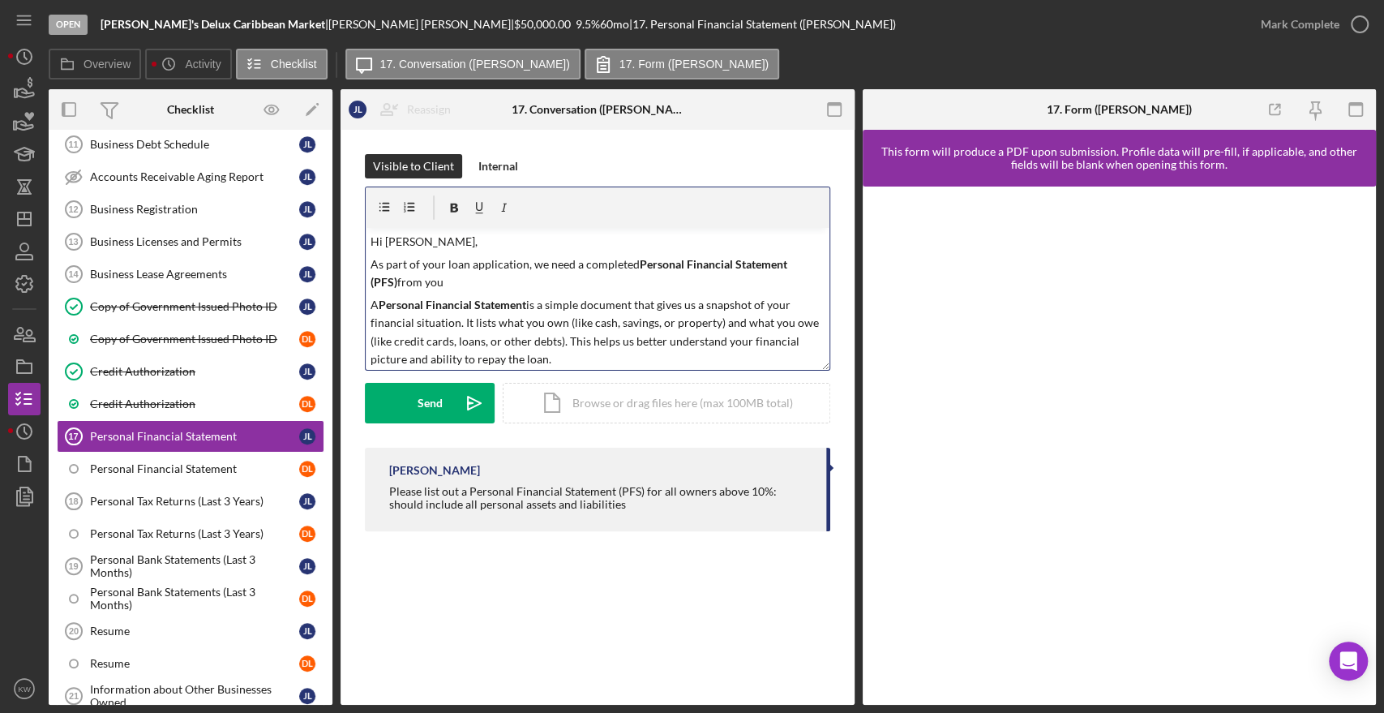
click at [582, 259] on p "As part of your loan application, we need a completed Personal Financial Statem…" at bounding box center [598, 273] width 454 height 36
drag, startPoint x: 804, startPoint y: 264, endPoint x: 775, endPoint y: 261, distance: 29.4
click at [775, 261] on p "As part of your loan application, we need completed Personal Financial Statemen…" at bounding box center [598, 273] width 454 height 36
click at [536, 278] on p "As part of your loan application, we need completed Personal Financial Statemen…" at bounding box center [598, 273] width 454 height 36
click at [487, 341] on p "A Personal Financial Statement is a simple document that gives us a snapshot of…" at bounding box center [598, 332] width 454 height 73
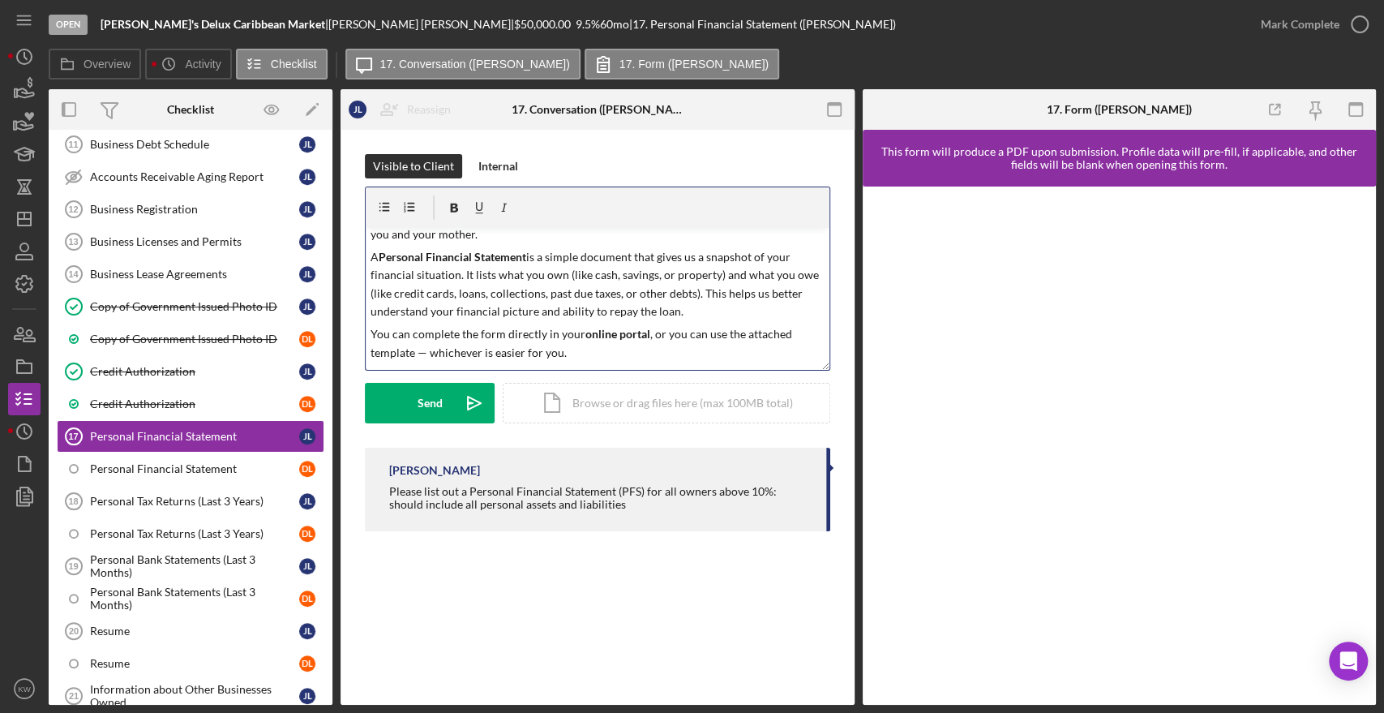
scroll to position [90, 0]
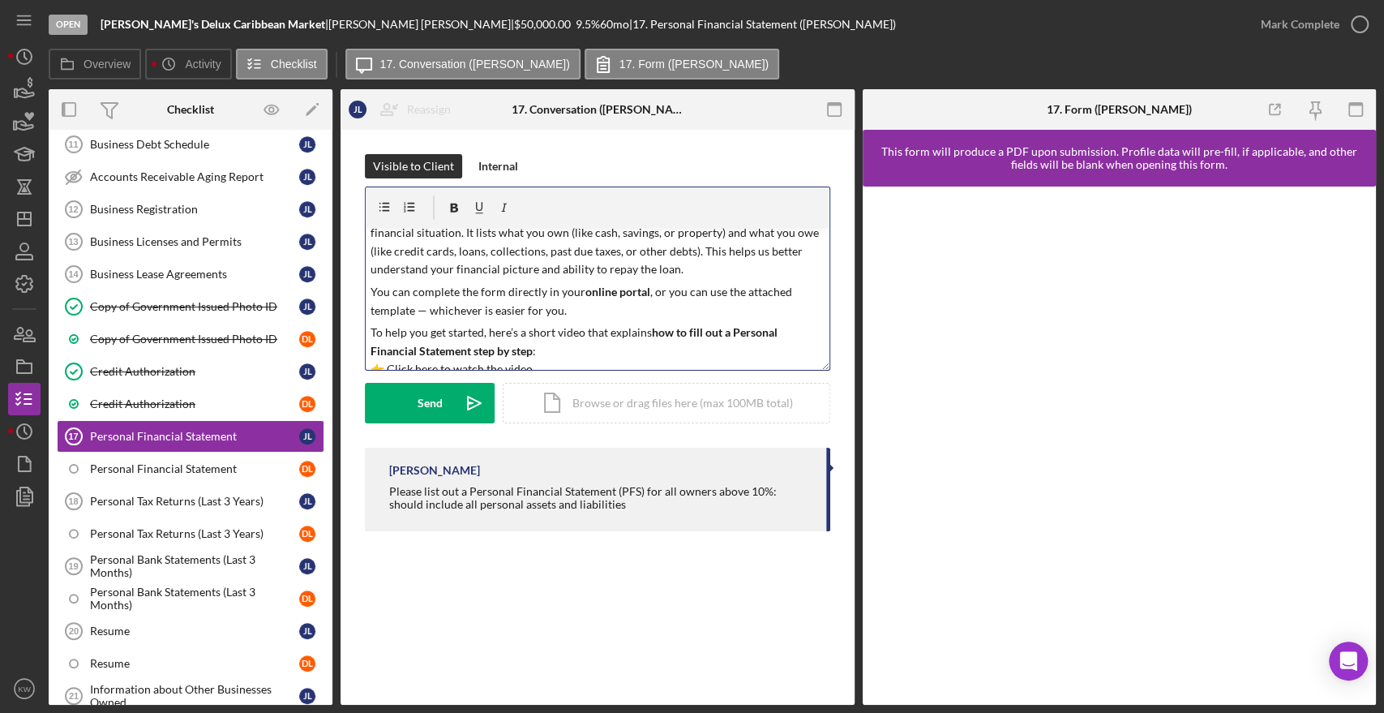
drag, startPoint x: 429, startPoint y: 311, endPoint x: 445, endPoint y: 295, distance: 22.9
click at [429, 310] on p "You can complete the form directly in your online portal , or you can use the a…" at bounding box center [598, 301] width 454 height 36
drag, startPoint x: 518, startPoint y: 332, endPoint x: 507, endPoint y: 331, distance: 11.4
click at [507, 331] on p "To help you get started, here’s a short video that explains how to fill out a P…" at bounding box center [598, 351] width 454 height 54
drag, startPoint x: 482, startPoint y: 332, endPoint x: 361, endPoint y: 339, distance: 121.1
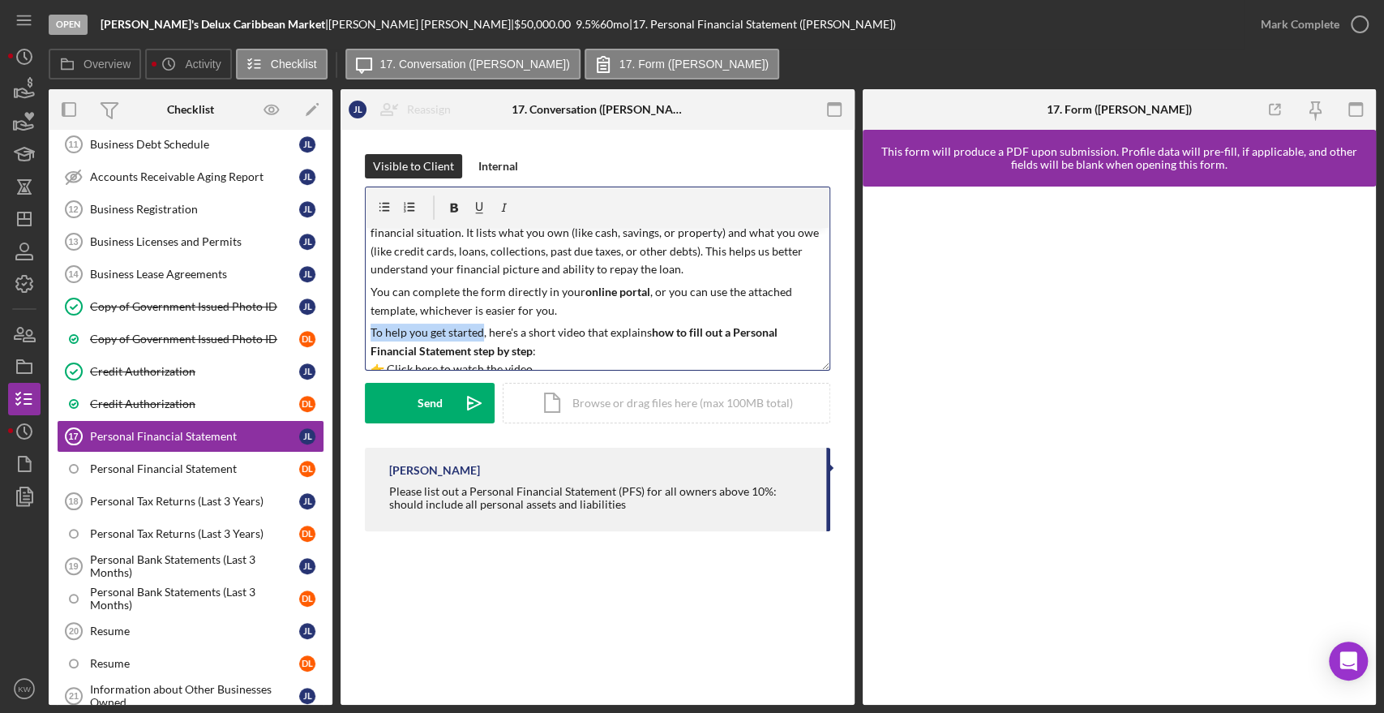
click at [361, 339] on div "Visible to Client Internal v Color teal Color pink Remove color Add row above A…" at bounding box center [598, 347] width 514 height 434
click at [534, 333] on p "To help you get started, here's a short video that explains how to fill out a P…" at bounding box center [598, 351] width 454 height 54
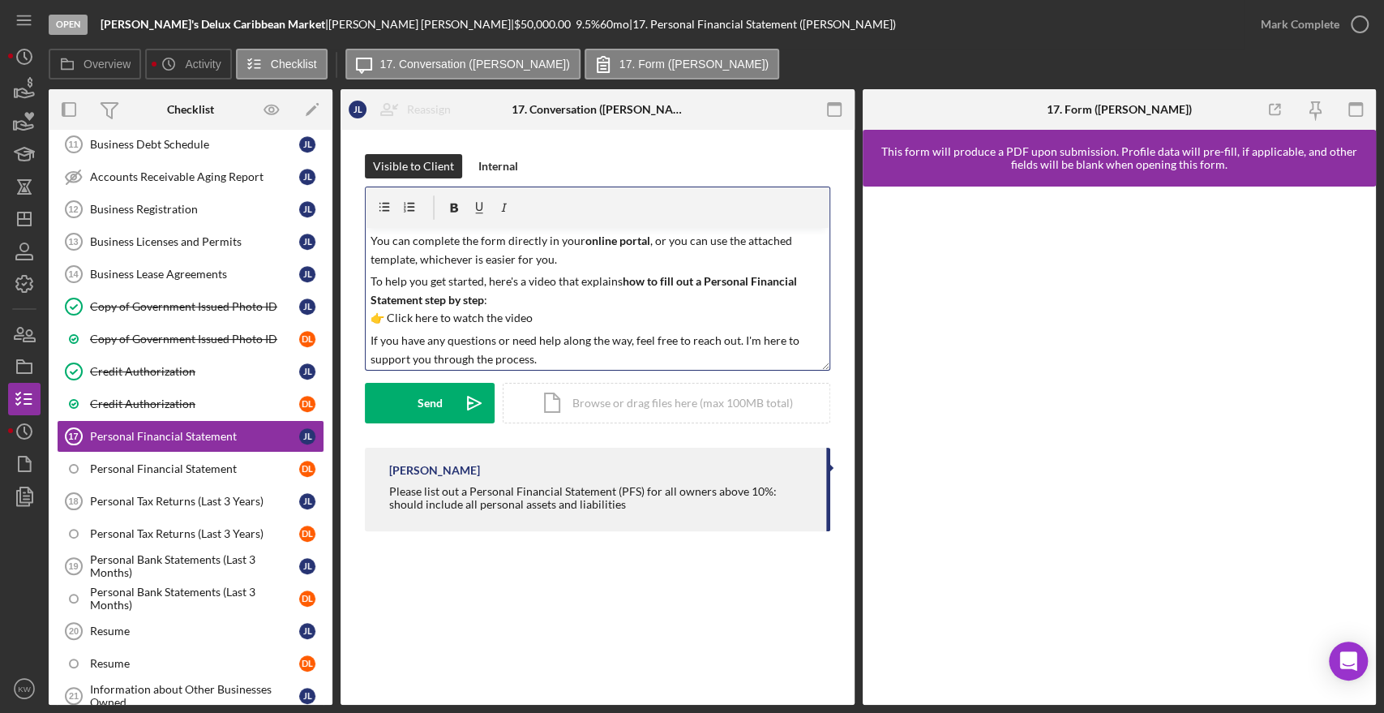
scroll to position [180, 0]
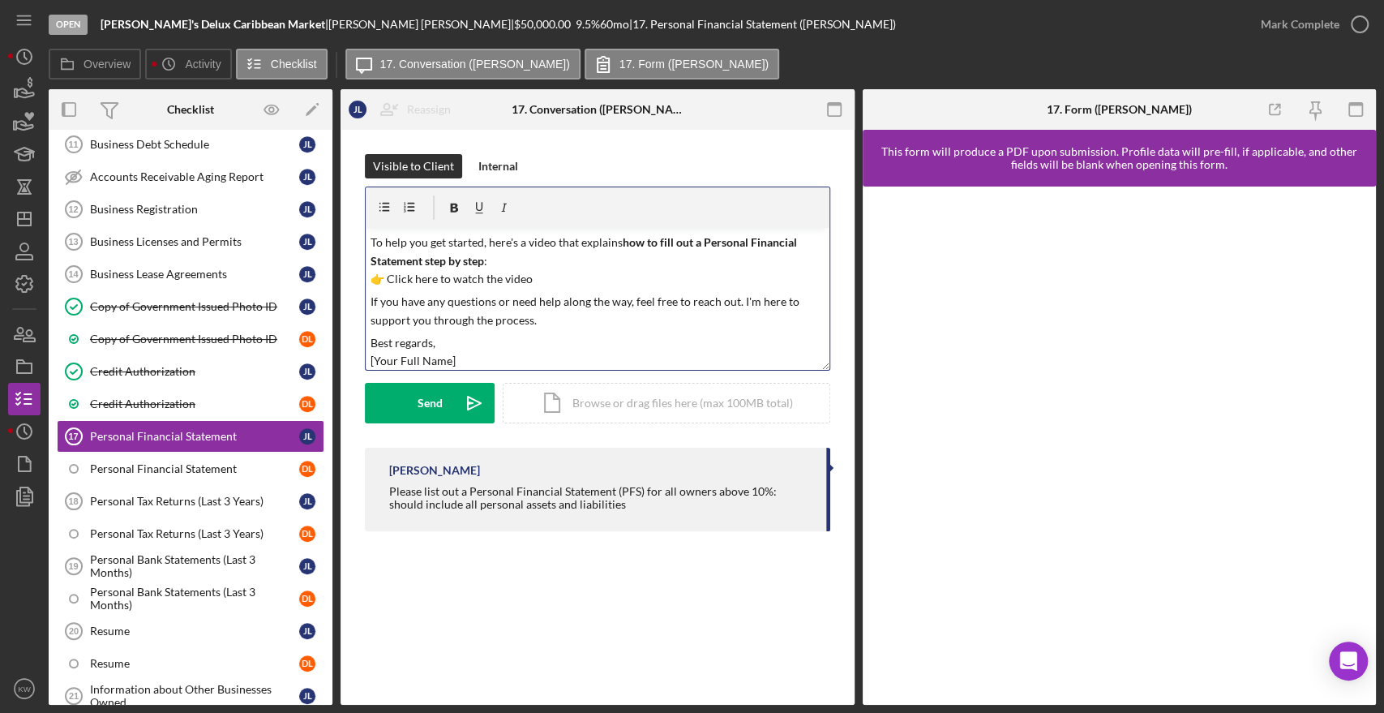
click at [521, 264] on p "To help you get started, here's a video that explains how to fill out a Persona…" at bounding box center [598, 261] width 454 height 54
drag, startPoint x: 552, startPoint y: 279, endPoint x: 353, endPoint y: 284, distance: 199.6
click at [353, 284] on div "Visible to Client Internal v Color teal Color pink Remove color Add row above A…" at bounding box center [598, 347] width 514 height 434
click at [746, 293] on p "If you have any questions or need help along the way, feel free to reach out. I…" at bounding box center [598, 307] width 454 height 36
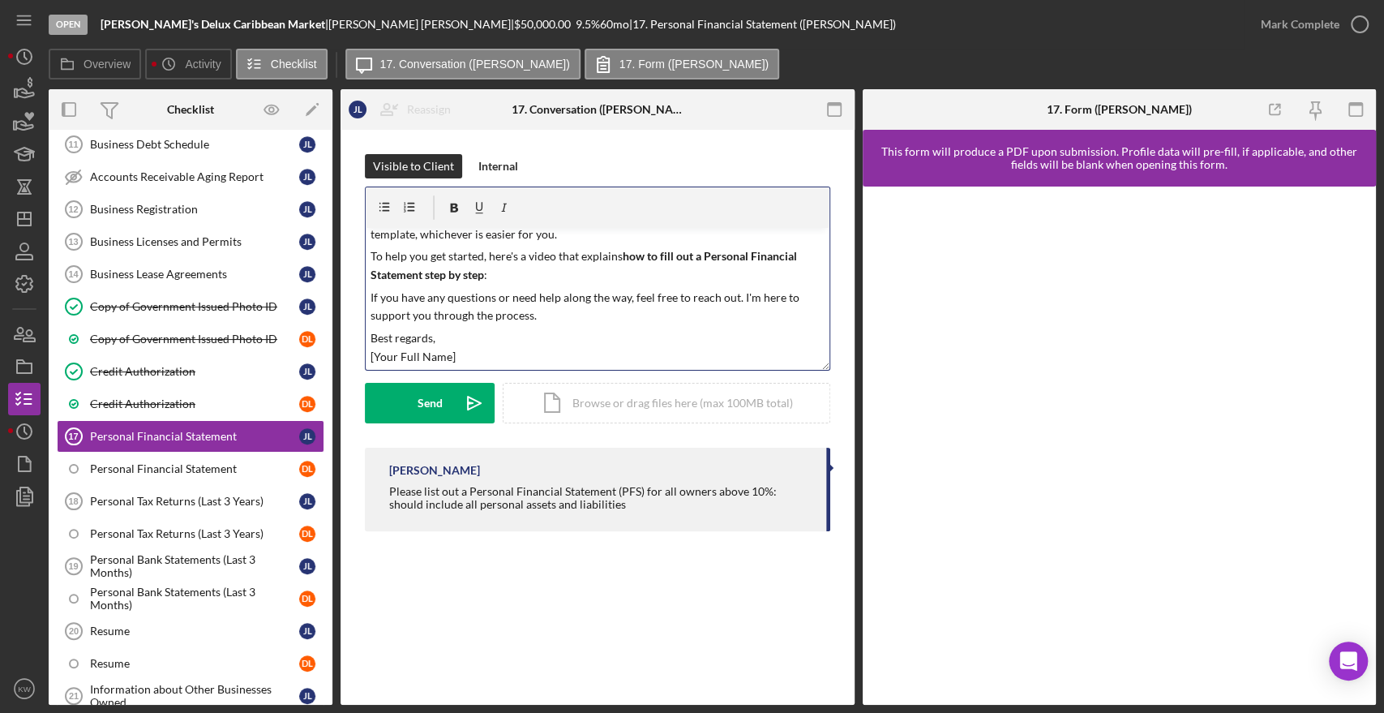
drag, startPoint x: 746, startPoint y: 309, endPoint x: 735, endPoint y: 308, distance: 11.4
click at [742, 310] on p "If you have any questions or need help along the way, feel free to reach out. I…" at bounding box center [598, 307] width 454 height 36
drag, startPoint x: 479, startPoint y: 355, endPoint x: 324, endPoint y: 345, distance: 154.5
click at [319, 345] on div "Overview Internal Workflow Stage Open Icon/Dropdown Arrow Archive (can unarchiv…" at bounding box center [713, 397] width 1328 height 616
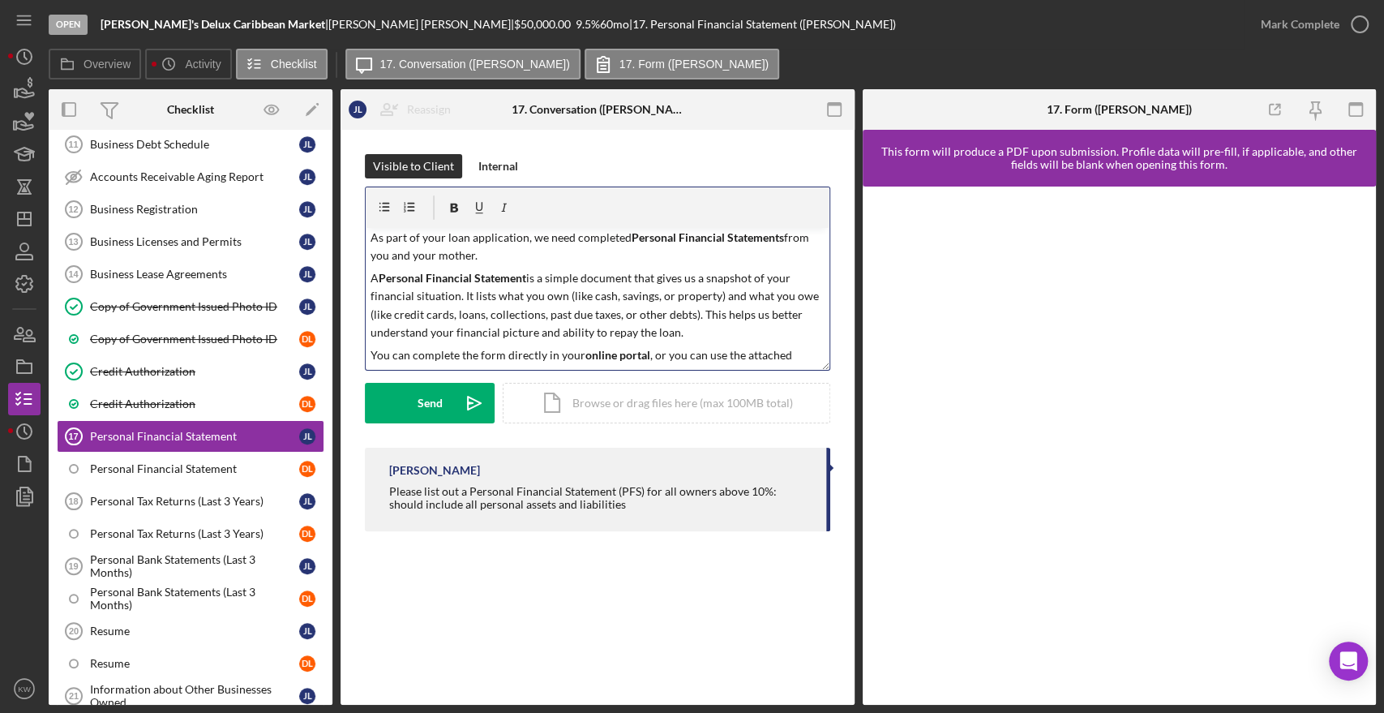
scroll to position [0, 0]
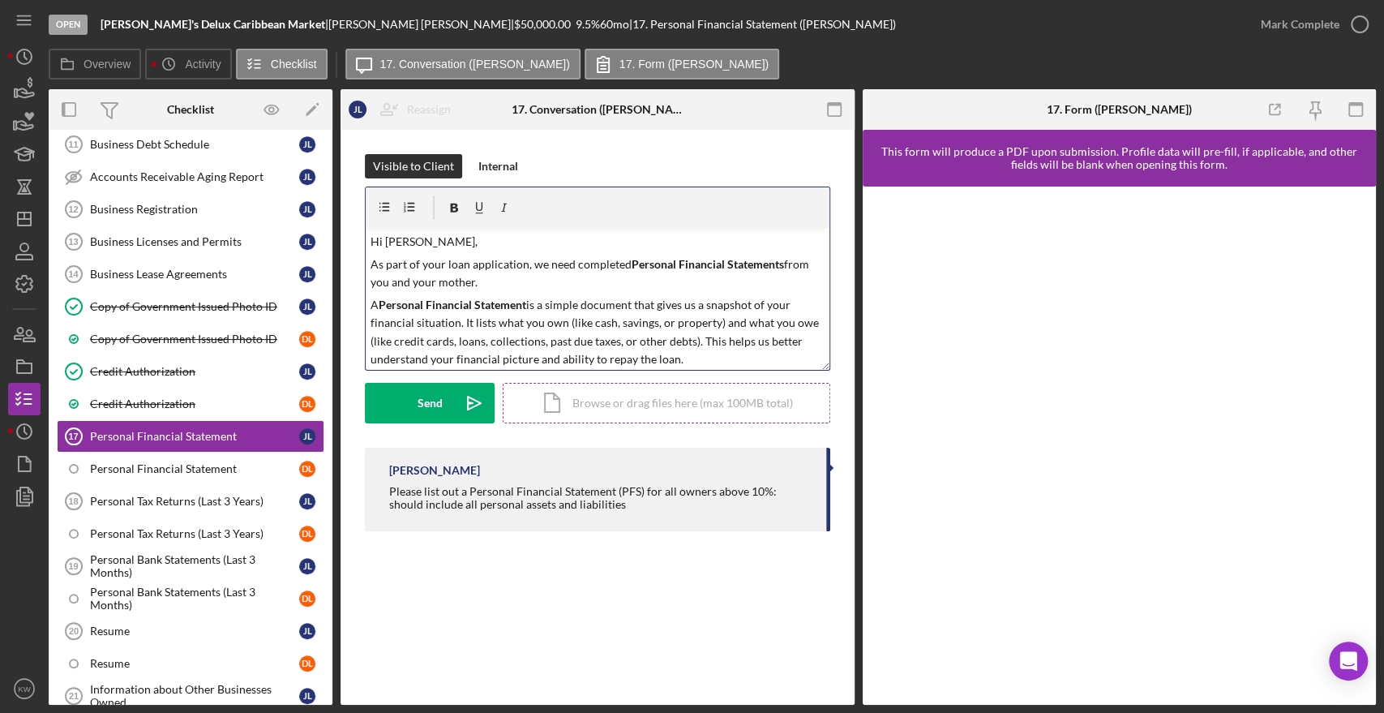
click at [622, 397] on div "Icon/Document Browse or drag files here (max 100MB total) Tap to choose files o…" at bounding box center [667, 403] width 328 height 41
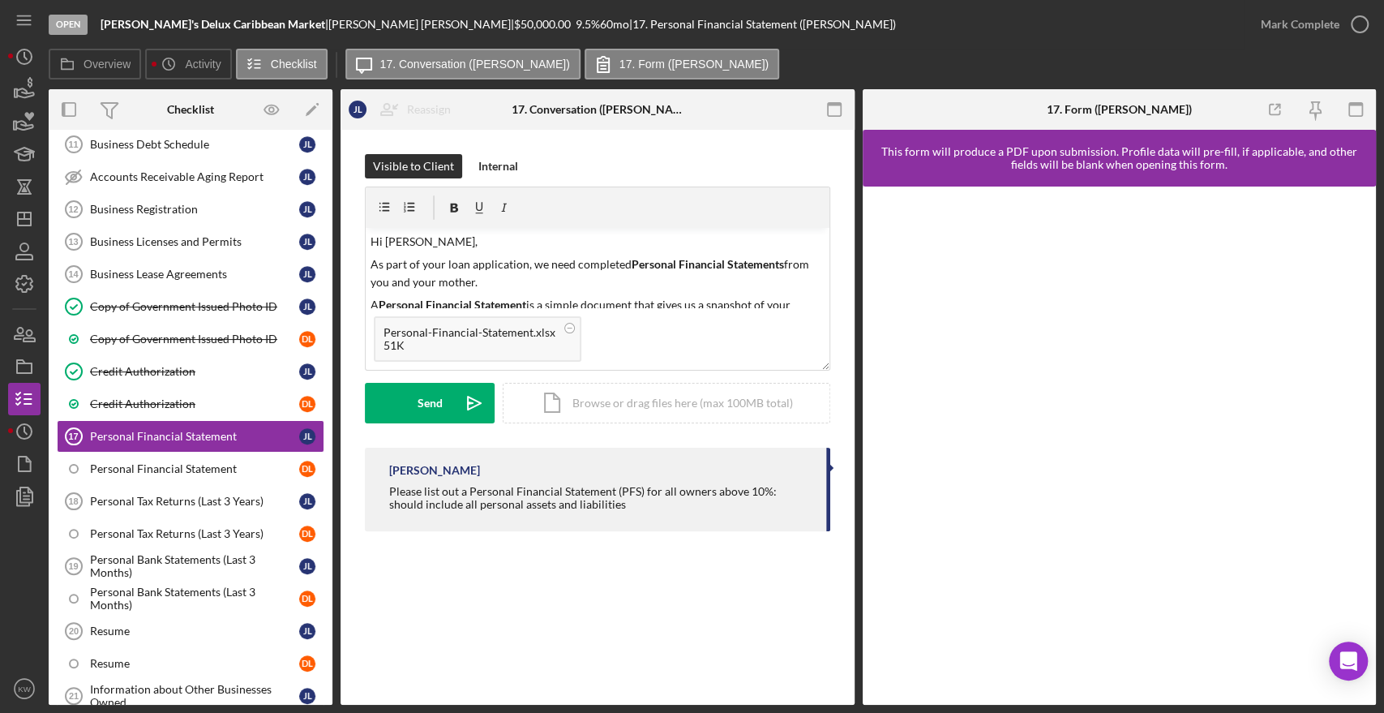
click at [822, 371] on form "v Color teal Color pink Remove color Add row above Add row below Add column bef…" at bounding box center [598, 305] width 466 height 237
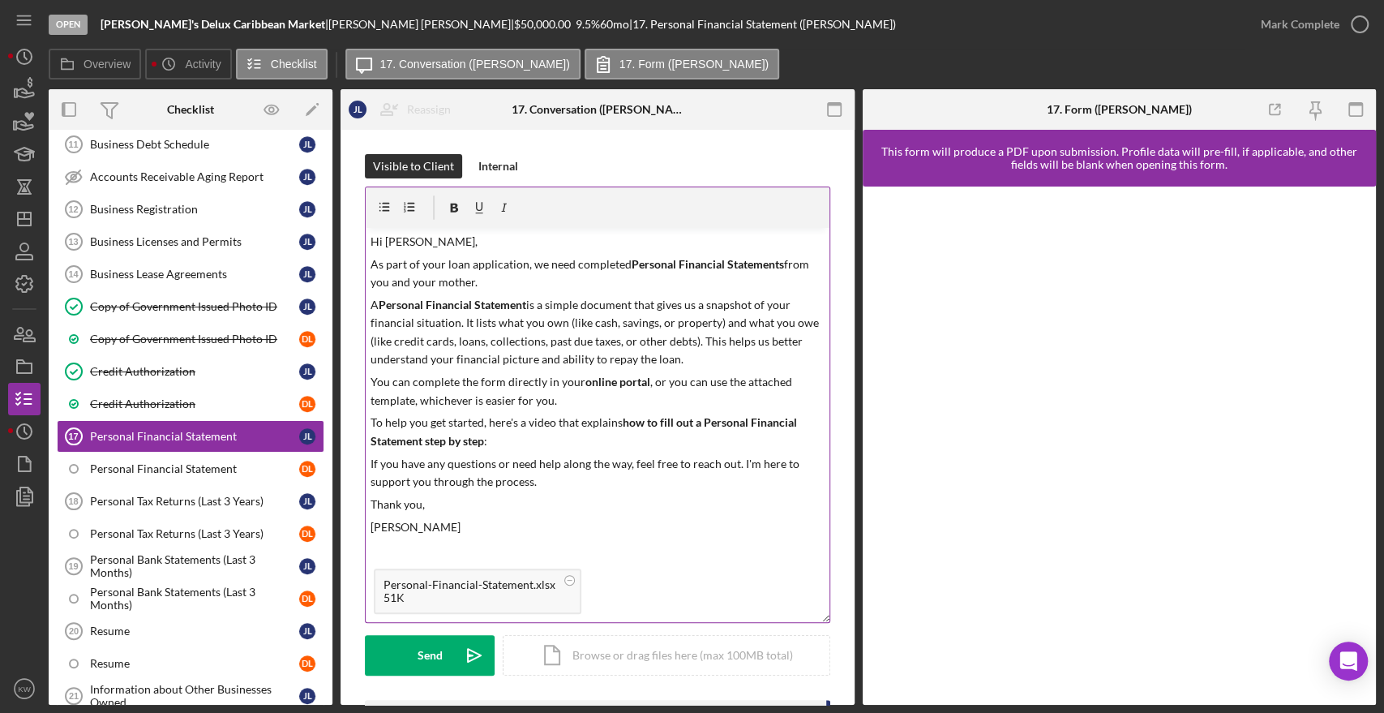
drag, startPoint x: 822, startPoint y: 363, endPoint x: 813, endPoint y: 616, distance: 253.2
click at [813, 616] on div "v Color teal Color pink Remove color Add row above Add row below Add column bef…" at bounding box center [598, 405] width 466 height 436
drag, startPoint x: 368, startPoint y: 326, endPoint x: 413, endPoint y: 300, distance: 51.6
click at [369, 325] on div "v Color teal Color pink Remove color Add row above Add row below Add column bef…" at bounding box center [598, 394] width 464 height 333
click at [503, 325] on p "A Personal Financial Statement is a simple document that gives us a snapshot of…" at bounding box center [598, 332] width 454 height 73
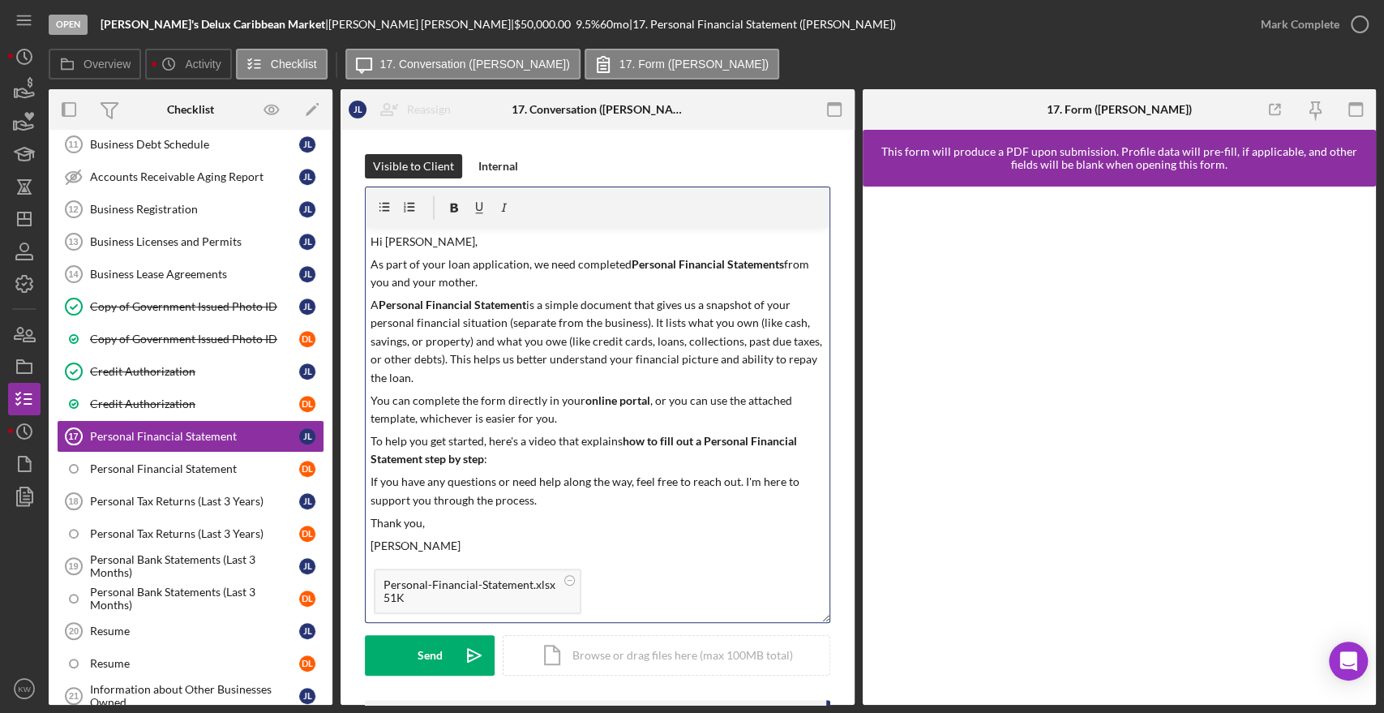
click at [556, 339] on p "A Personal Financial Statement is a simple document that gives us a snapshot of…" at bounding box center [598, 341] width 454 height 91
click at [594, 461] on p "To help you get started, here's a video that explains how to fill out a Persona…" at bounding box center [598, 450] width 454 height 36
drag, startPoint x: 463, startPoint y: 371, endPoint x: 449, endPoint y: 362, distance: 16.9
click at [449, 362] on p "A Personal Financial Statement is a simple document that gives us a snapshot of…" at bounding box center [598, 341] width 454 height 91
click at [458, 367] on p "A Personal Financial Statement is a simple document that gives us a snapshot of…" at bounding box center [598, 341] width 454 height 91
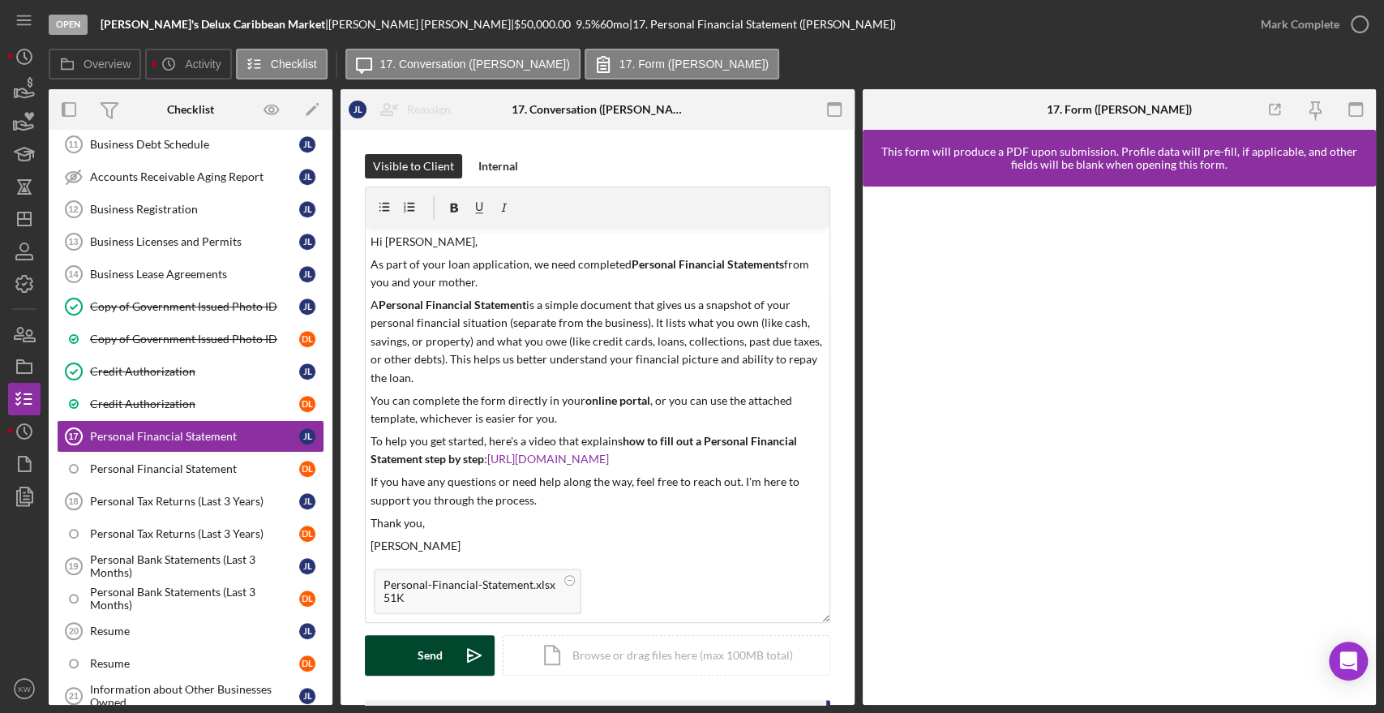
click at [384, 649] on button "Send Icon/icon-invite-send" at bounding box center [430, 655] width 130 height 41
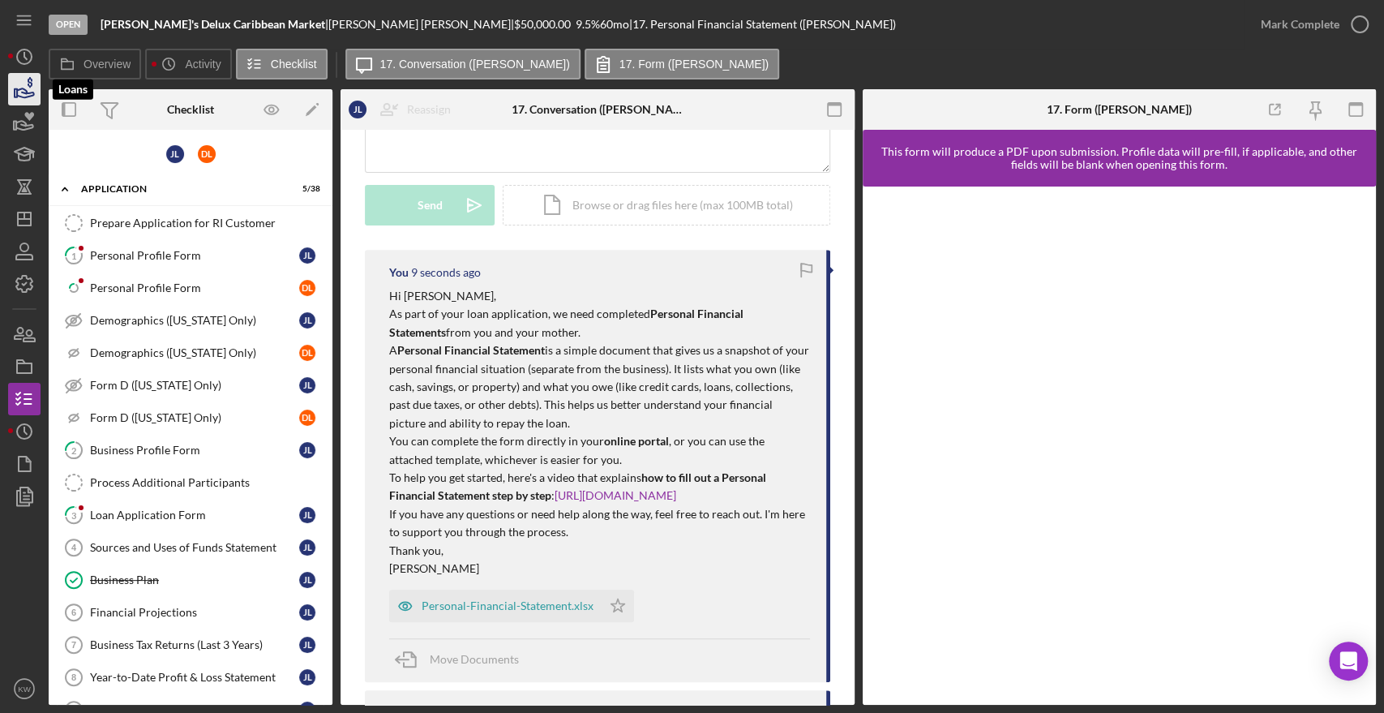
click at [15, 73] on icon "button" at bounding box center [24, 89] width 41 height 41
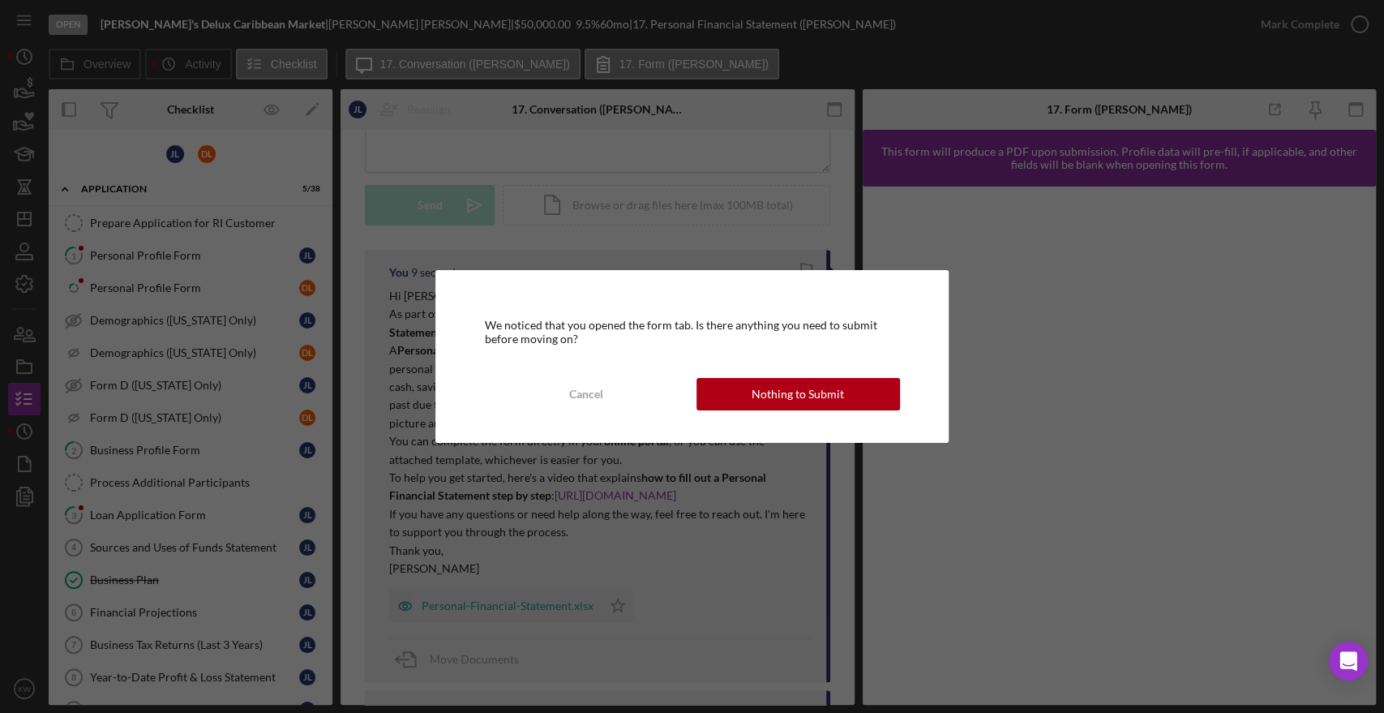
click at [15, 59] on div "We noticed that you opened the form tab. Is there anything you need to submit b…" at bounding box center [692, 356] width 1384 height 713
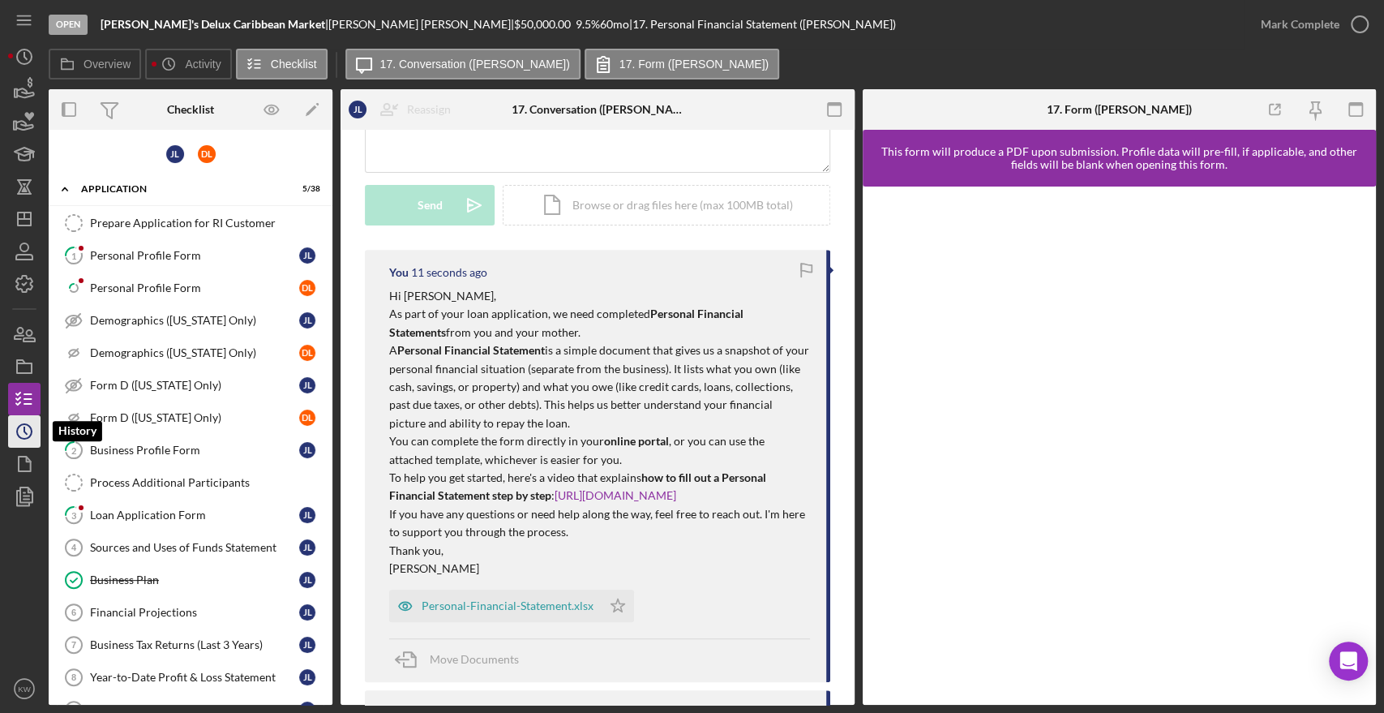
click at [25, 427] on icon "Icon/History" at bounding box center [24, 431] width 41 height 41
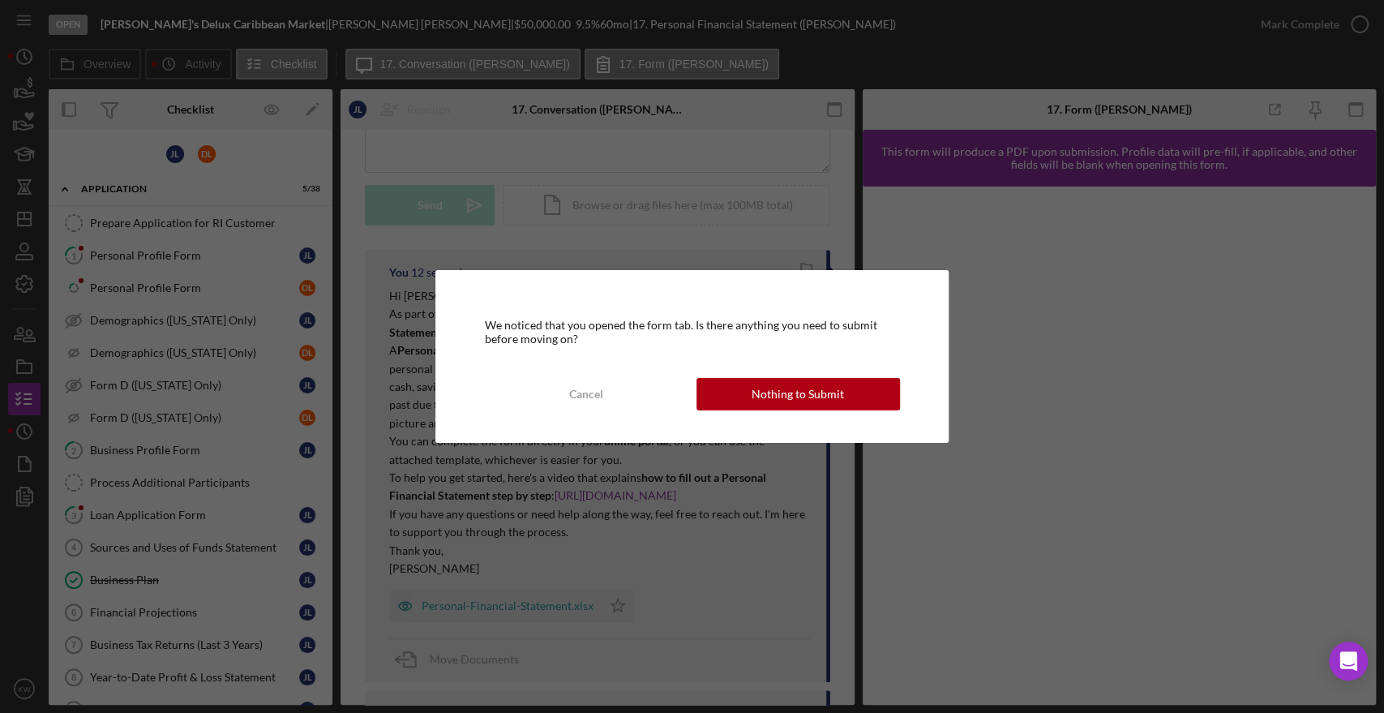
click at [801, 378] on div "Nothing to Submit" at bounding box center [798, 394] width 92 height 32
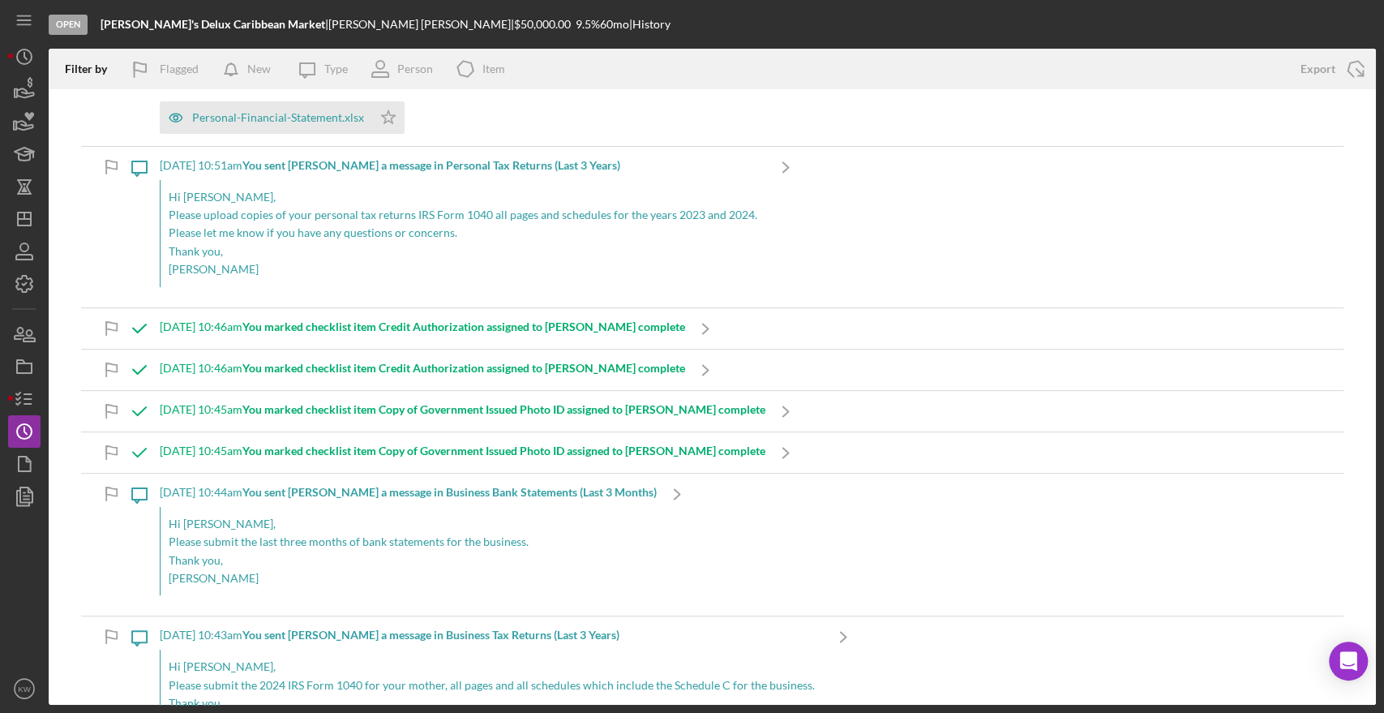
scroll to position [270, 0]
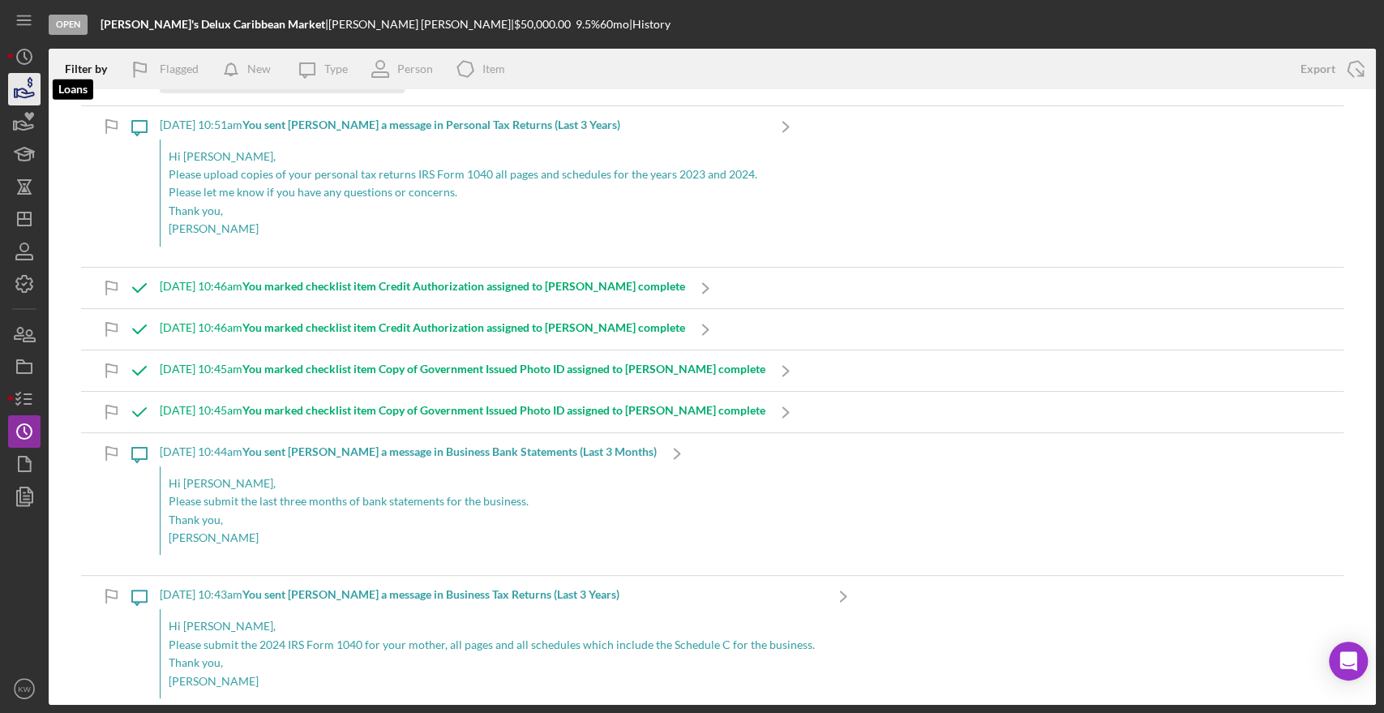
click at [10, 90] on icon "button" at bounding box center [24, 89] width 41 height 41
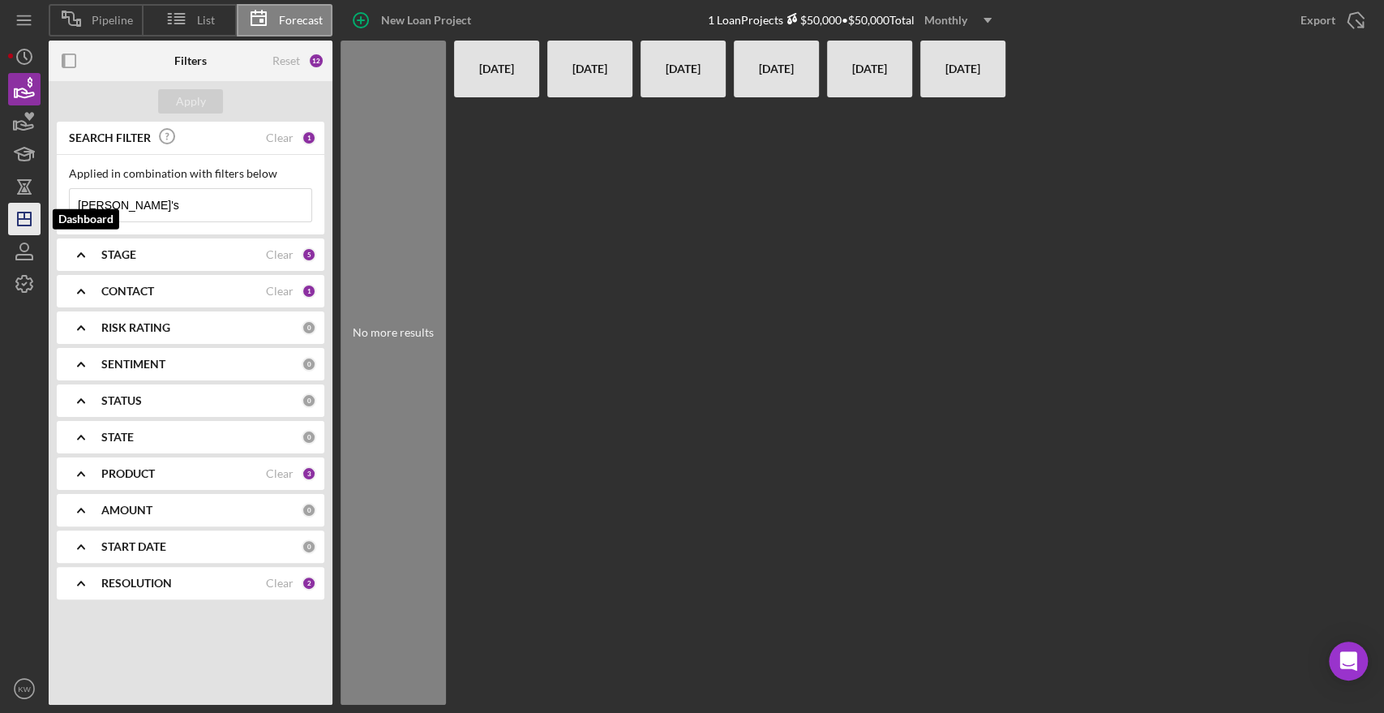
click at [32, 215] on icon "Icon/Dashboard" at bounding box center [24, 219] width 41 height 41
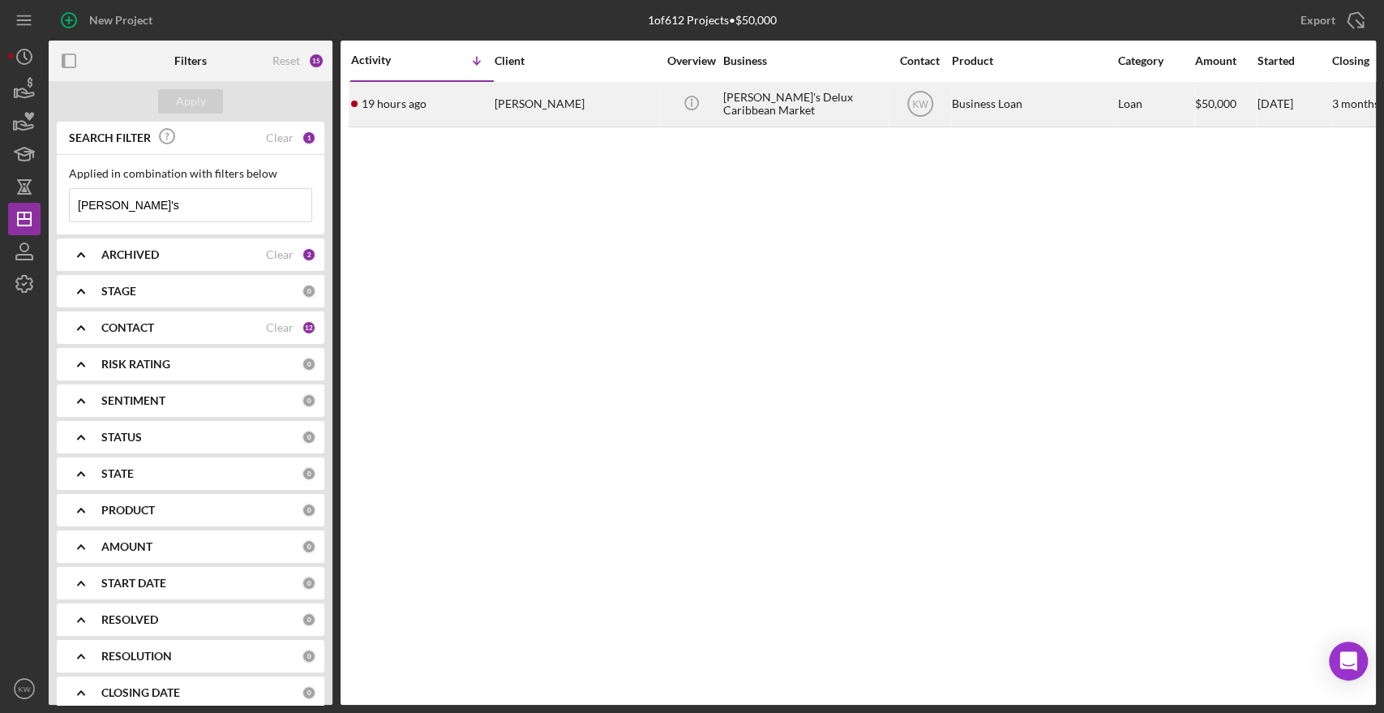
click at [501, 97] on div "[PERSON_NAME]" at bounding box center [576, 104] width 162 height 43
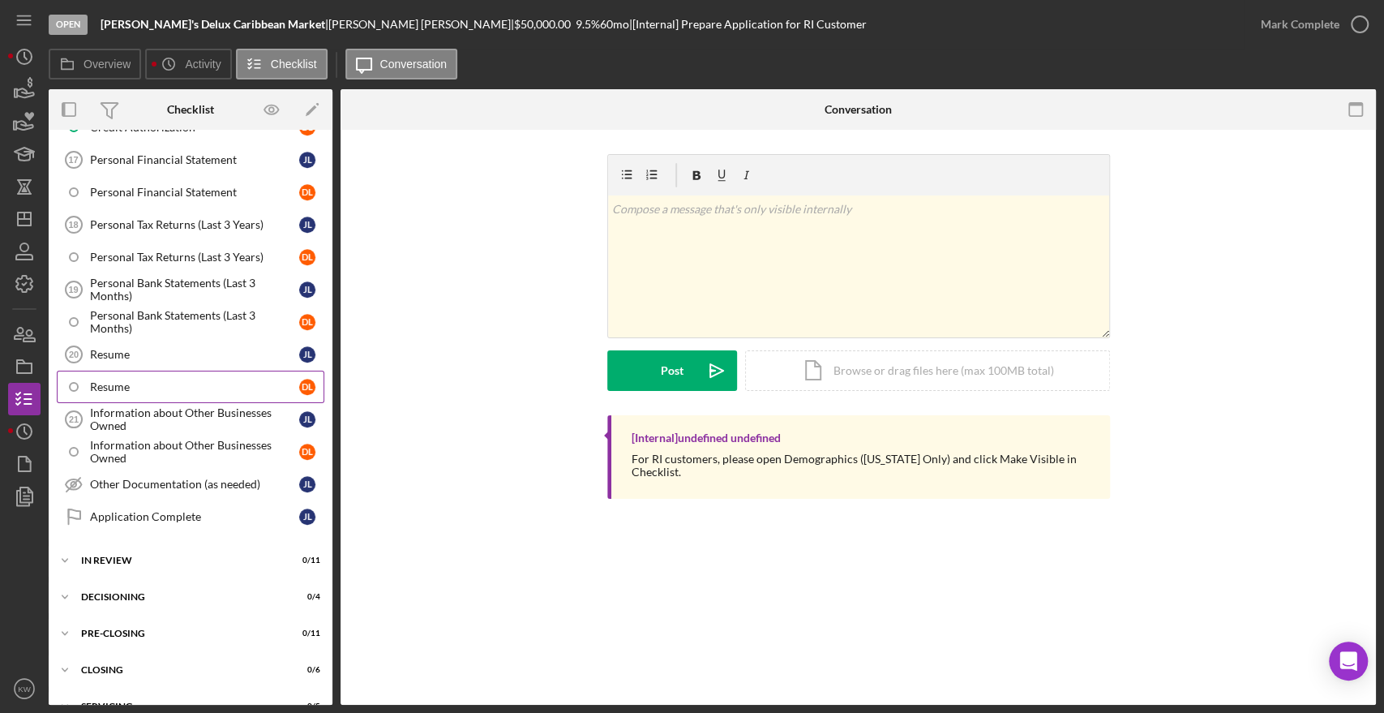
scroll to position [925, 0]
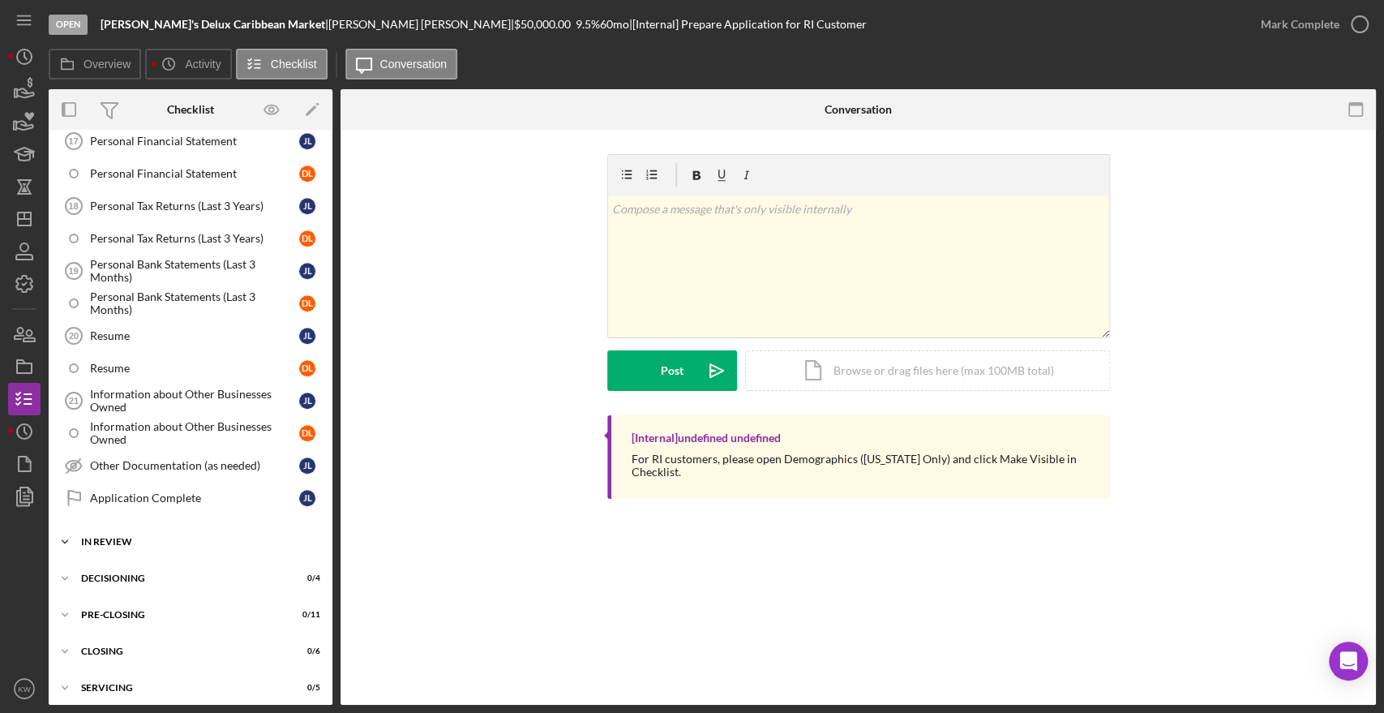
click at [118, 526] on div "Icon/Expander In Review 0 / 11" at bounding box center [191, 542] width 284 height 32
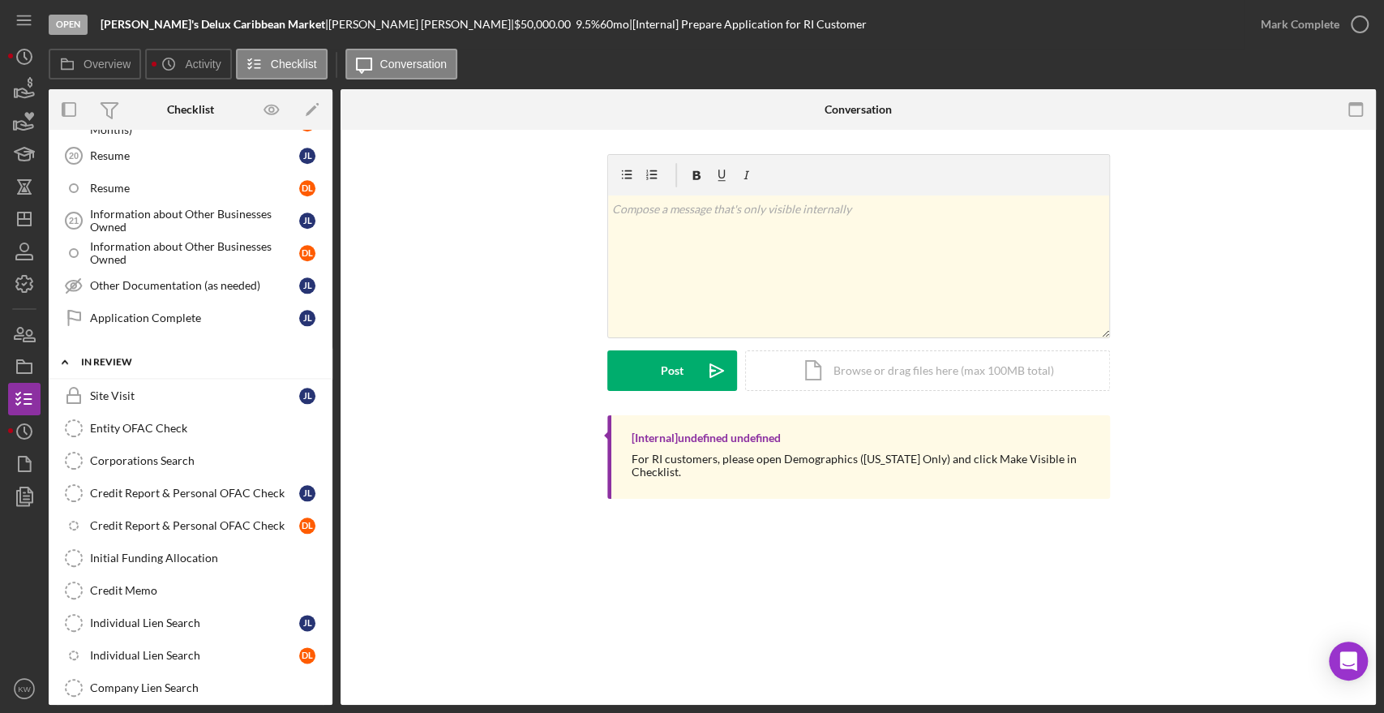
scroll to position [1195, 0]
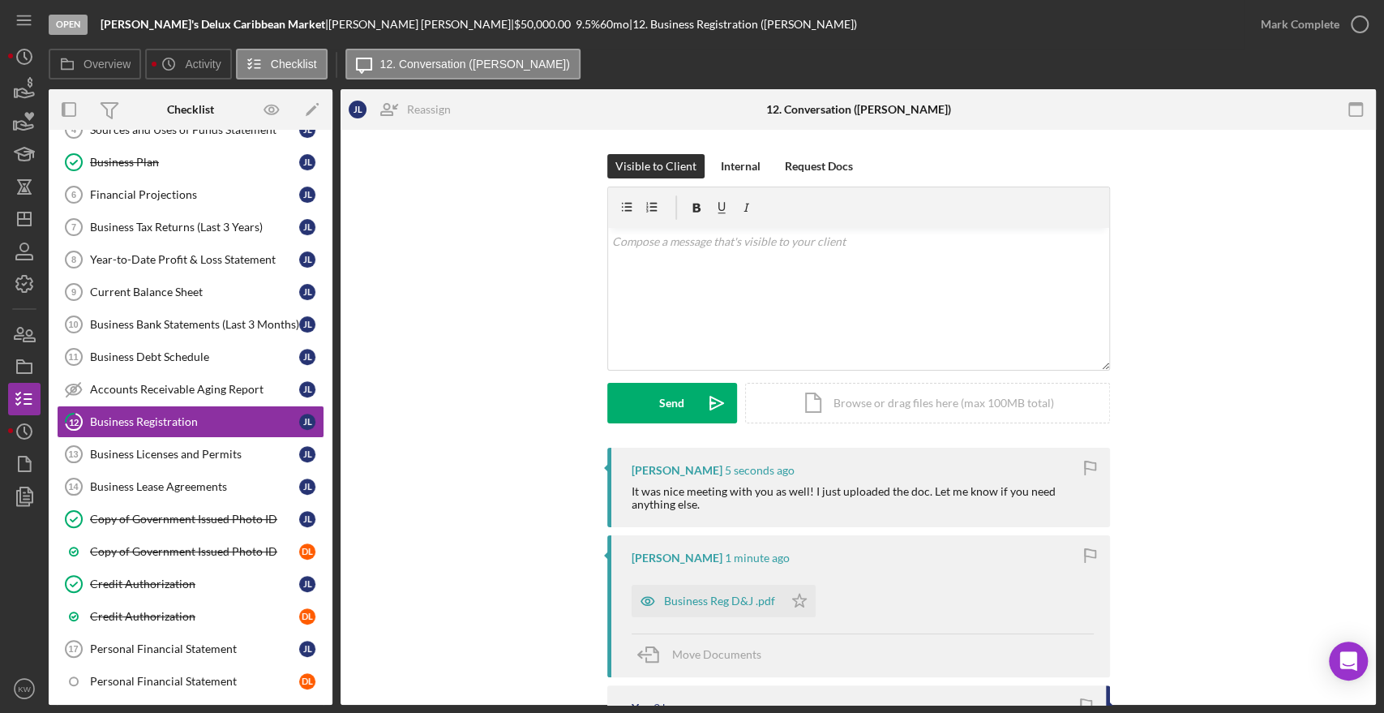
scroll to position [180, 0]
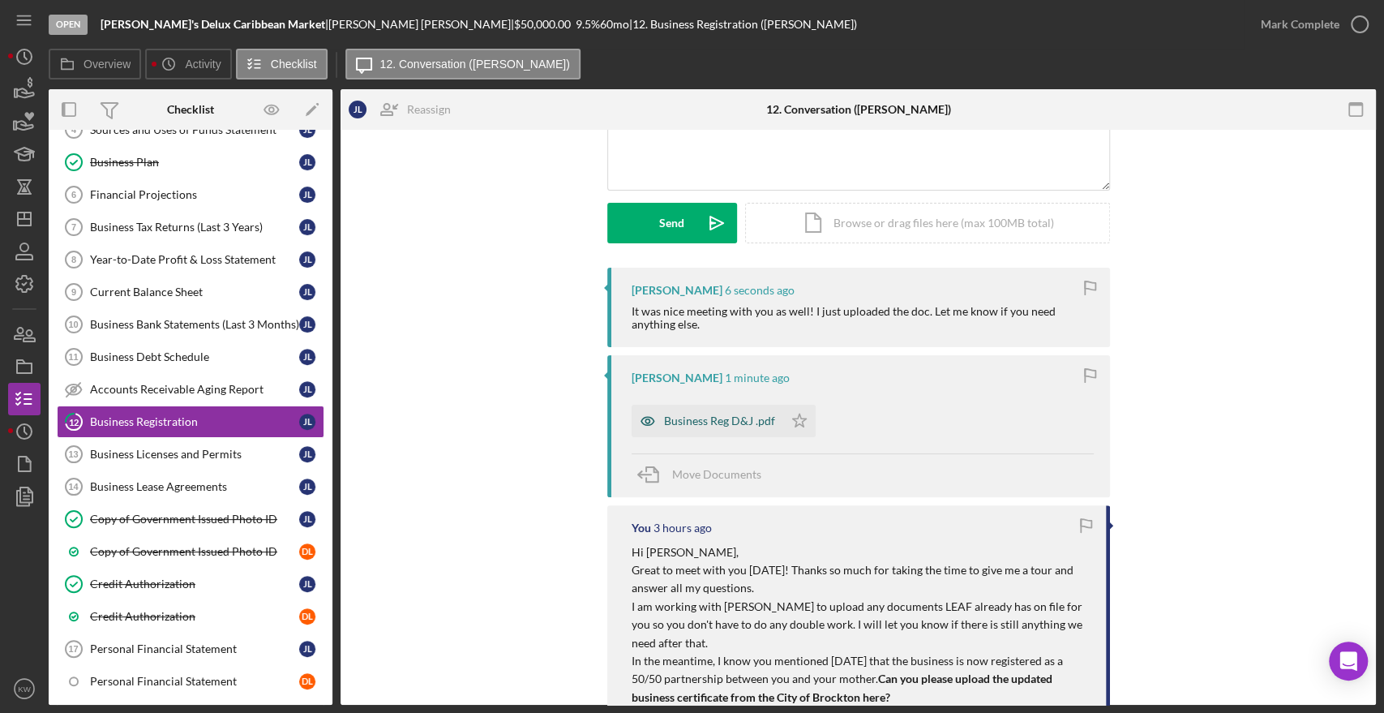
click at [671, 420] on div "Business Reg D&J .pdf" at bounding box center [719, 420] width 111 height 13
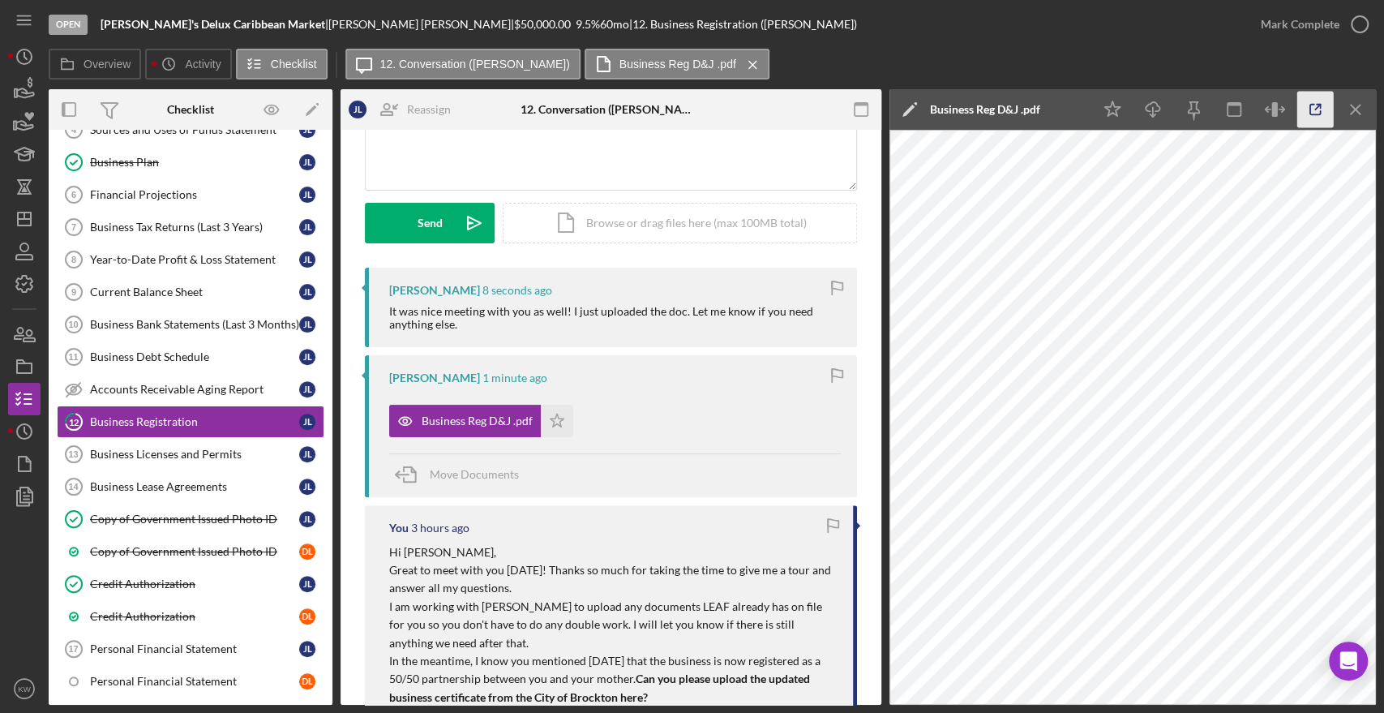
click at [1304, 109] on icon "button" at bounding box center [1316, 110] width 36 height 36
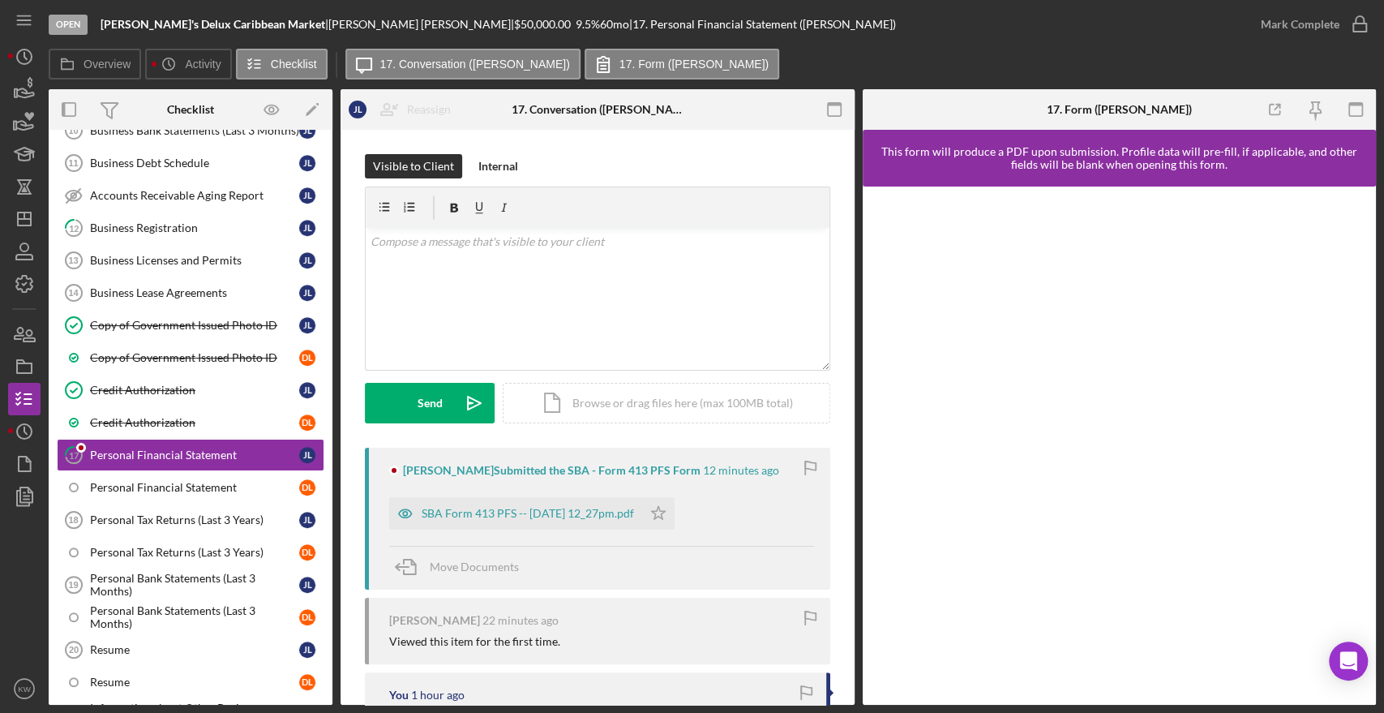
scroll to position [642, 0]
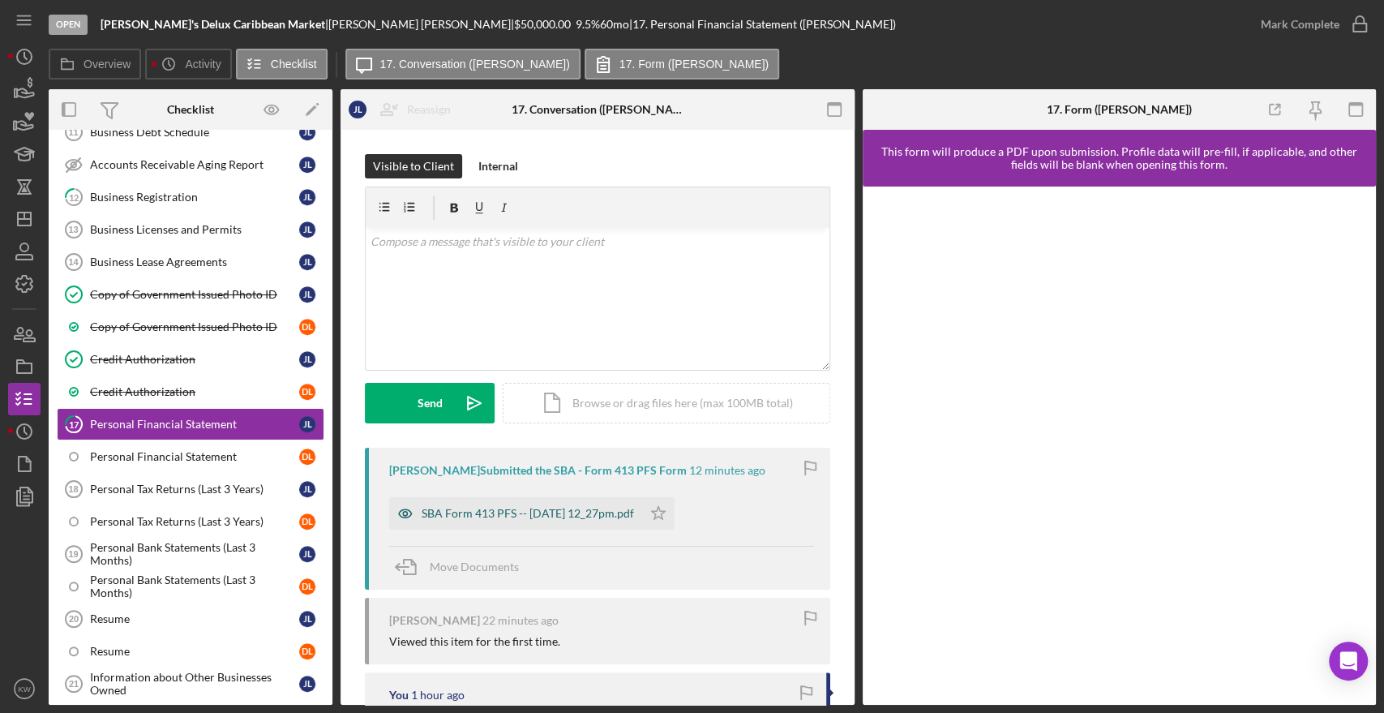
click at [600, 508] on div "SBA Form 413 PFS -- 2025-08-29 12_27pm.pdf" at bounding box center [528, 513] width 212 height 13
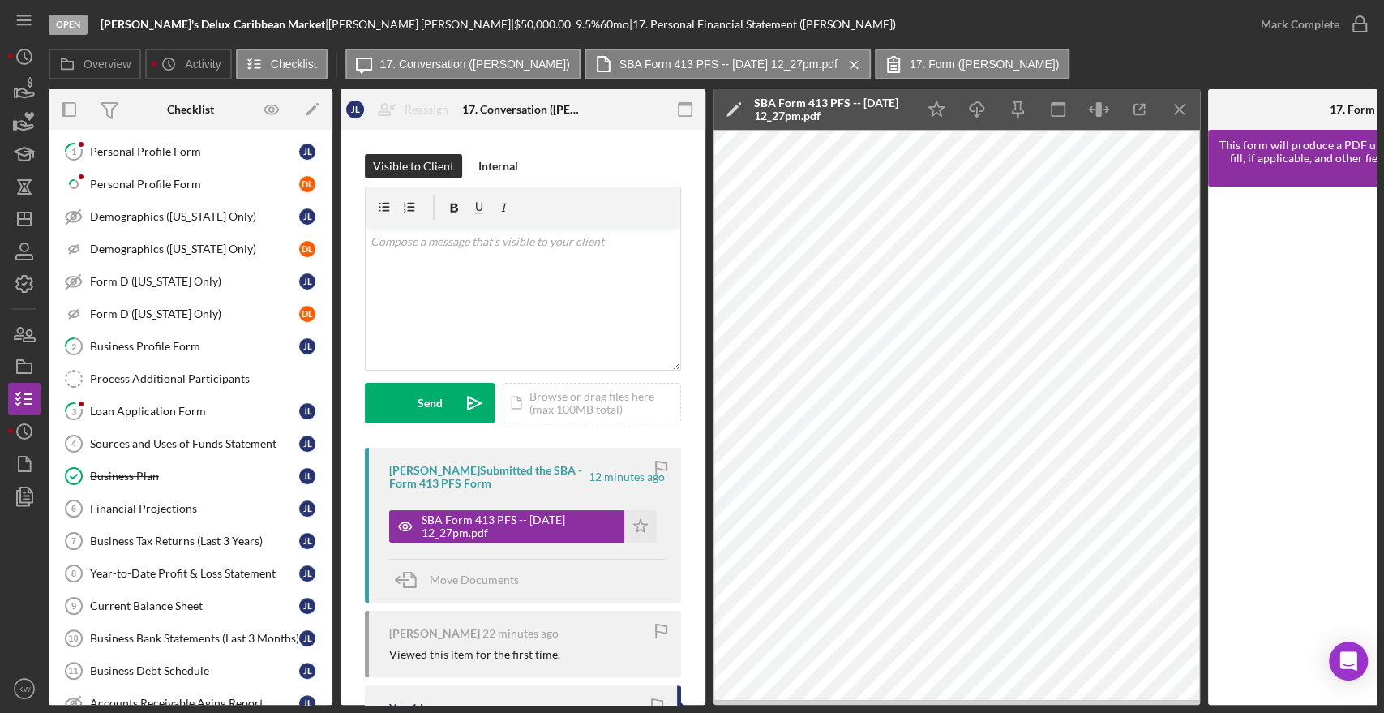
scroll to position [102, 0]
